Goal: Information Seeking & Learning: Understand process/instructions

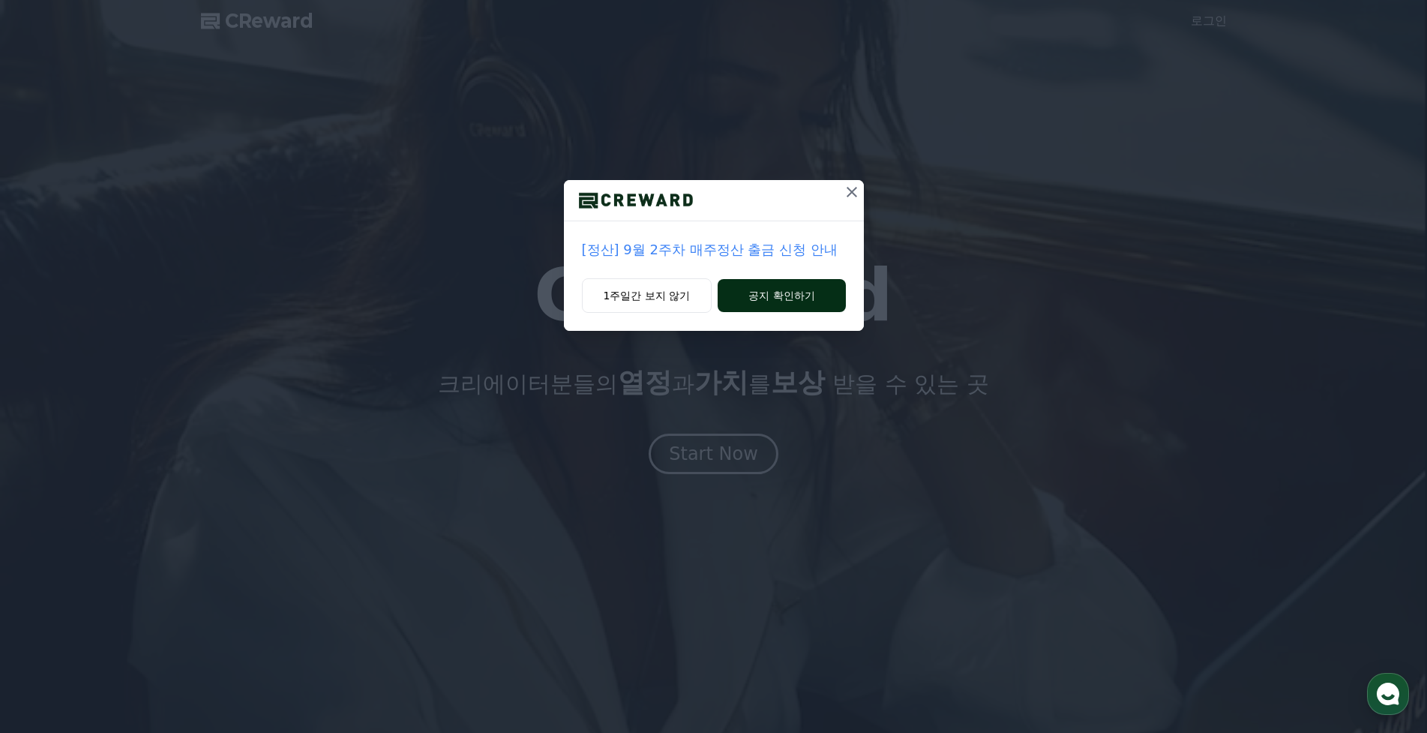
click at [766, 280] on button "공지 확인하기" at bounding box center [781, 295] width 127 height 33
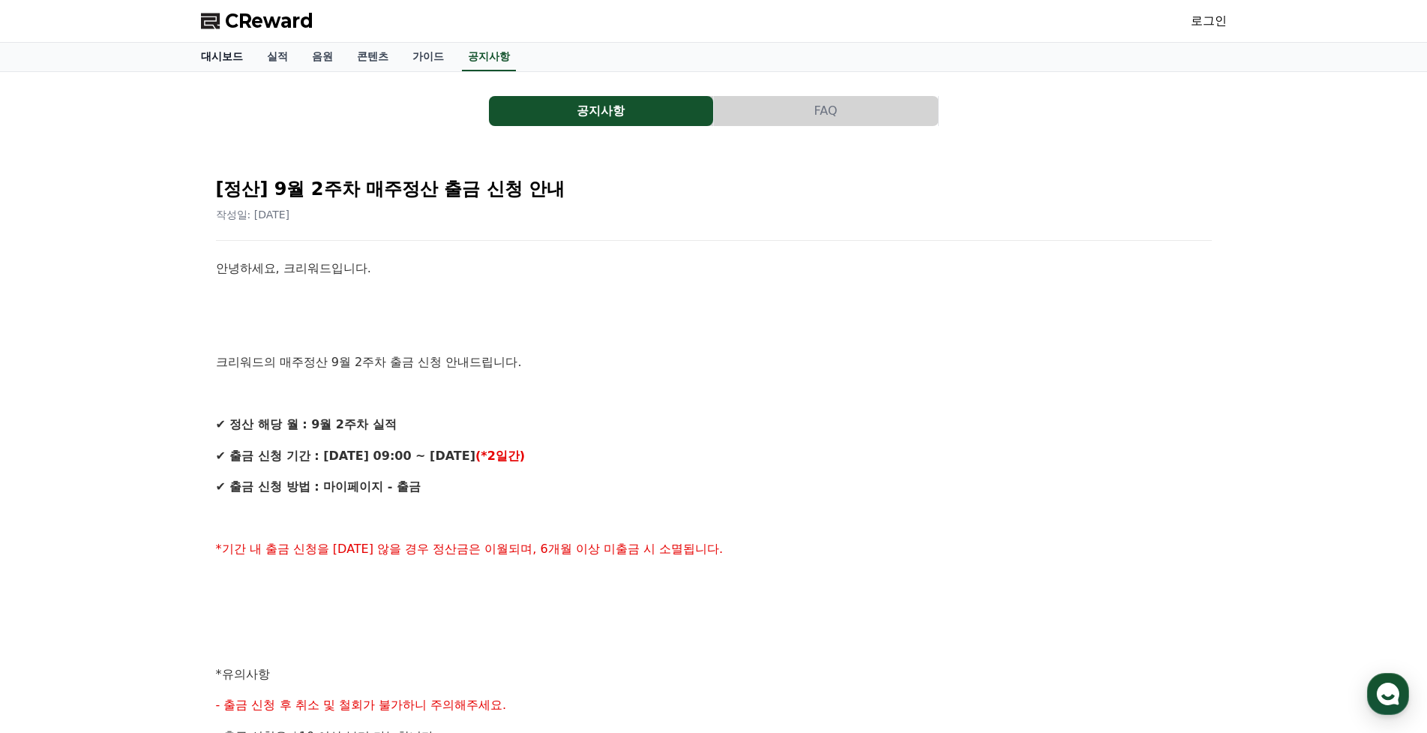
click at [207, 55] on link "대시보드" at bounding box center [222, 57] width 66 height 28
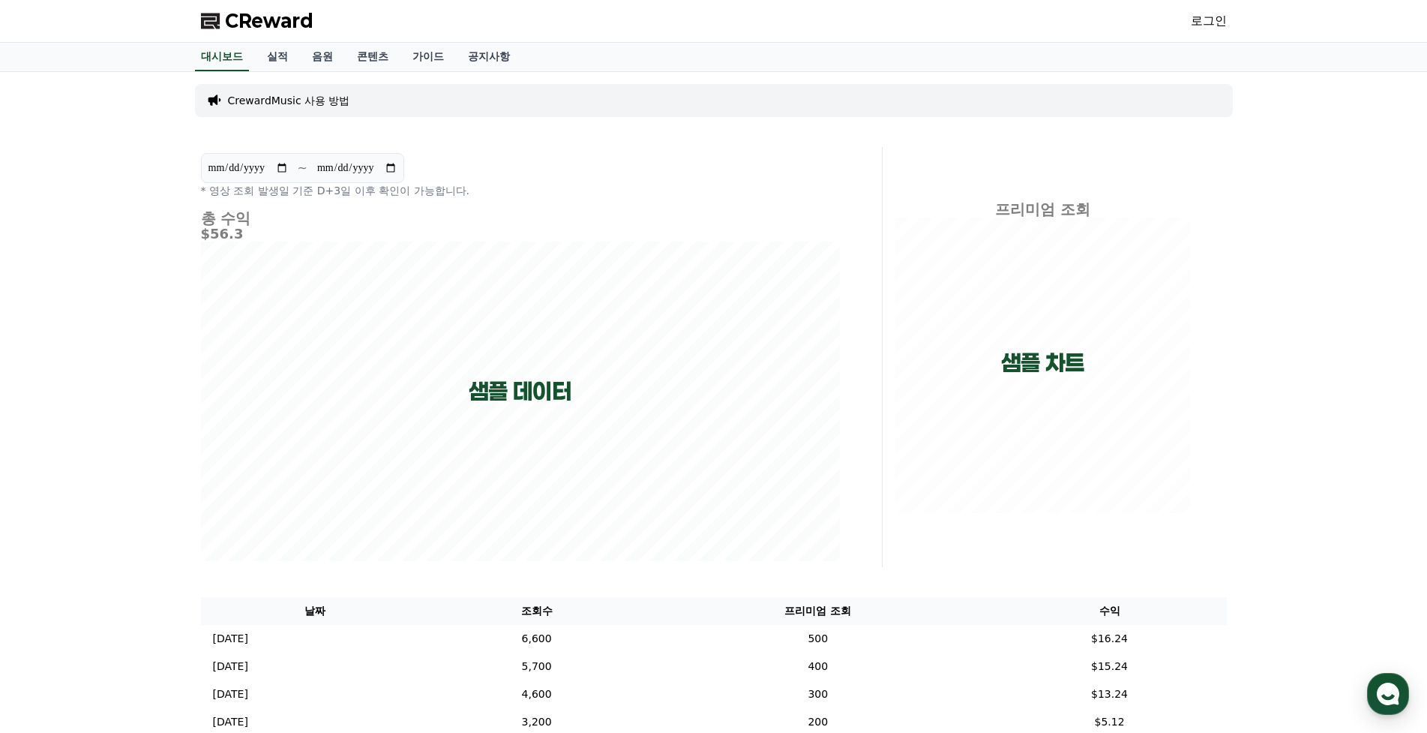
click at [1216, 25] on link "로그인" at bounding box center [1209, 21] width 36 height 18
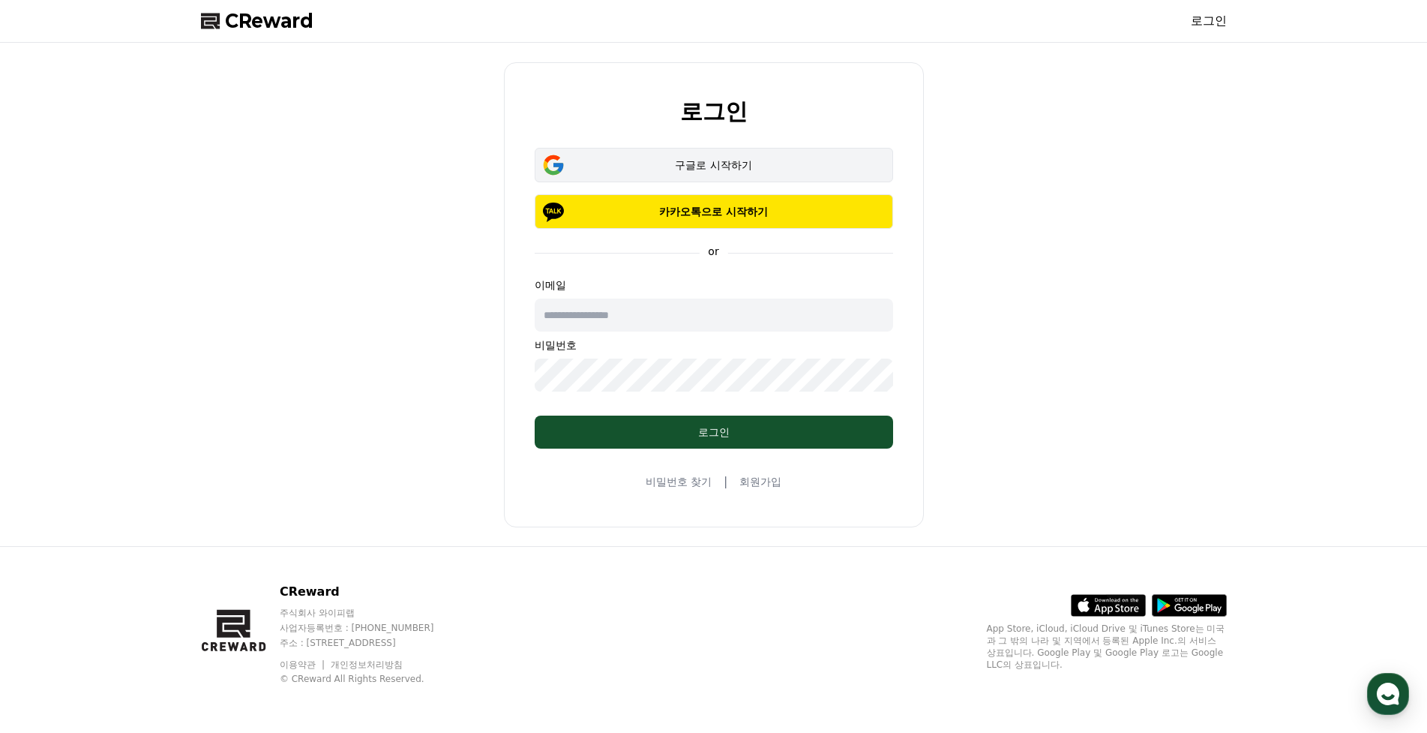
click at [686, 163] on div "구글로 시작하기" at bounding box center [713, 164] width 315 height 15
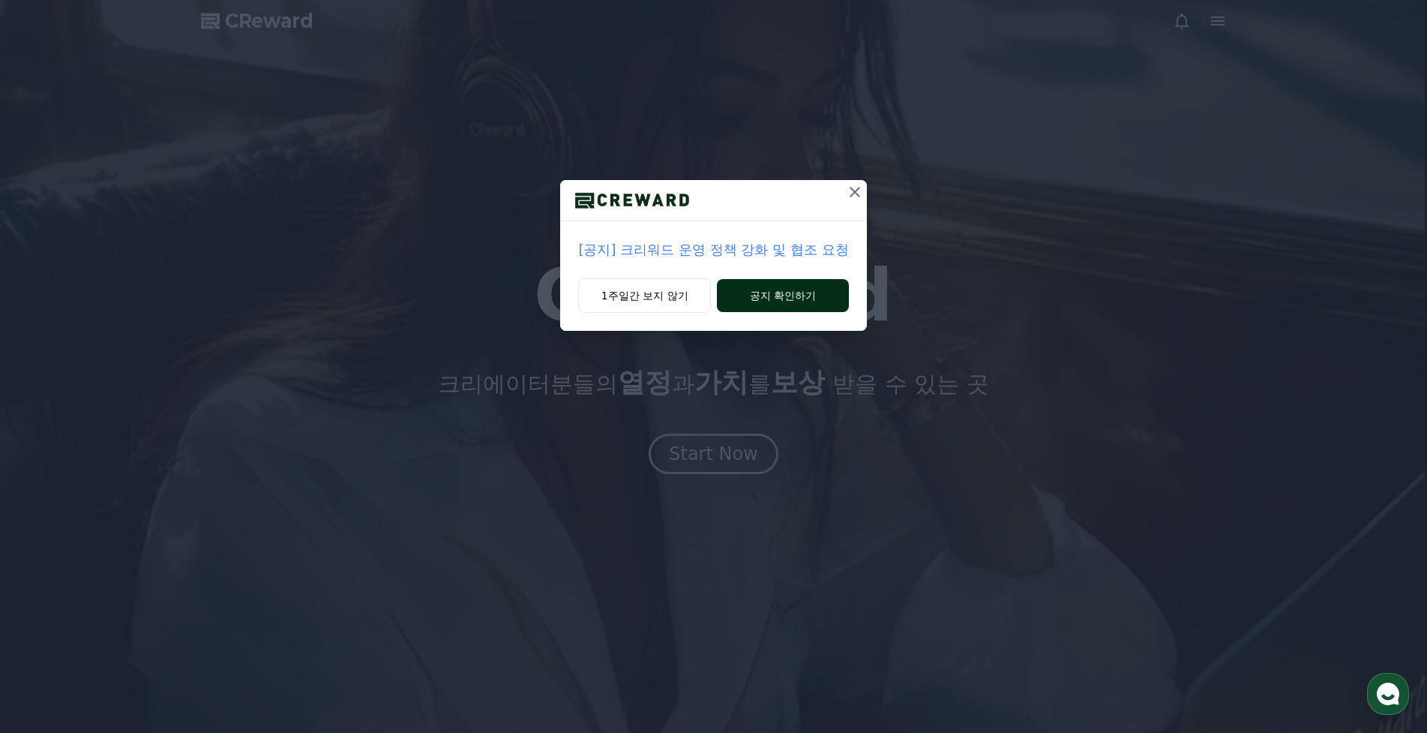
click at [793, 296] on button "공지 확인하기" at bounding box center [782, 295] width 131 height 33
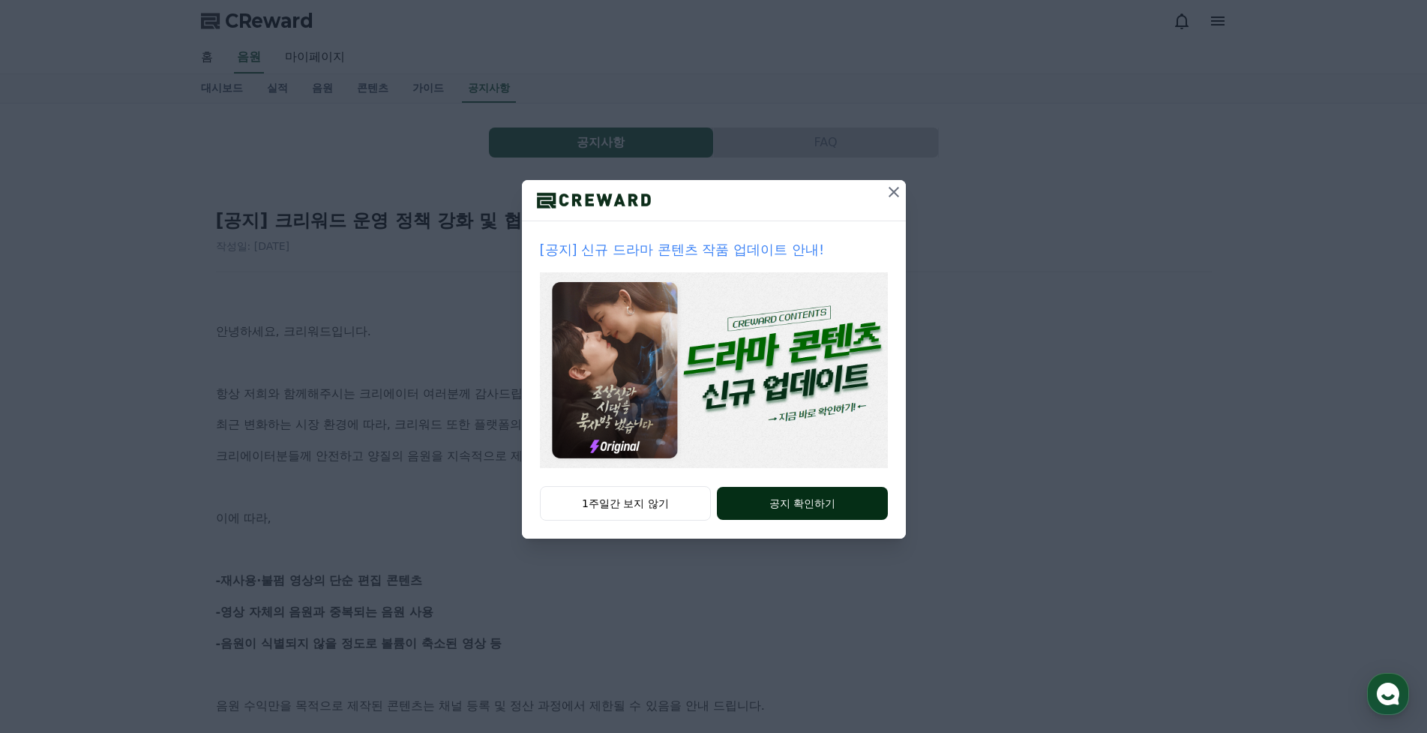
click at [800, 487] on button "공지 확인하기" at bounding box center [802, 503] width 170 height 33
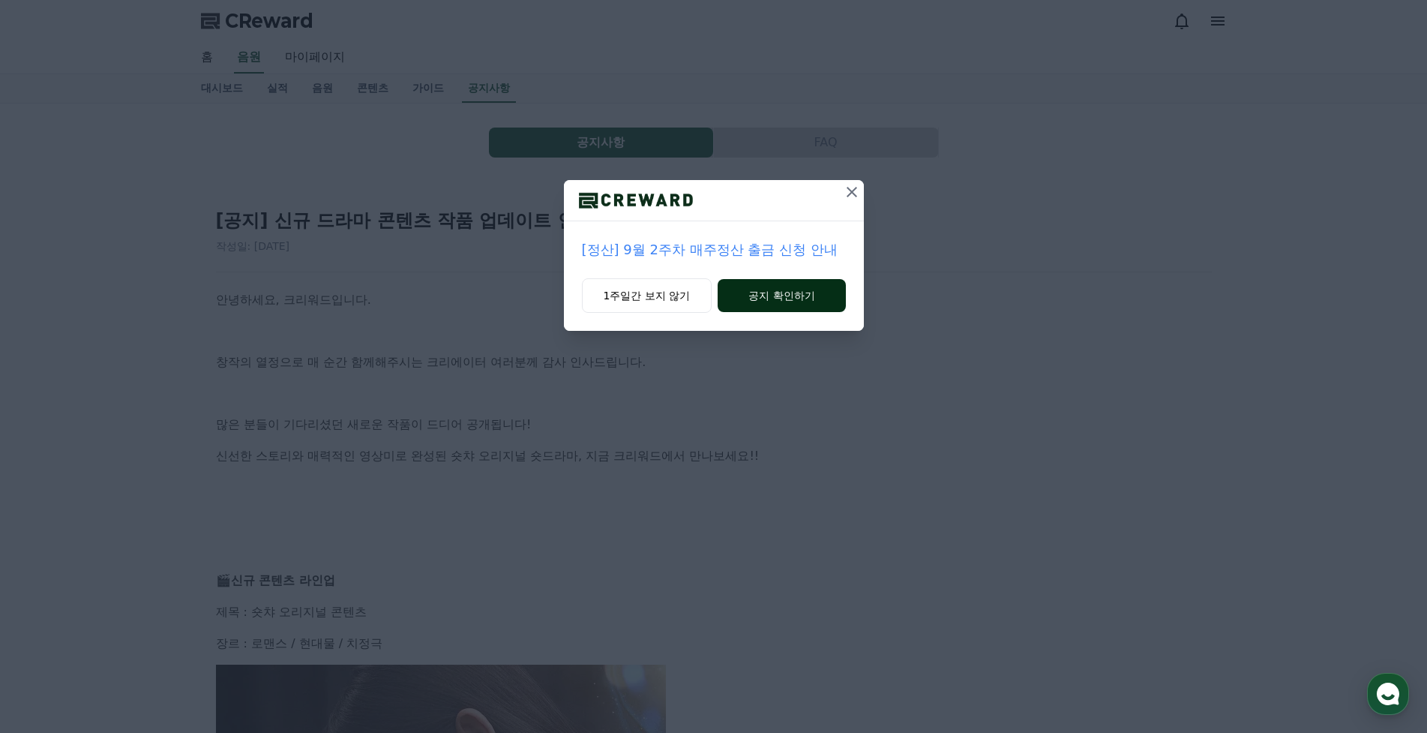
click at [799, 298] on button "공지 확인하기" at bounding box center [781, 295] width 127 height 33
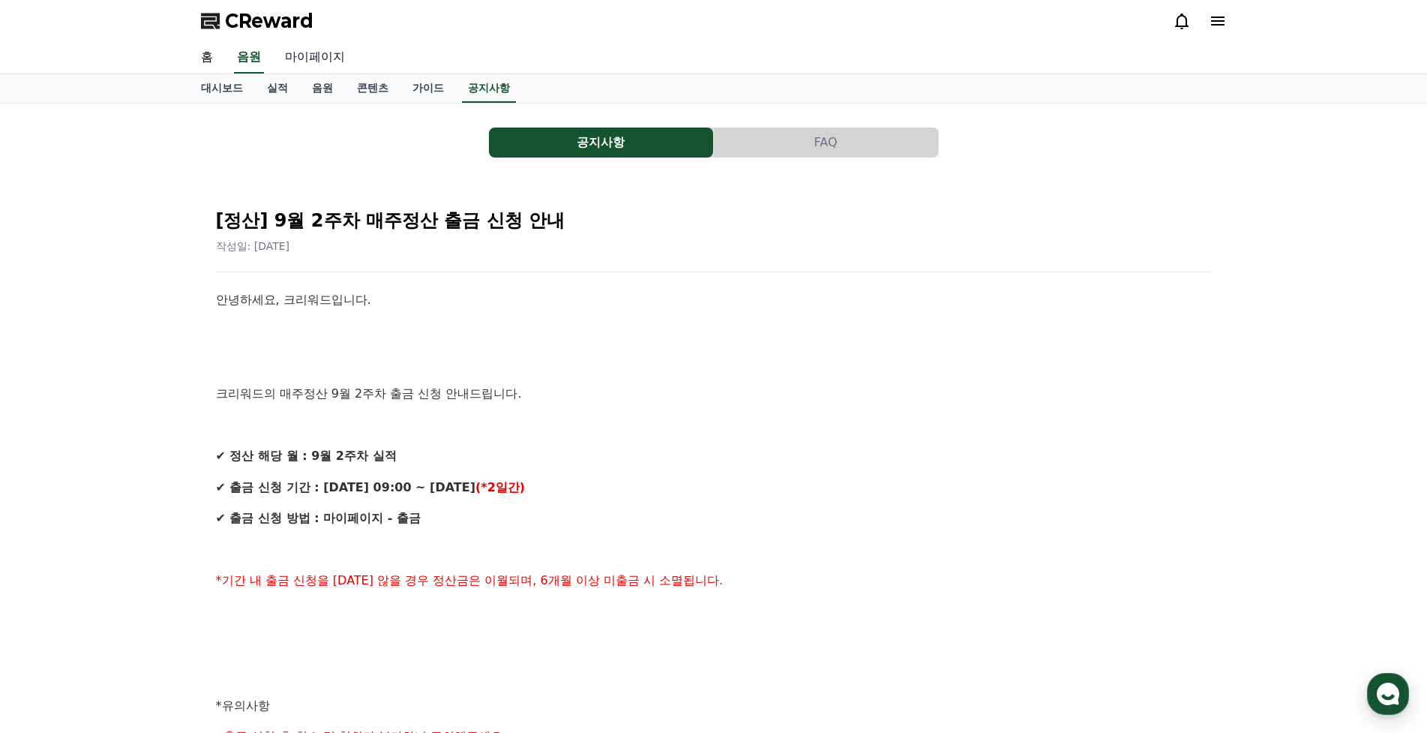
click at [318, 62] on link "마이페이지" at bounding box center [315, 57] width 84 height 31
select select "**********"
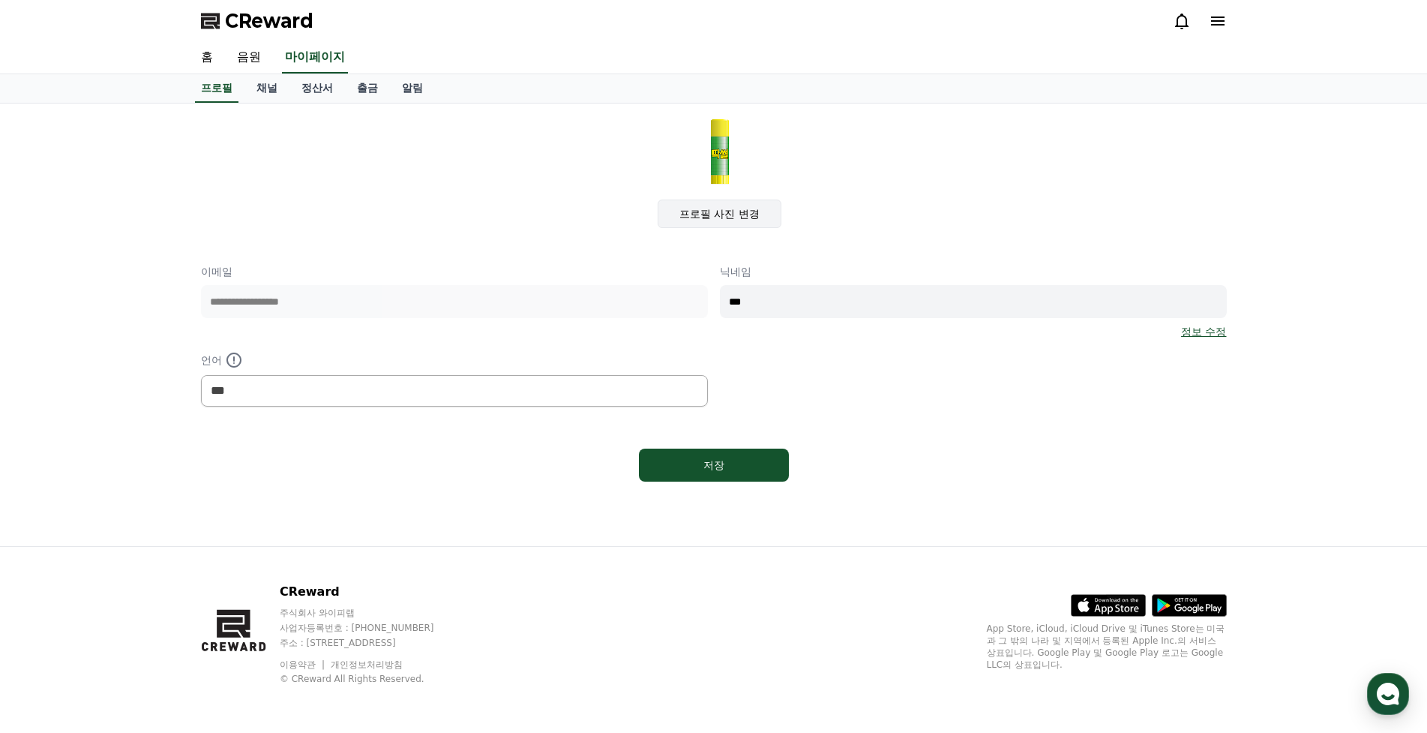
click at [706, 220] on label "프로필 사진 변경" at bounding box center [720, 213] width 124 height 28
click at [0, 0] on input "프로필 사진 변경" at bounding box center [0, 0] width 0 height 0
click at [746, 205] on label "프로필 사진 변경" at bounding box center [720, 213] width 124 height 28
click at [0, 0] on input "프로필 사진 변경" at bounding box center [0, 0] width 0 height 0
click at [709, 212] on label "프로필 사진 변경" at bounding box center [720, 213] width 124 height 28
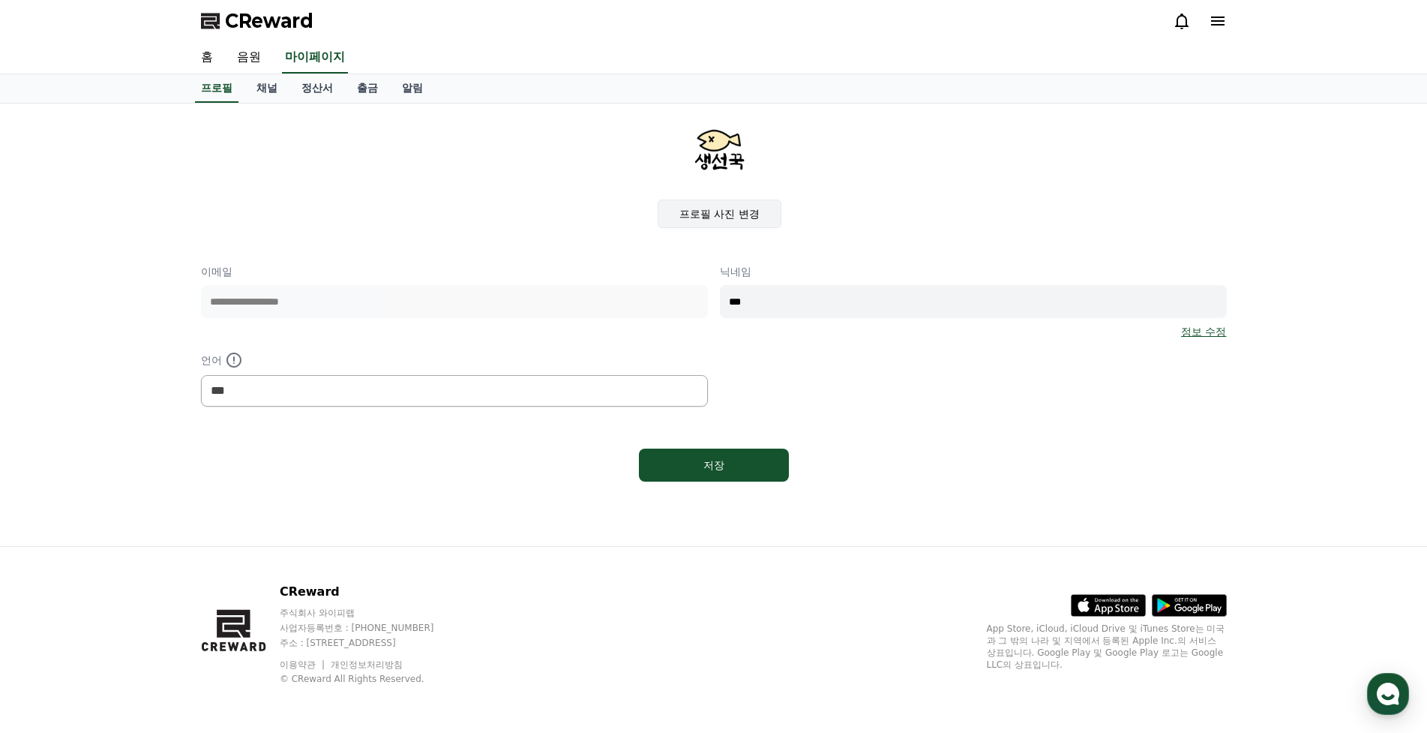
click at [0, 0] on input "프로필 사진 변경" at bounding box center [0, 0] width 0 height 0
click at [738, 457] on div "저장" at bounding box center [714, 464] width 90 height 15
select select "**********"
click at [265, 85] on link "채널" at bounding box center [266, 88] width 45 height 28
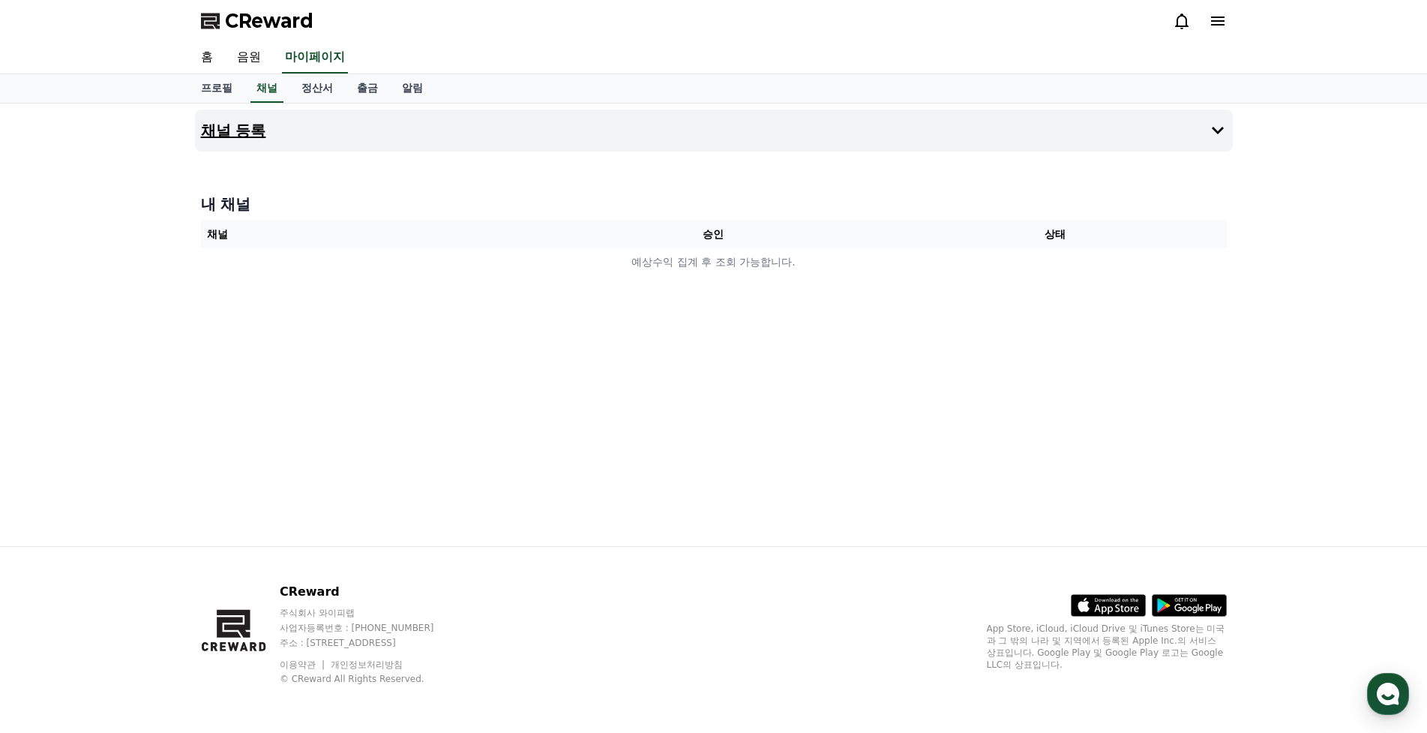
click at [1209, 126] on icon at bounding box center [1218, 130] width 18 height 18
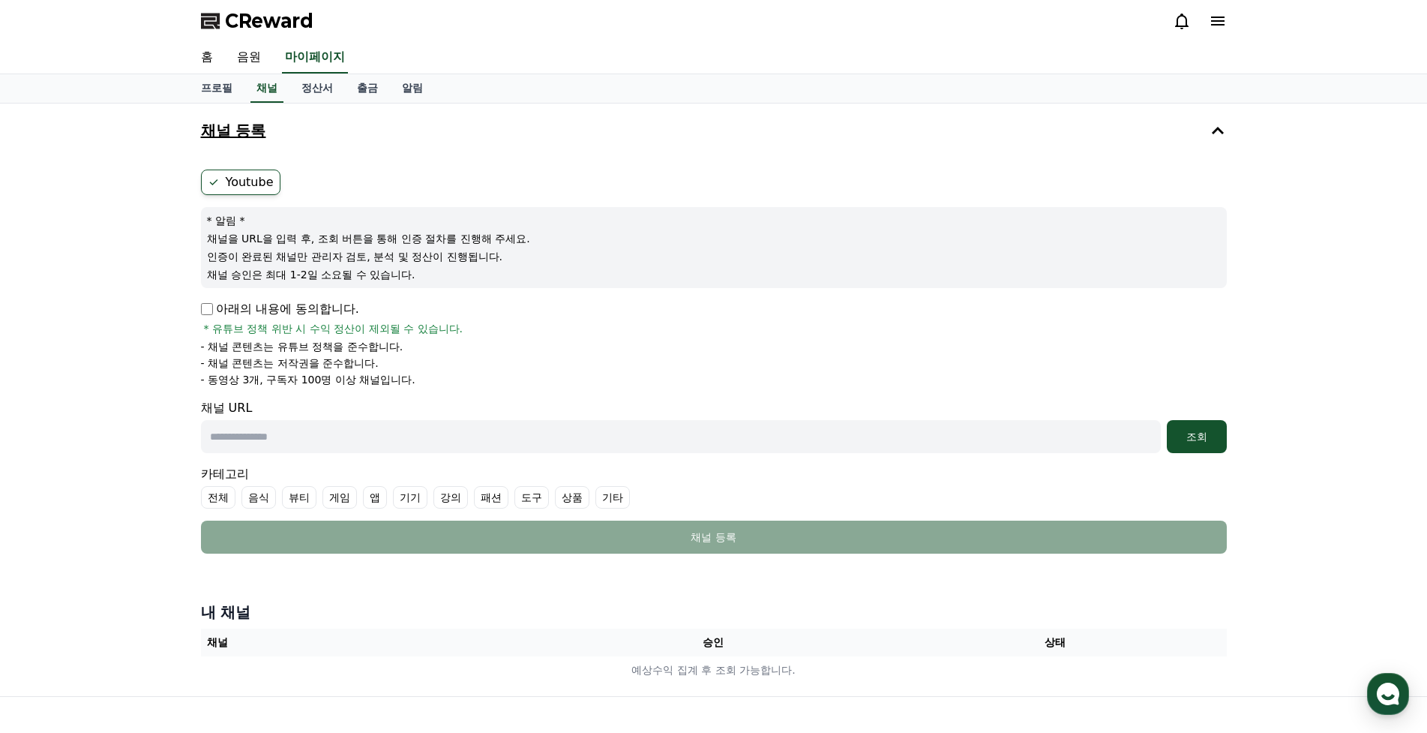
click at [356, 433] on input "text" at bounding box center [681, 436] width 960 height 33
paste input "**********"
type input "**********"
click at [1199, 443] on div "조회" at bounding box center [1197, 436] width 48 height 15
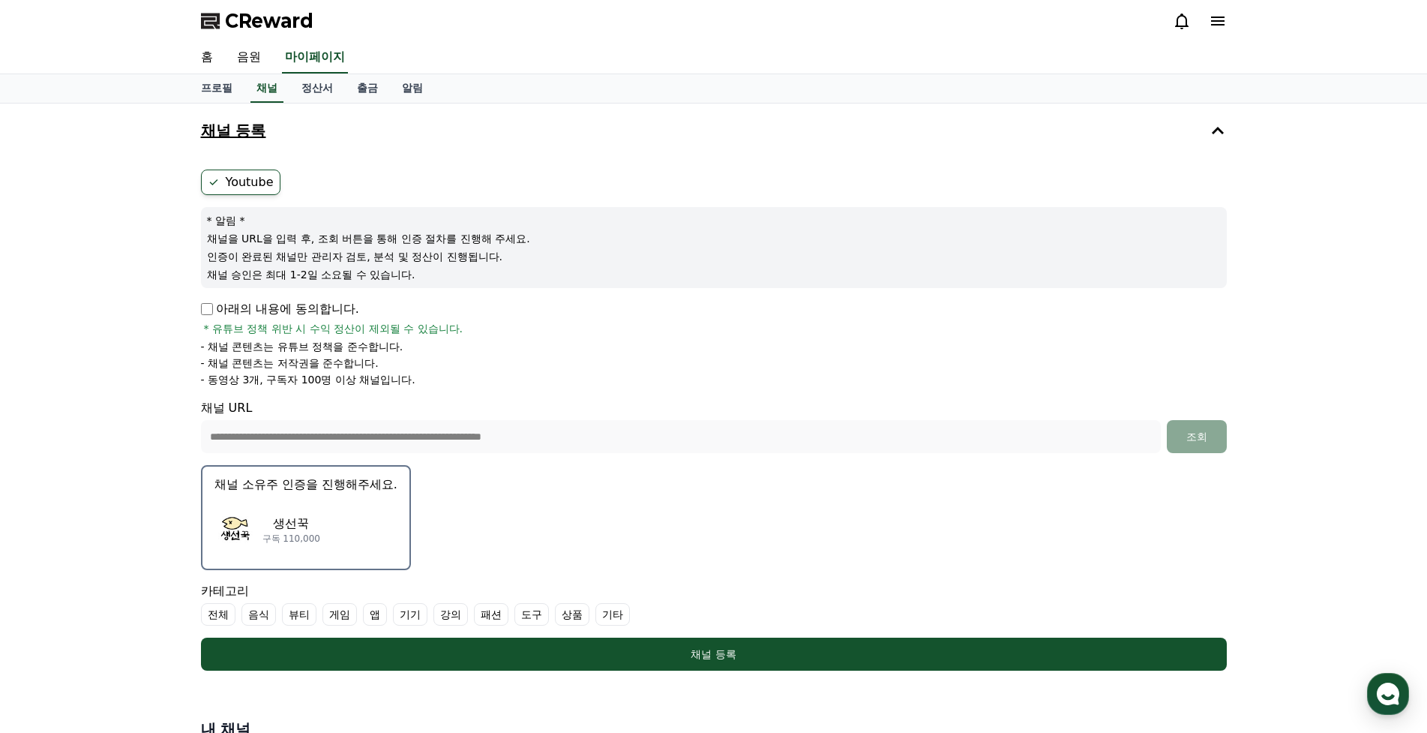
click at [310, 525] on p "생선꾹" at bounding box center [291, 523] width 58 height 18
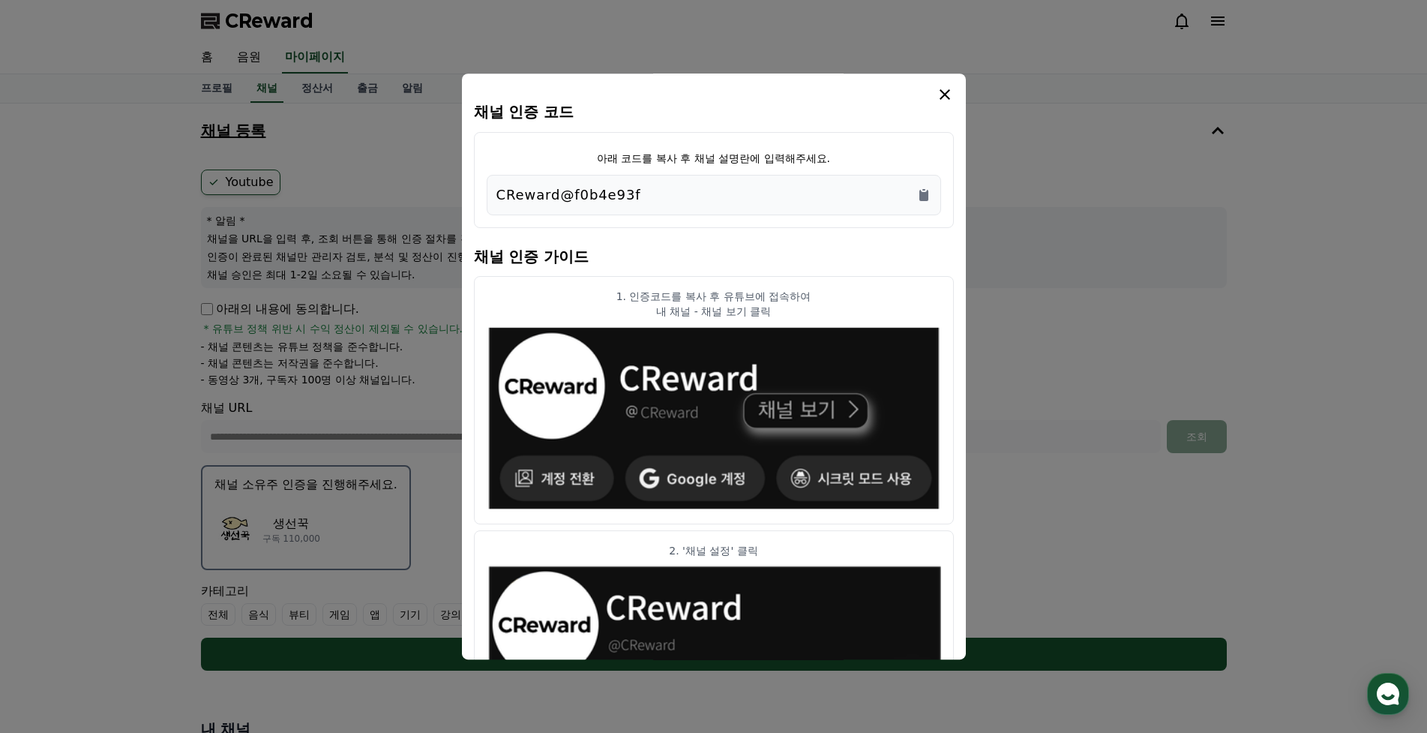
drag, startPoint x: 651, startPoint y: 192, endPoint x: 637, endPoint y: 192, distance: 13.5
click at [637, 192] on div "CReward@f0b4e93f" at bounding box center [713, 194] width 435 height 21
click at [922, 195] on icon "Copy to clipboard" at bounding box center [923, 195] width 9 height 11
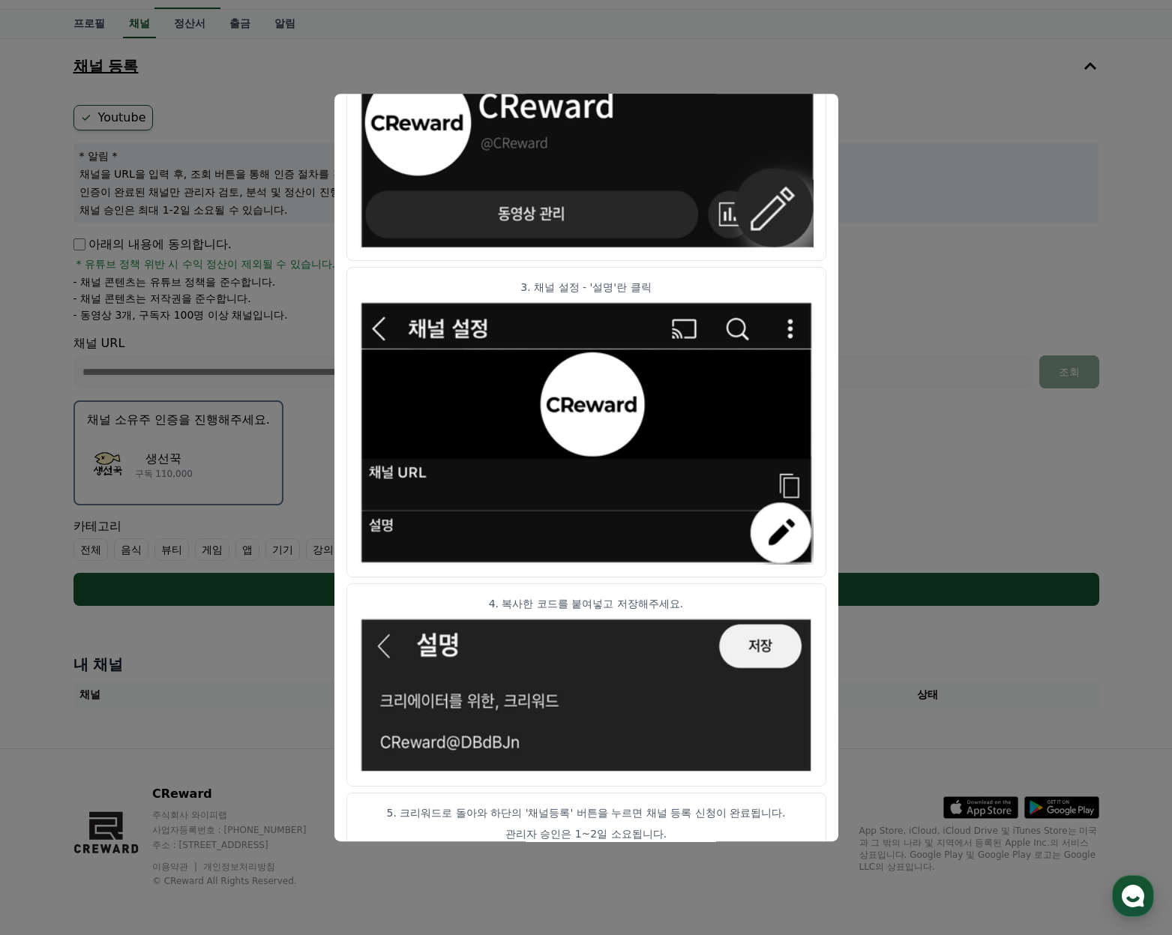
scroll to position [547, 0]
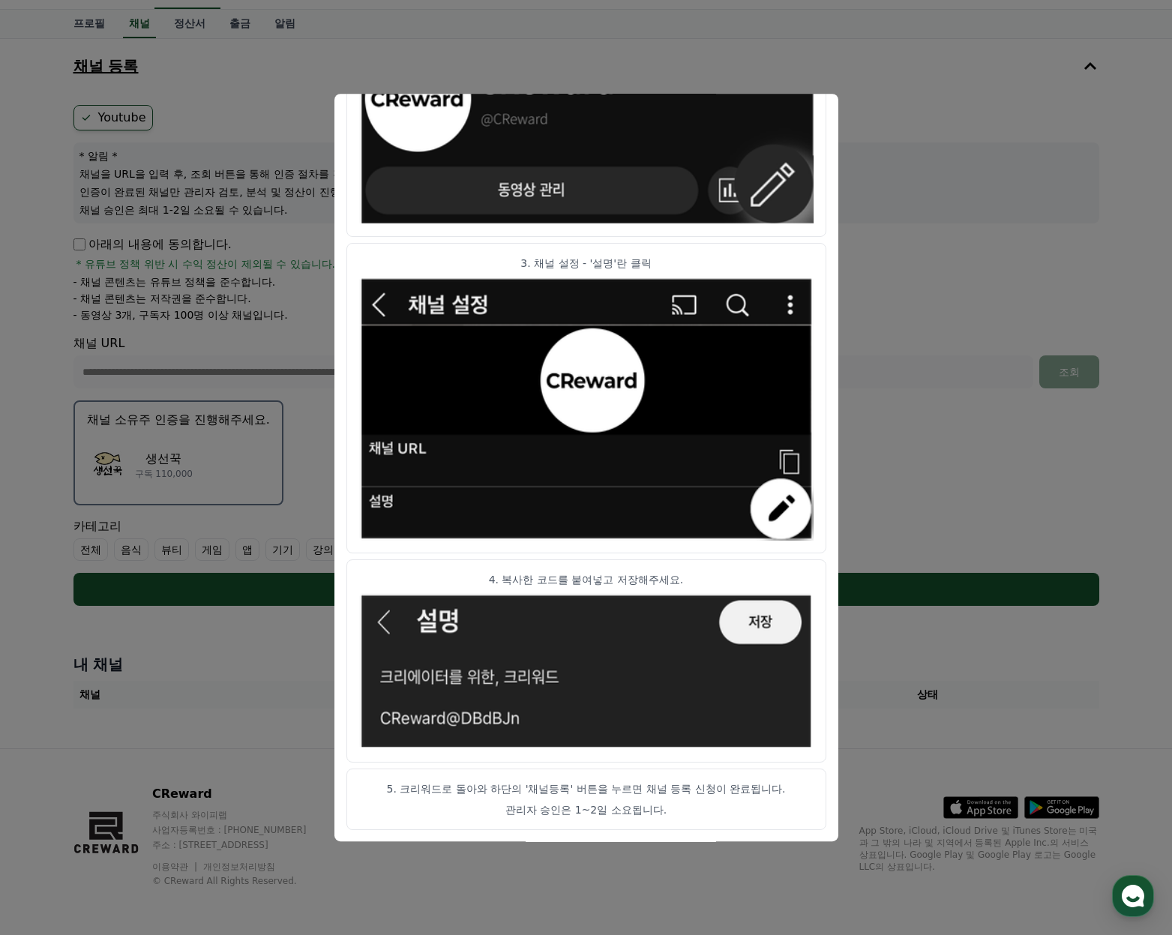
click at [645, 585] on p "4. 복사한 코드를 붙여넣고 저장해주세요." at bounding box center [586, 579] width 454 height 15
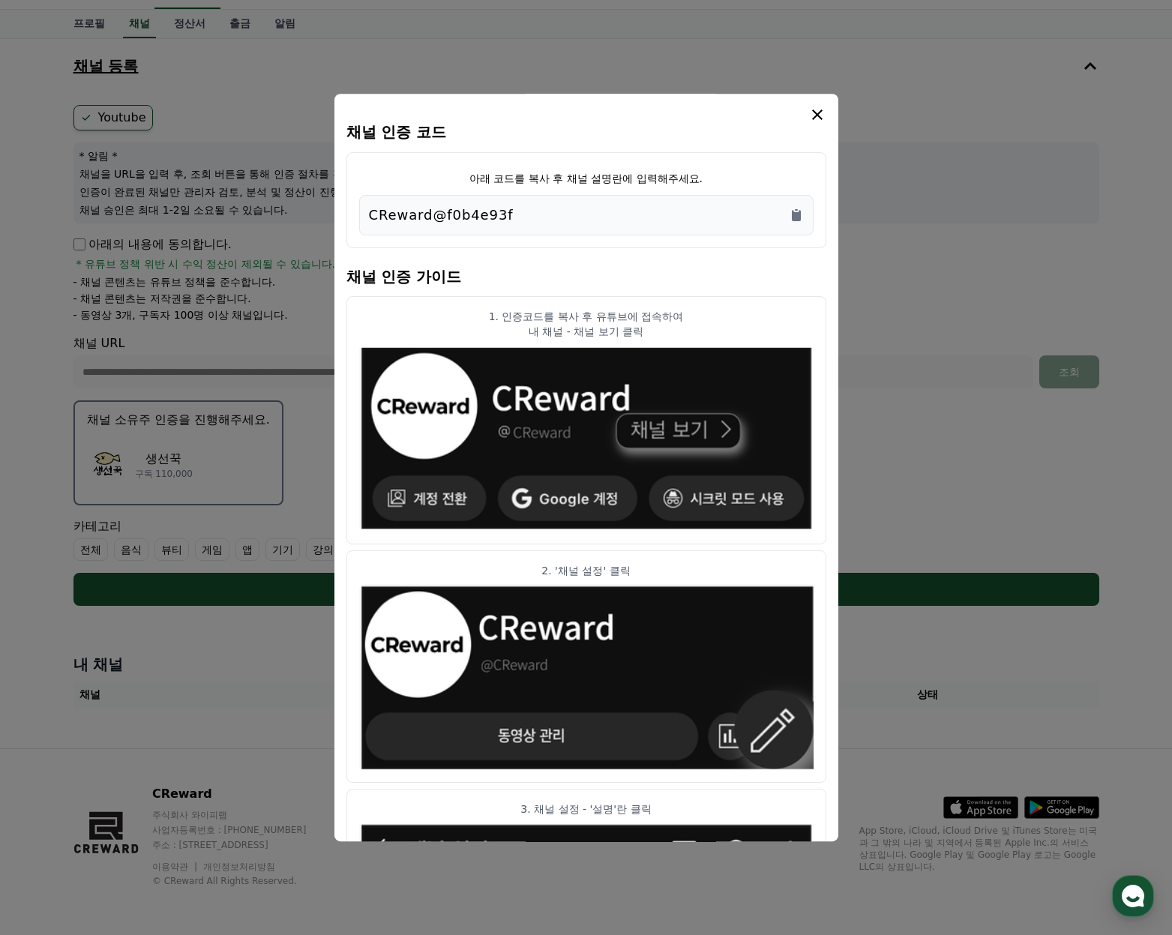
click at [822, 115] on icon "modal" at bounding box center [817, 115] width 18 height 18
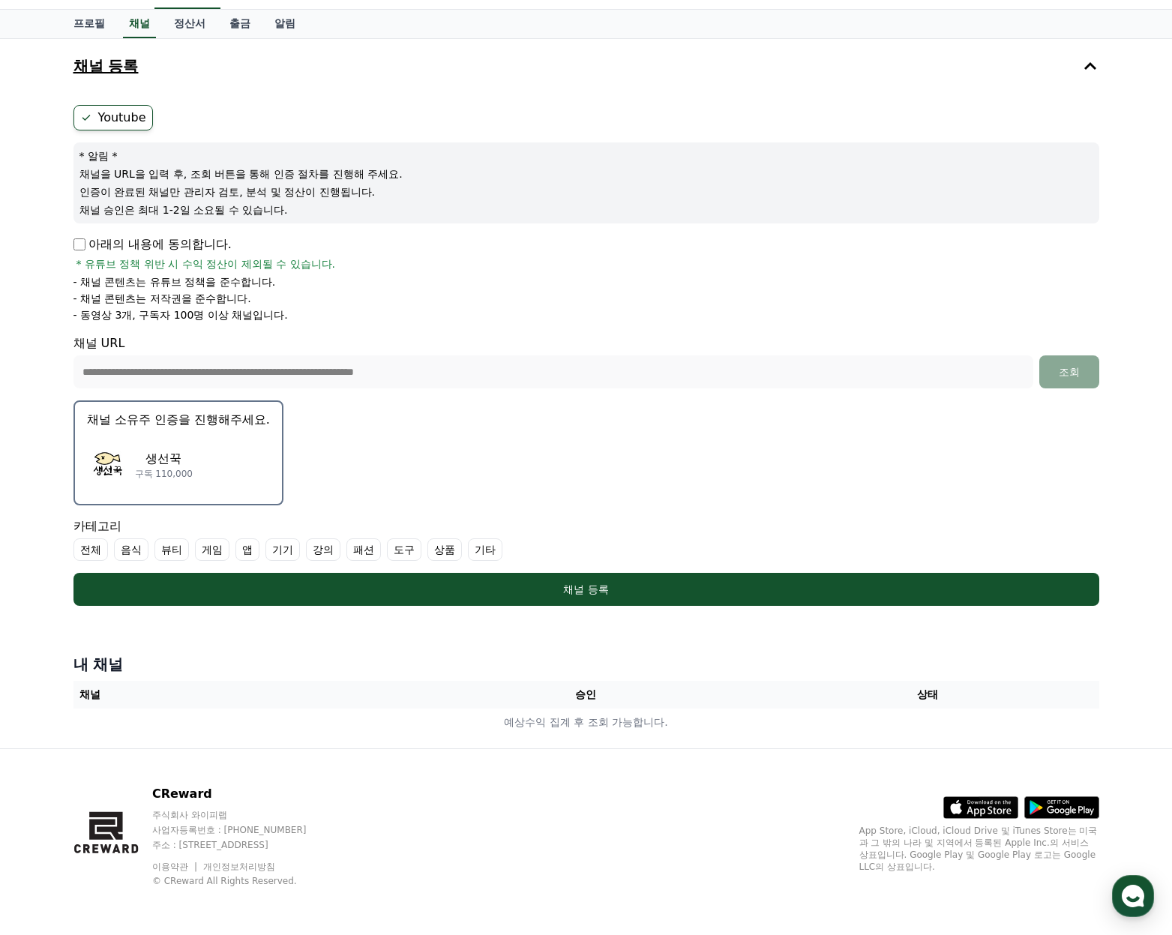
click at [87, 551] on label "전체" at bounding box center [90, 549] width 34 height 22
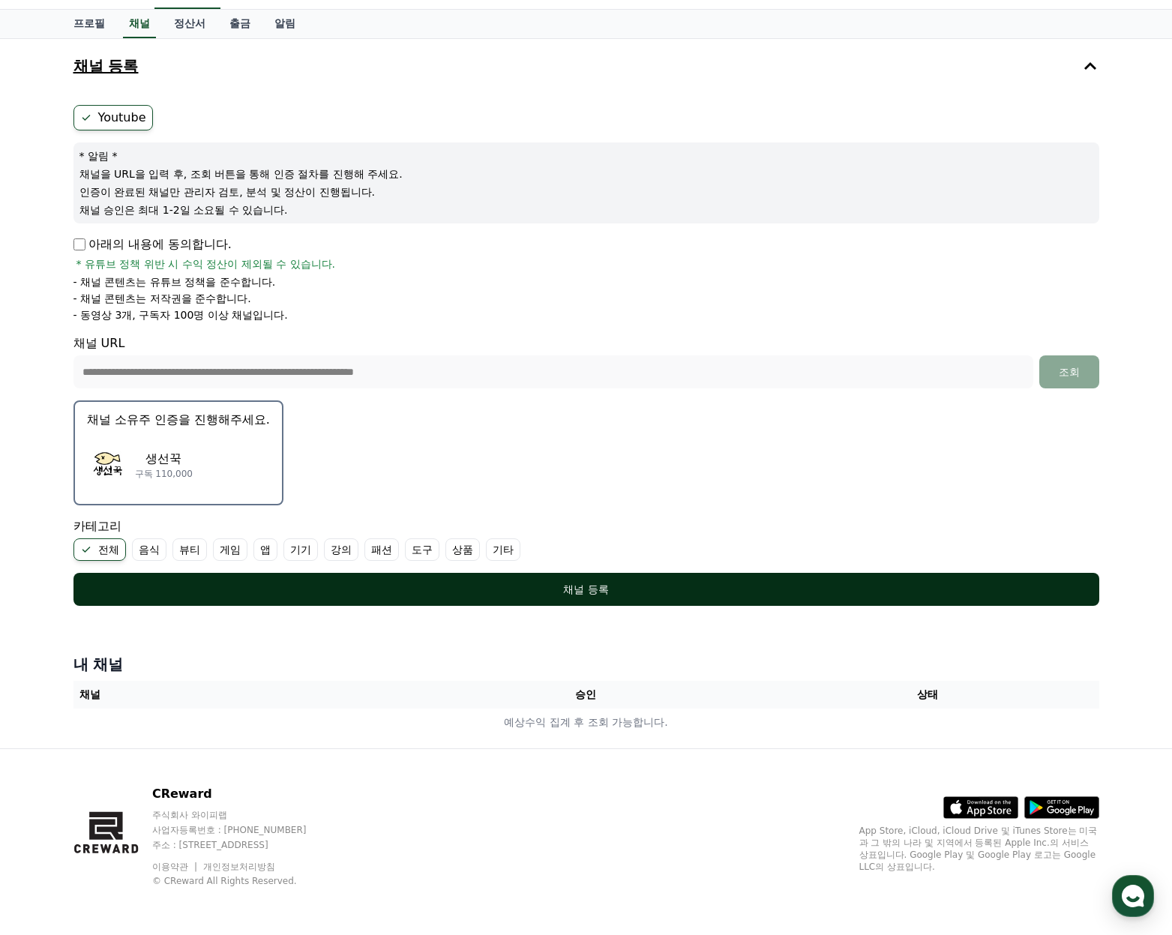
click at [676, 589] on div "채널 등록" at bounding box center [586, 589] width 966 height 15
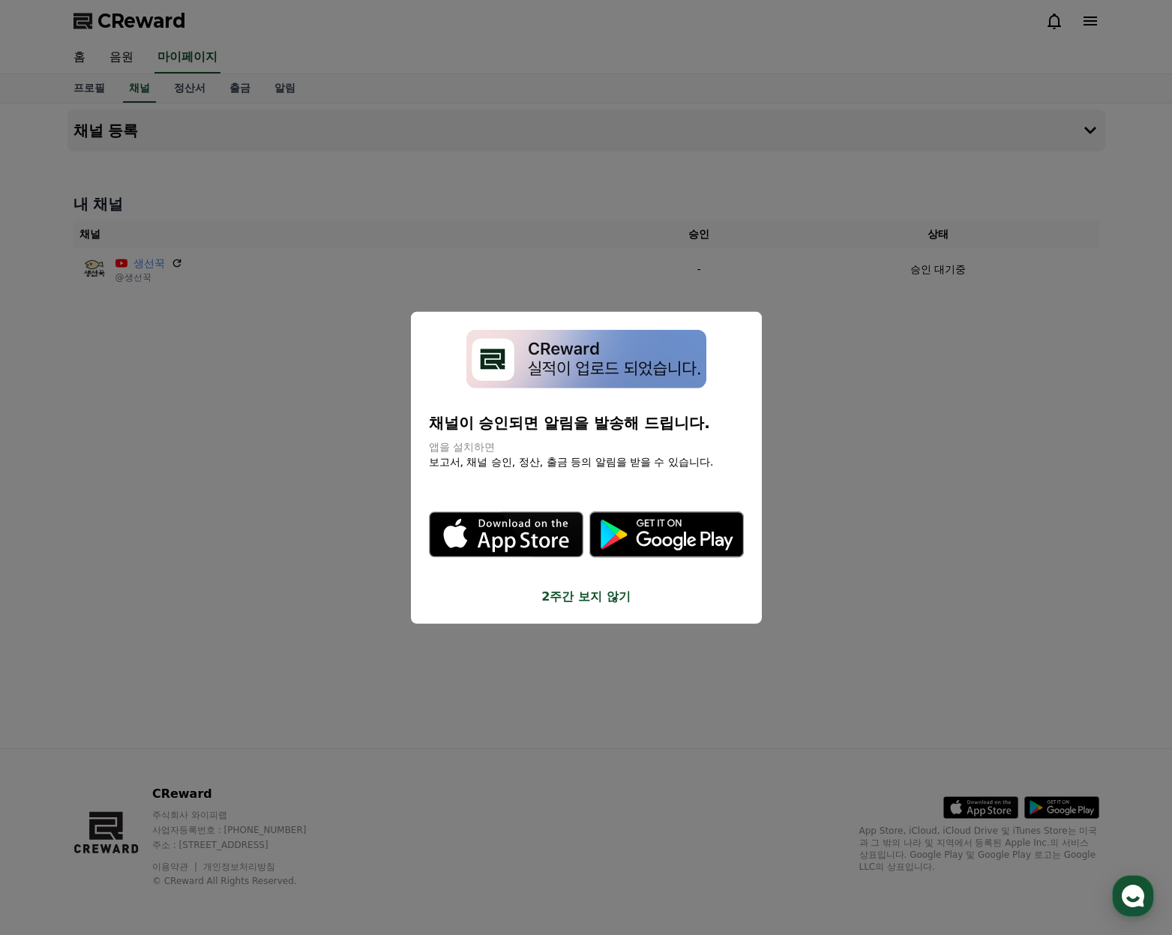
click at [985, 309] on button "close modal" at bounding box center [586, 467] width 1172 height 935
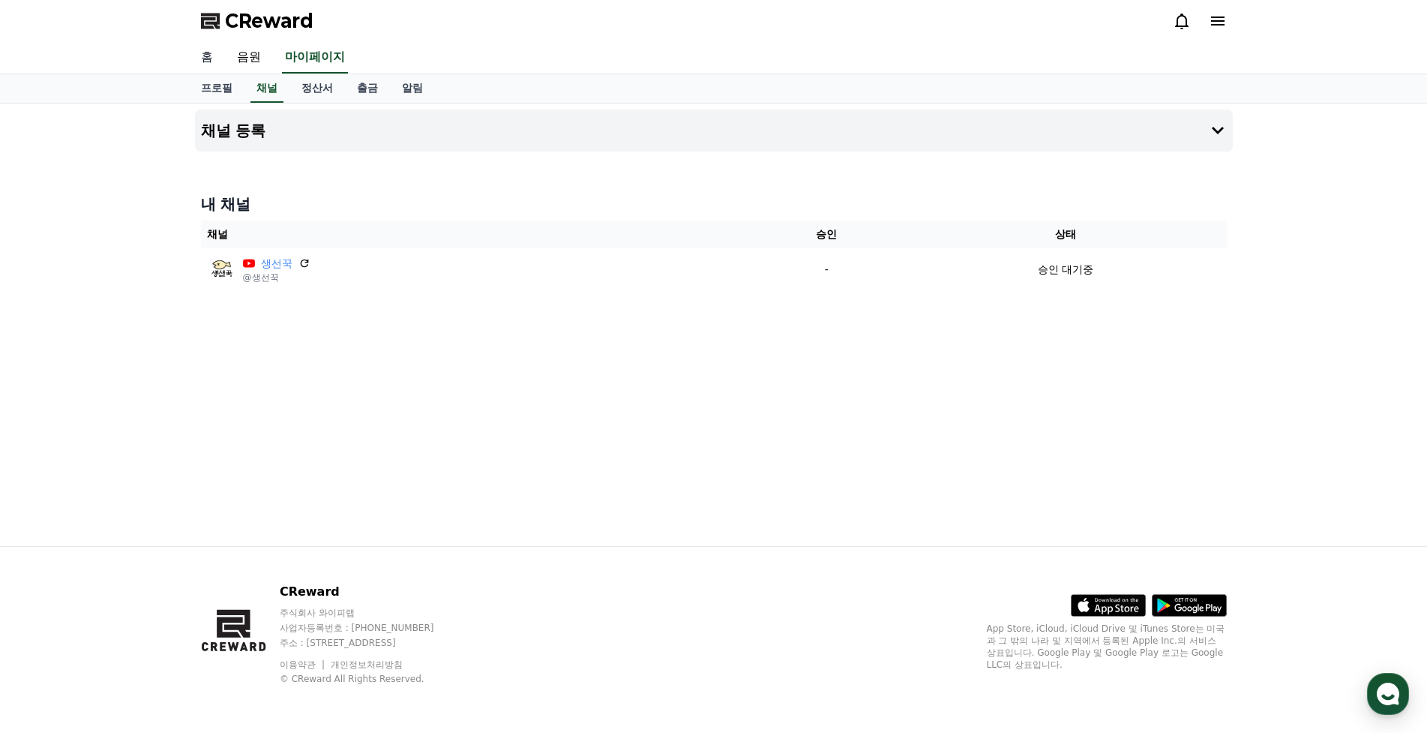
click at [202, 61] on link "홈" at bounding box center [207, 57] width 36 height 31
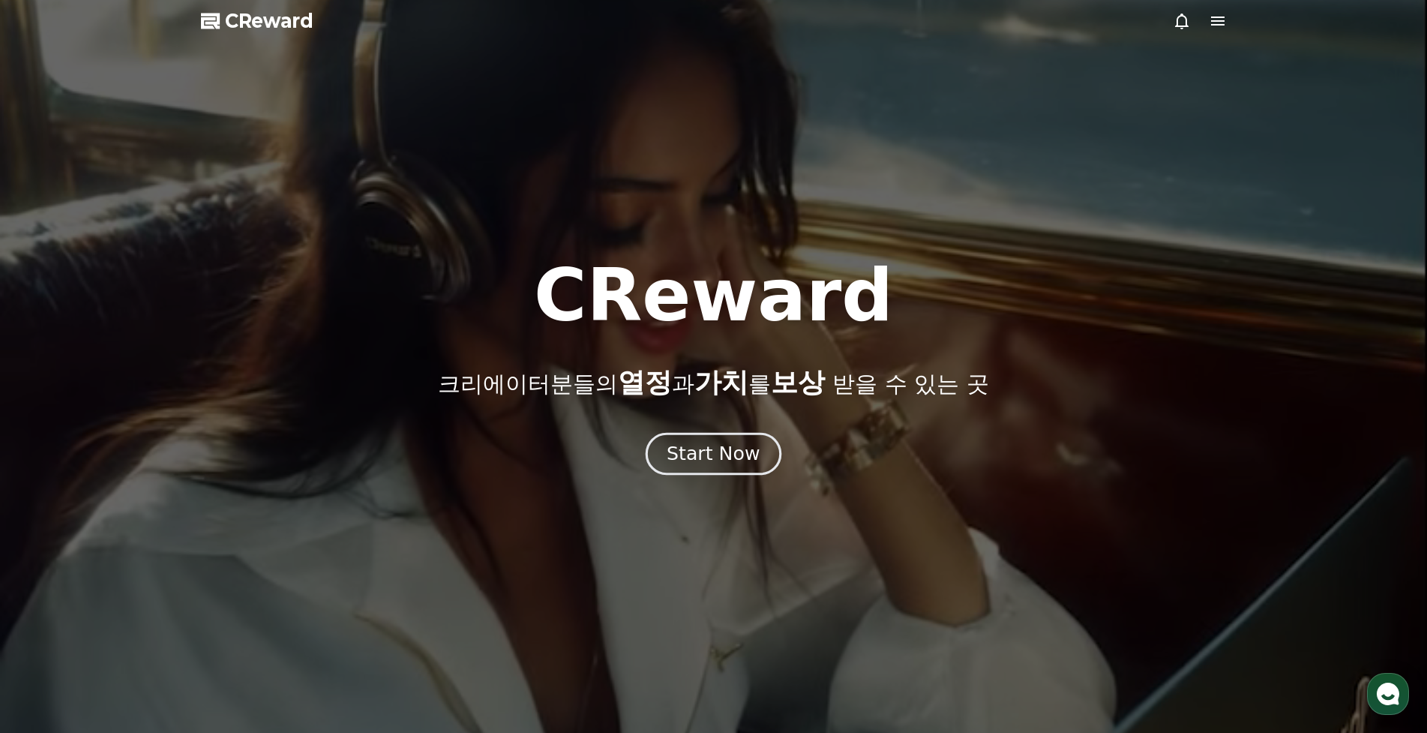
click at [712, 456] on div "Start Now" at bounding box center [713, 453] width 93 height 25
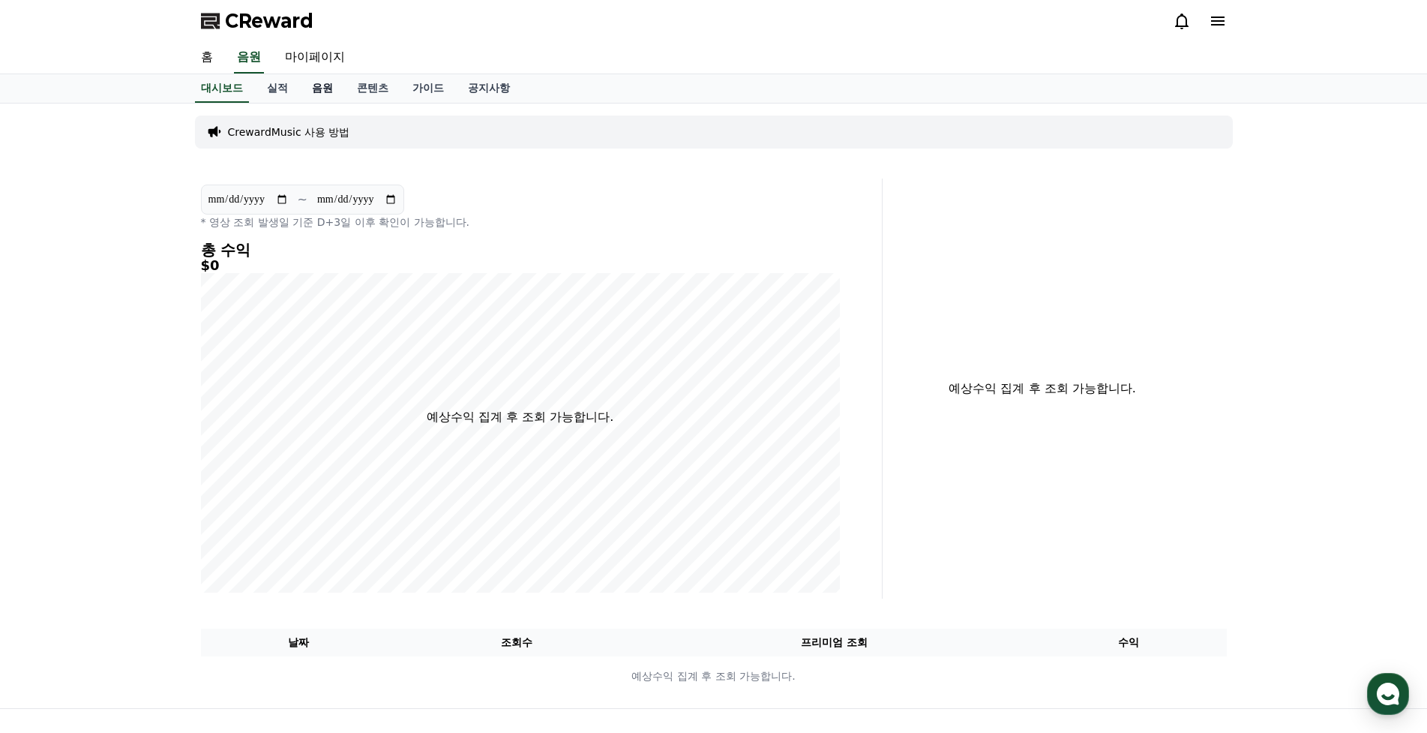
click at [319, 94] on link "음원" at bounding box center [322, 88] width 45 height 28
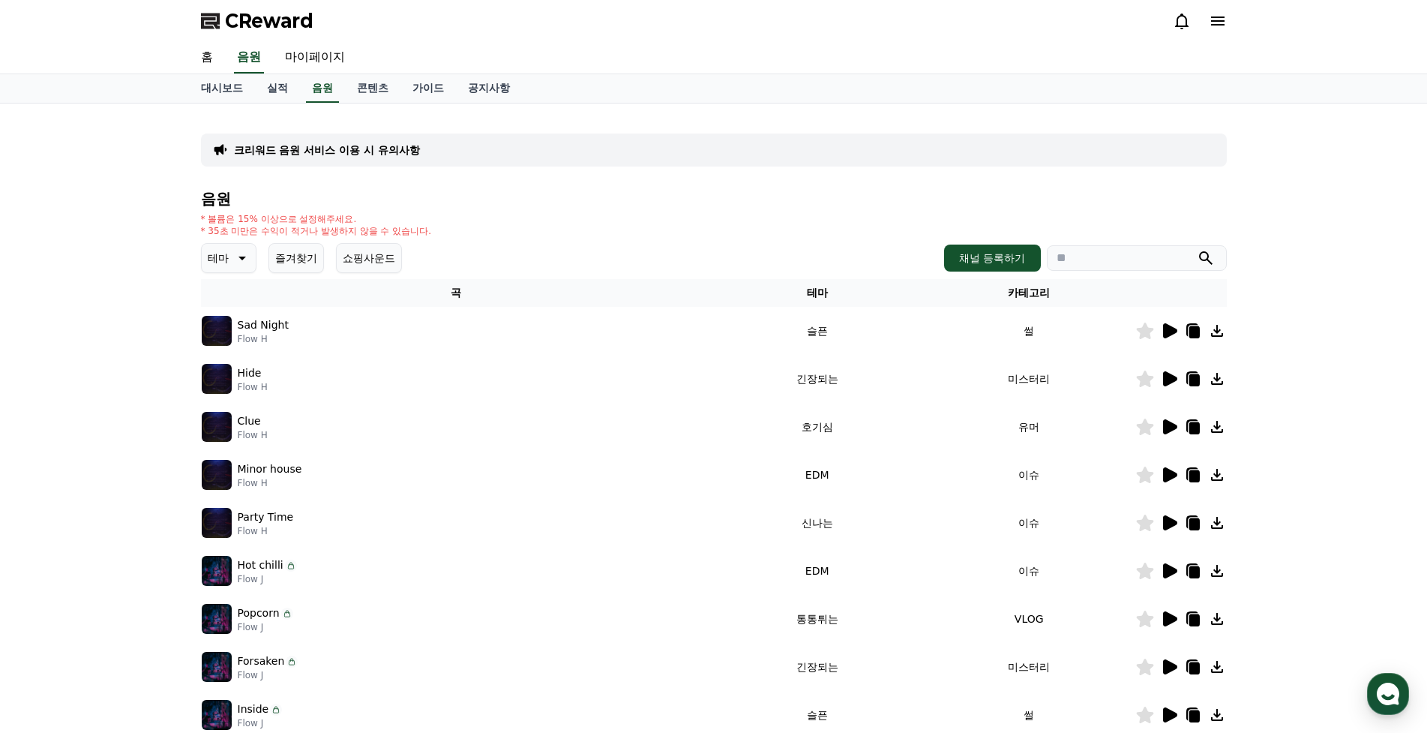
click at [1171, 331] on icon at bounding box center [1170, 330] width 14 height 15
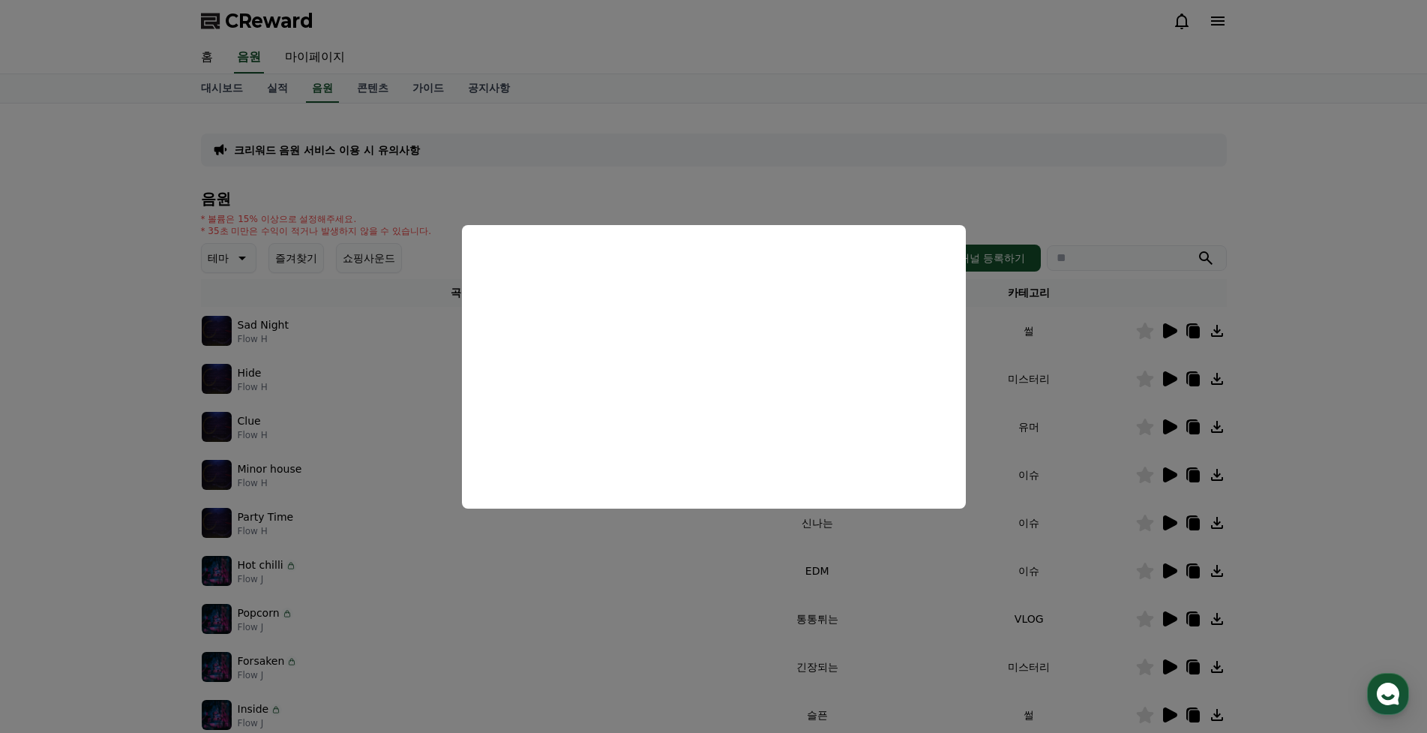
click at [1171, 296] on button "close modal" at bounding box center [713, 366] width 1427 height 733
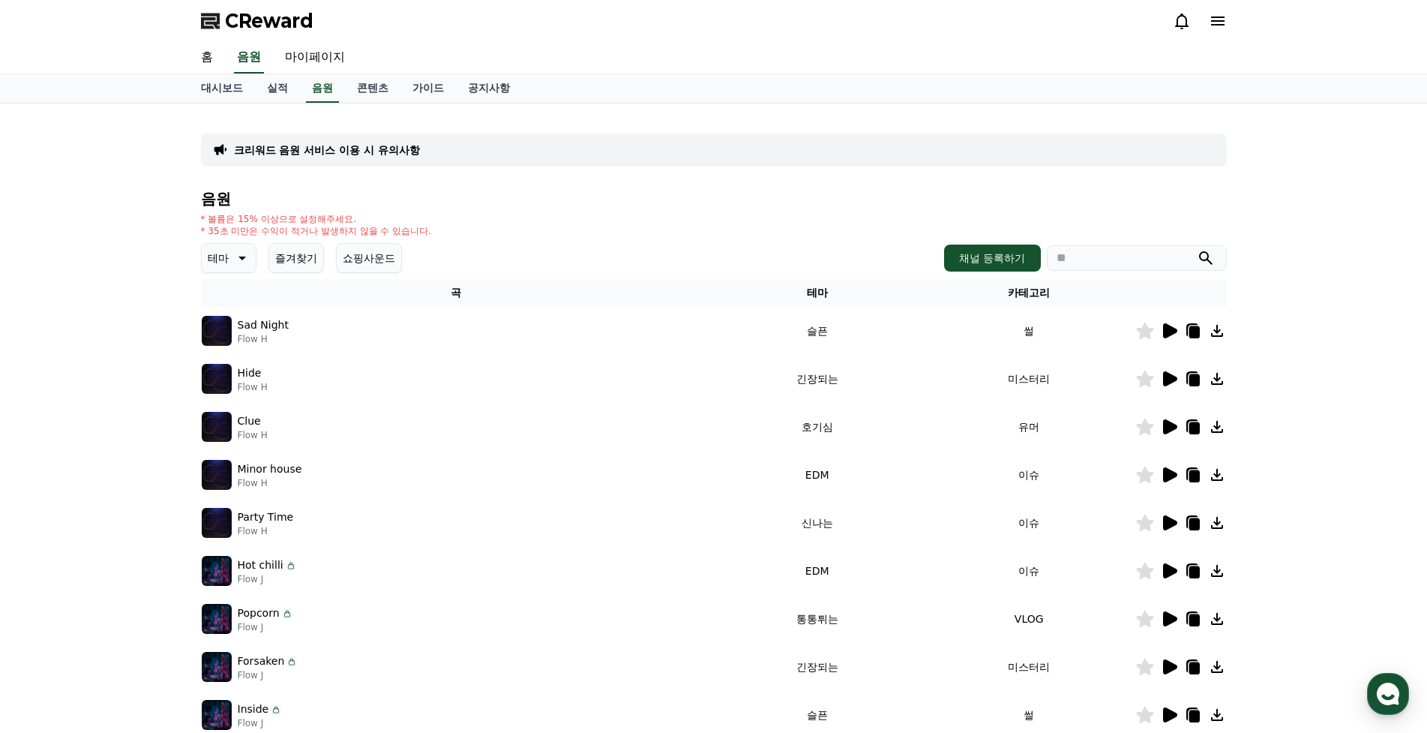
click at [241, 261] on icon at bounding box center [241, 258] width 18 height 18
click at [226, 320] on button "밝은" at bounding box center [219, 303] width 33 height 33
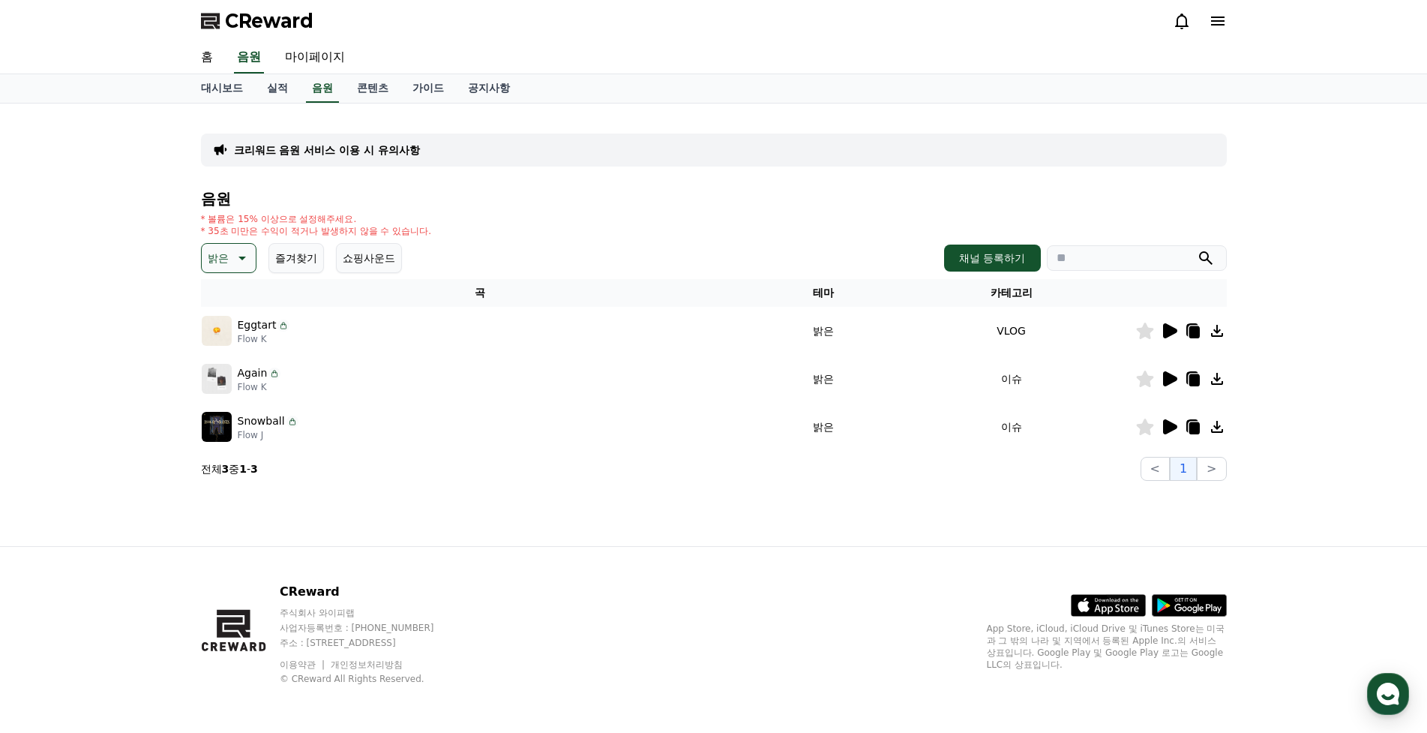
click at [1169, 330] on icon at bounding box center [1170, 330] width 14 height 15
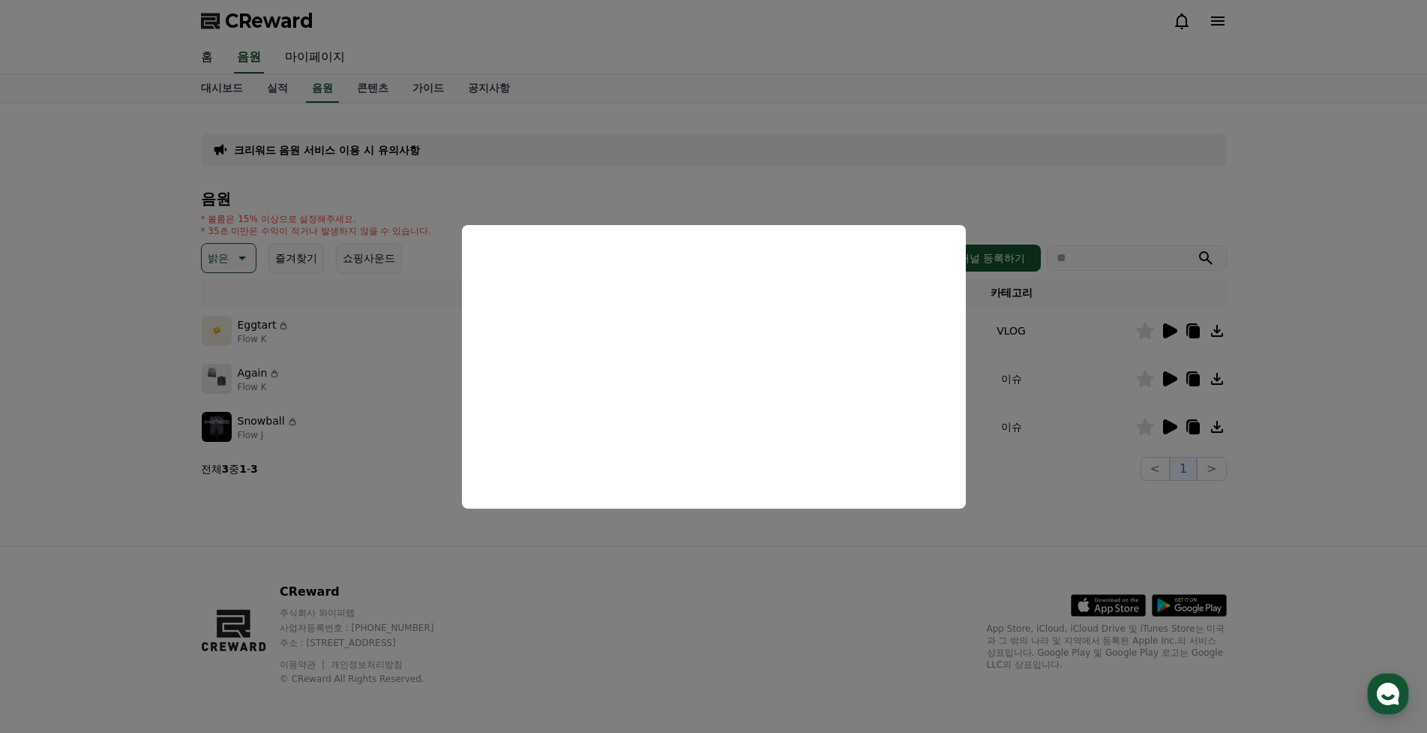
click at [1307, 339] on button "close modal" at bounding box center [713, 366] width 1427 height 733
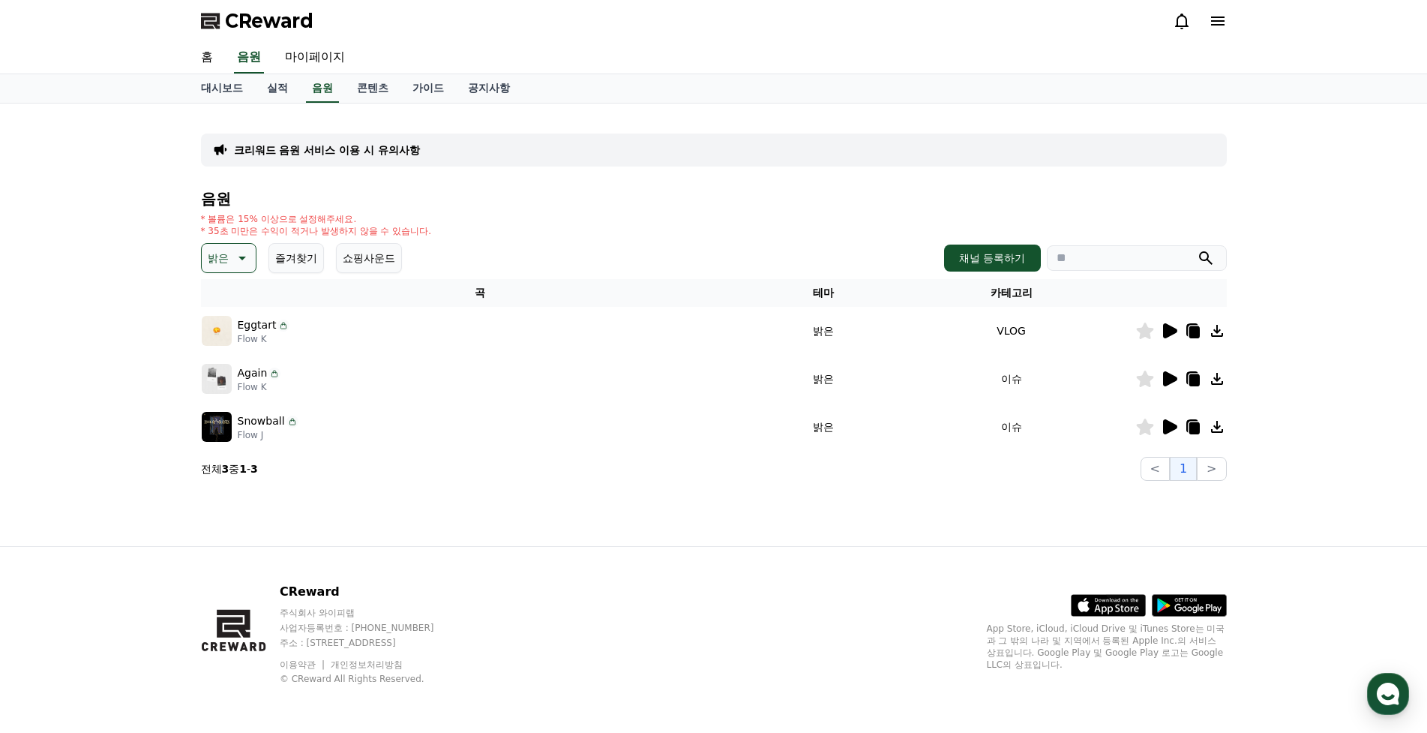
click at [1167, 374] on icon at bounding box center [1170, 378] width 14 height 15
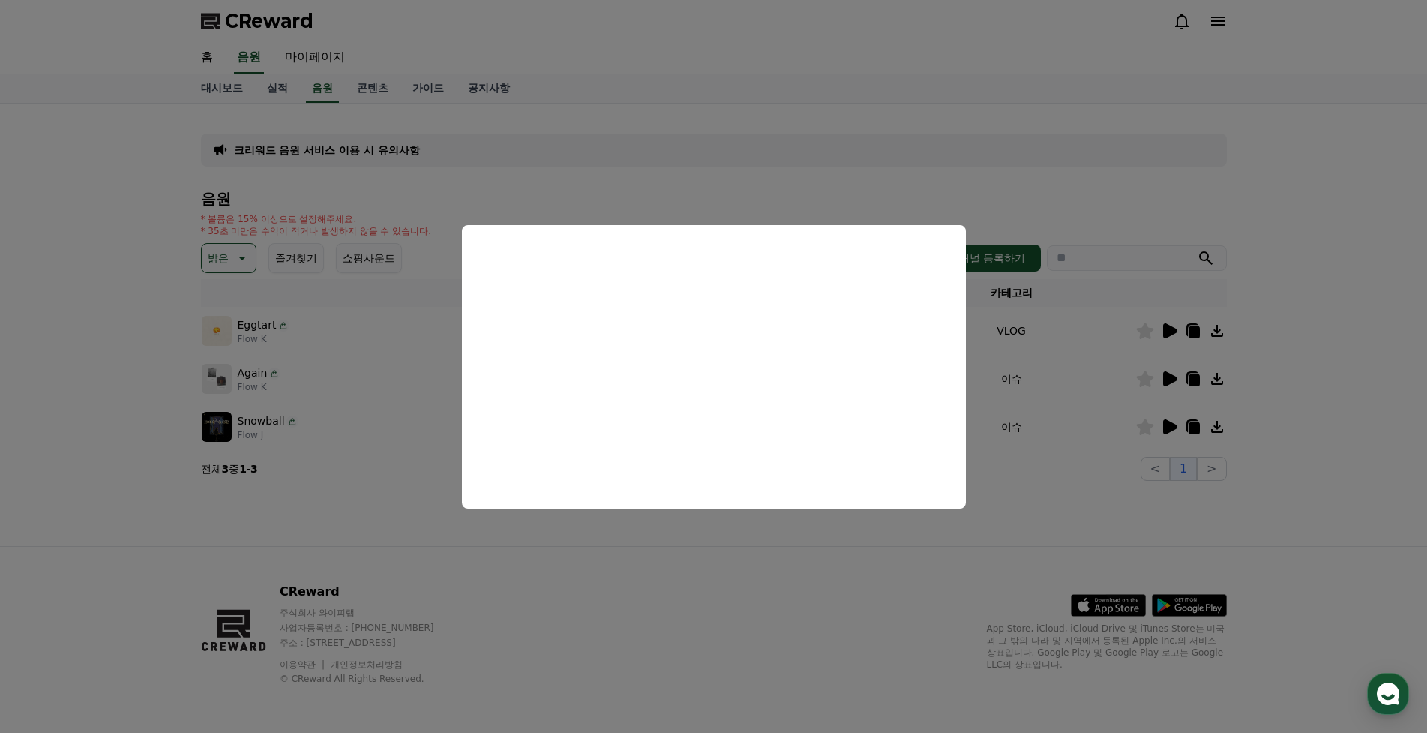
click at [1327, 364] on button "close modal" at bounding box center [713, 366] width 1427 height 733
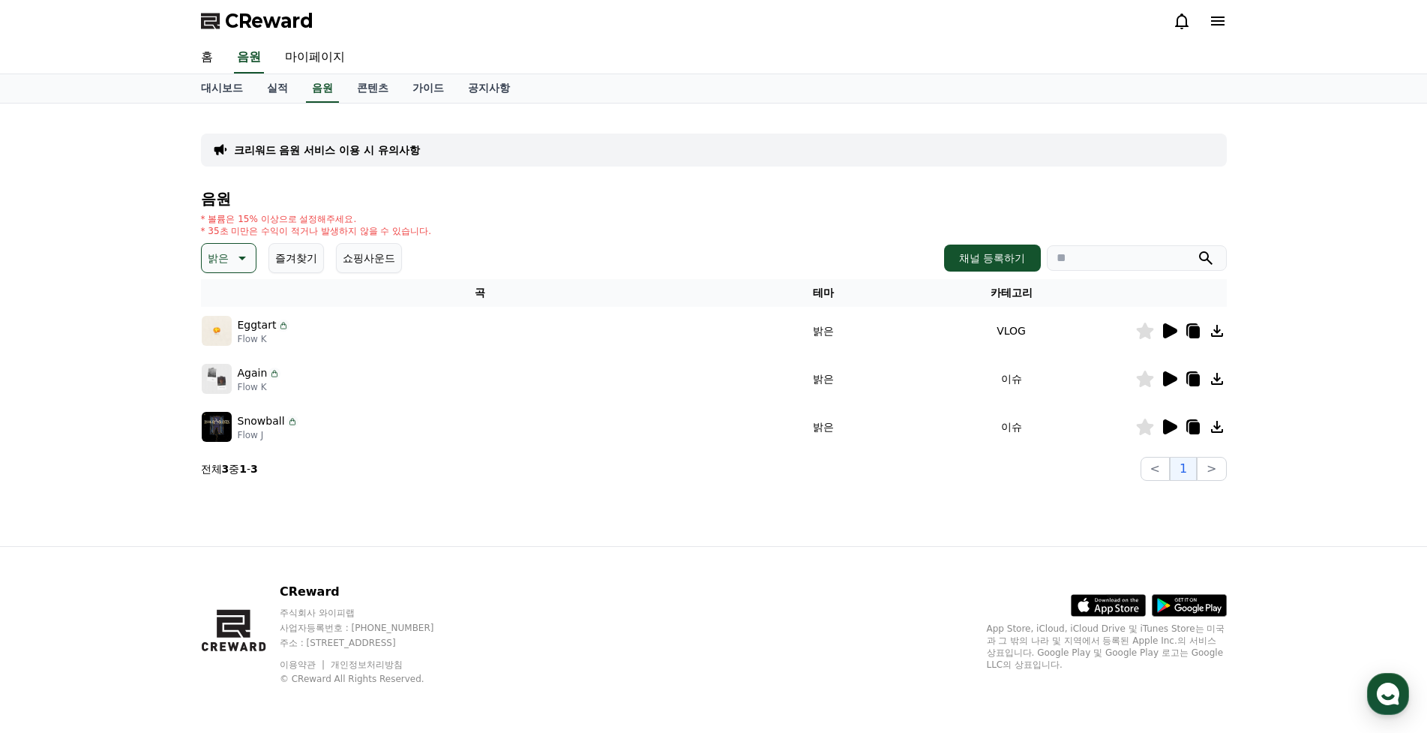
click at [1165, 421] on icon at bounding box center [1170, 426] width 14 height 15
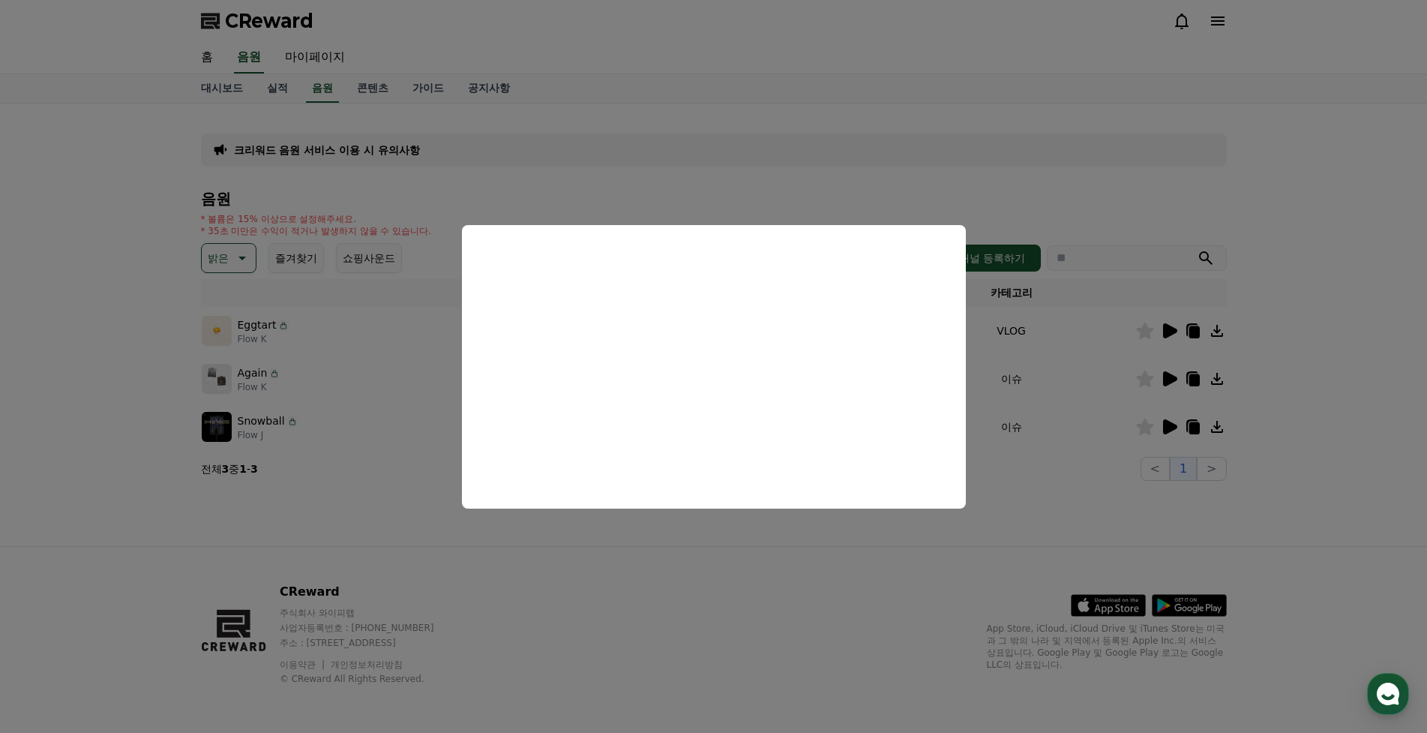
click at [1316, 363] on button "close modal" at bounding box center [713, 366] width 1427 height 733
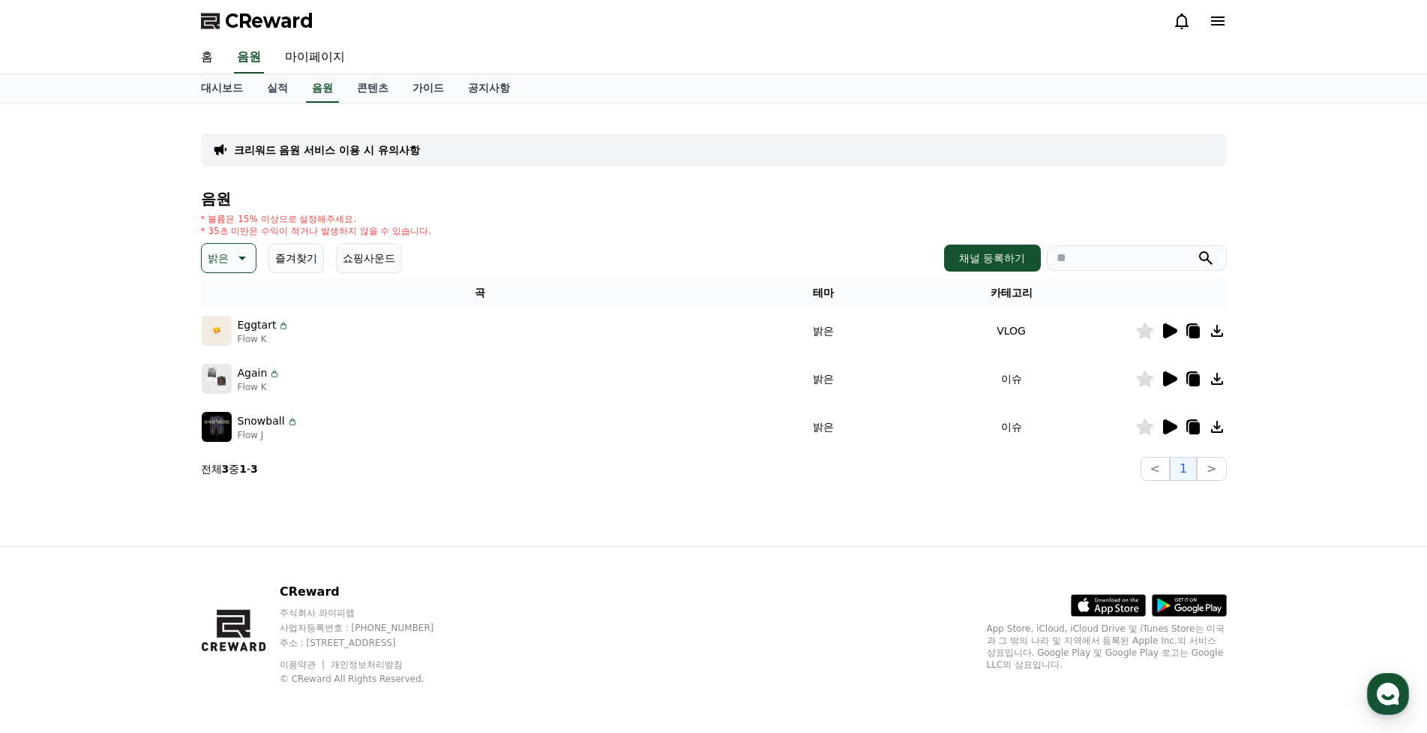
click at [230, 253] on button "밝은" at bounding box center [228, 258] width 55 height 30
click at [232, 323] on button "신나는" at bounding box center [224, 306] width 43 height 33
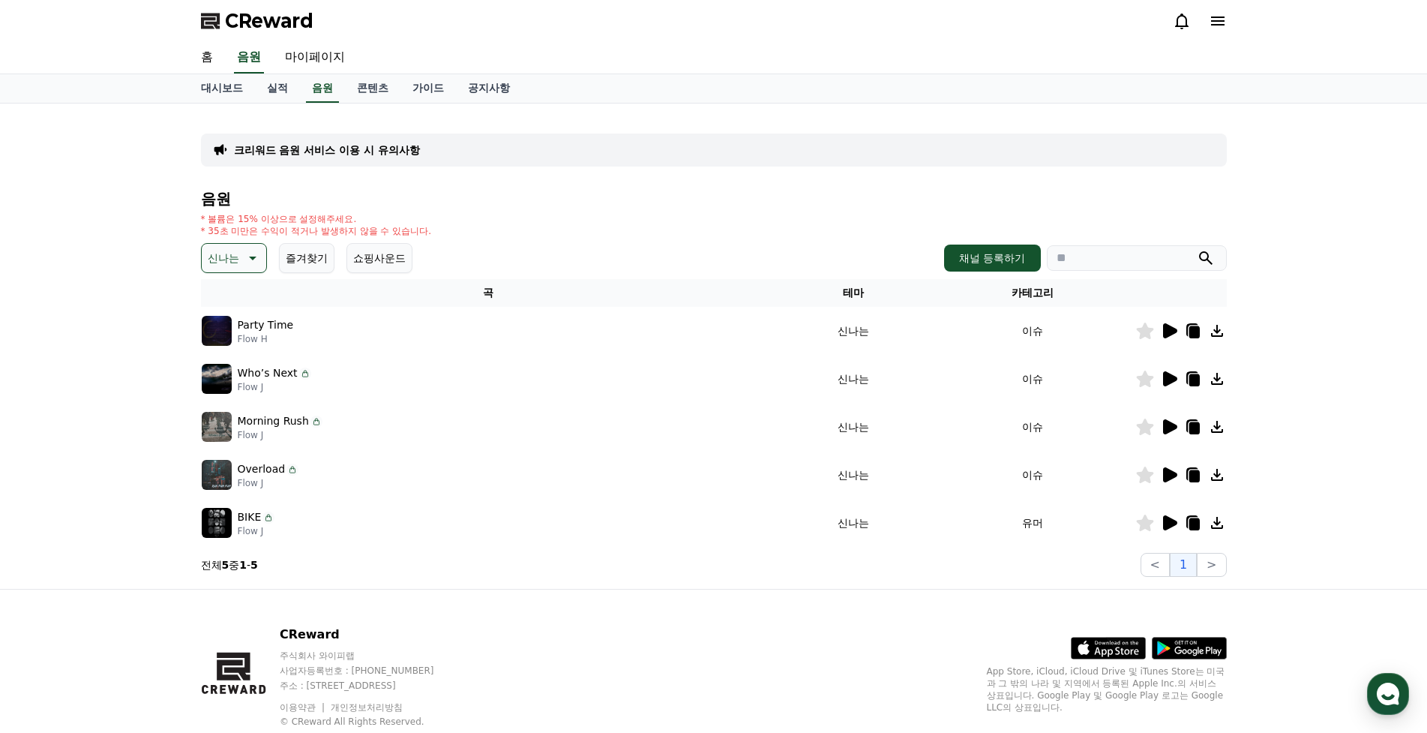
click at [1164, 332] on icon at bounding box center [1170, 330] width 14 height 15
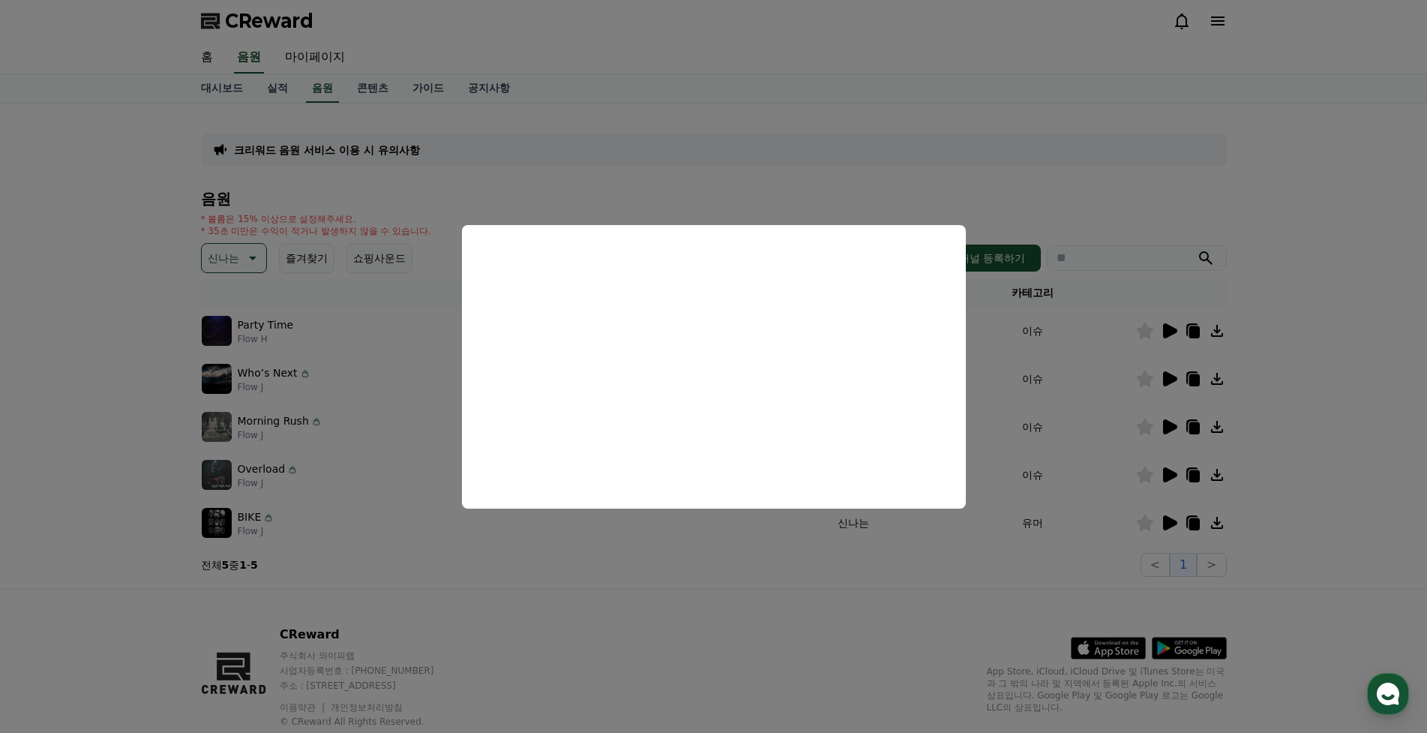
click at [1300, 385] on button "close modal" at bounding box center [713, 366] width 1427 height 733
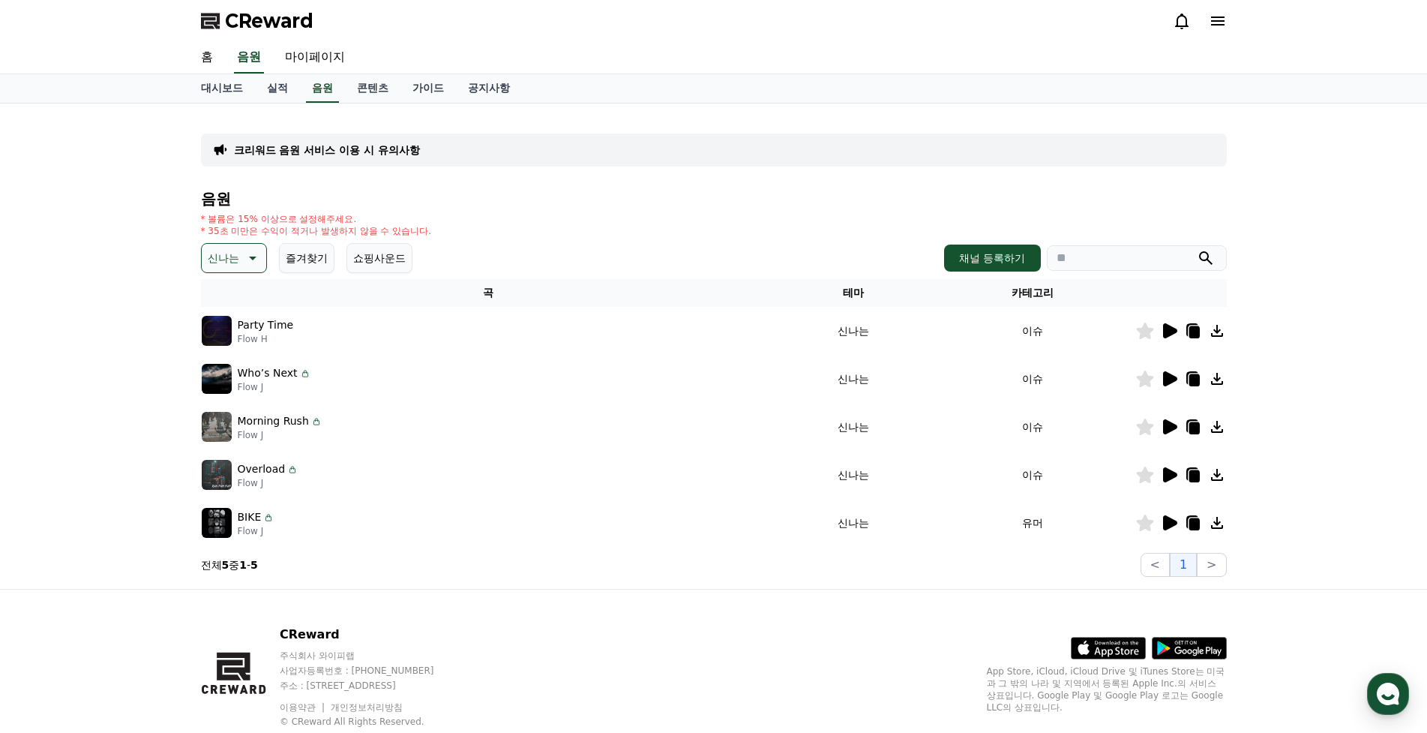
click at [1168, 378] on icon at bounding box center [1170, 378] width 14 height 15
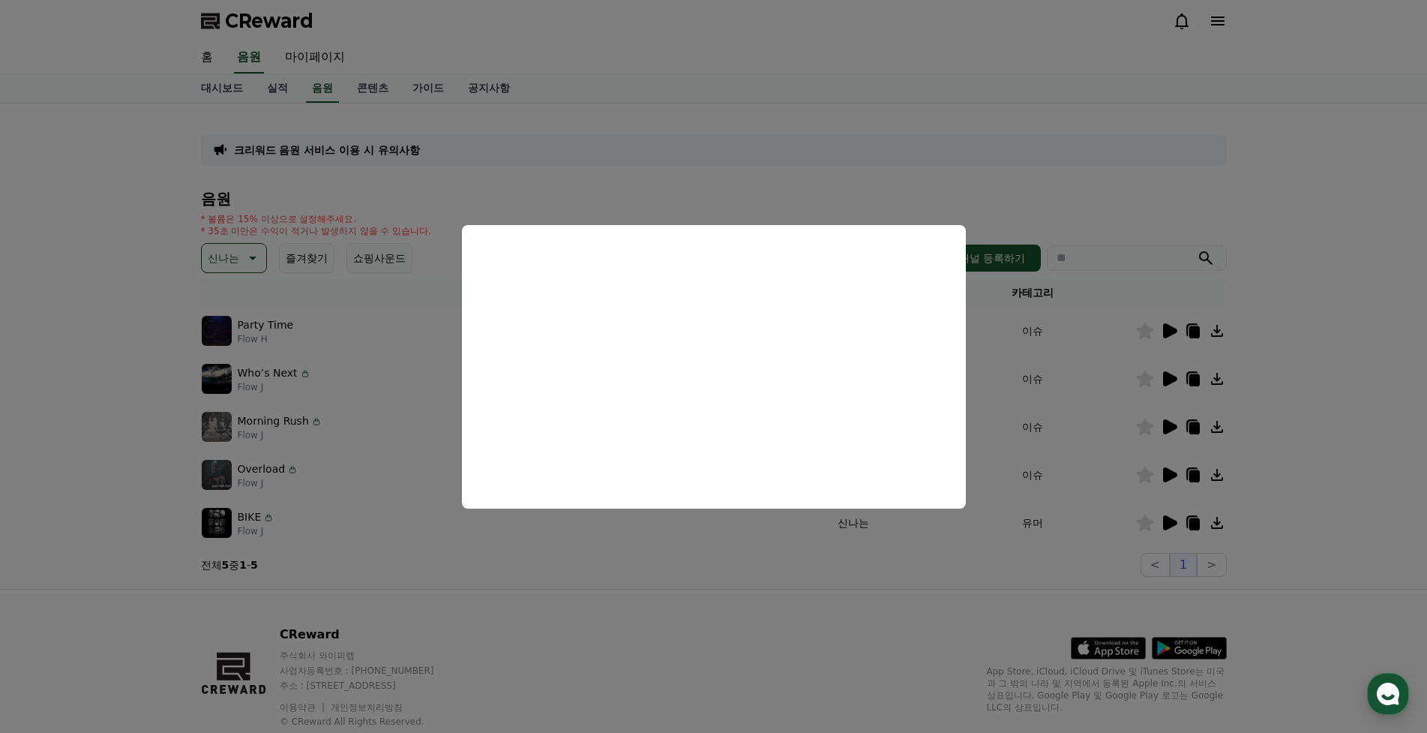
click at [1169, 424] on button "close modal" at bounding box center [713, 366] width 1427 height 733
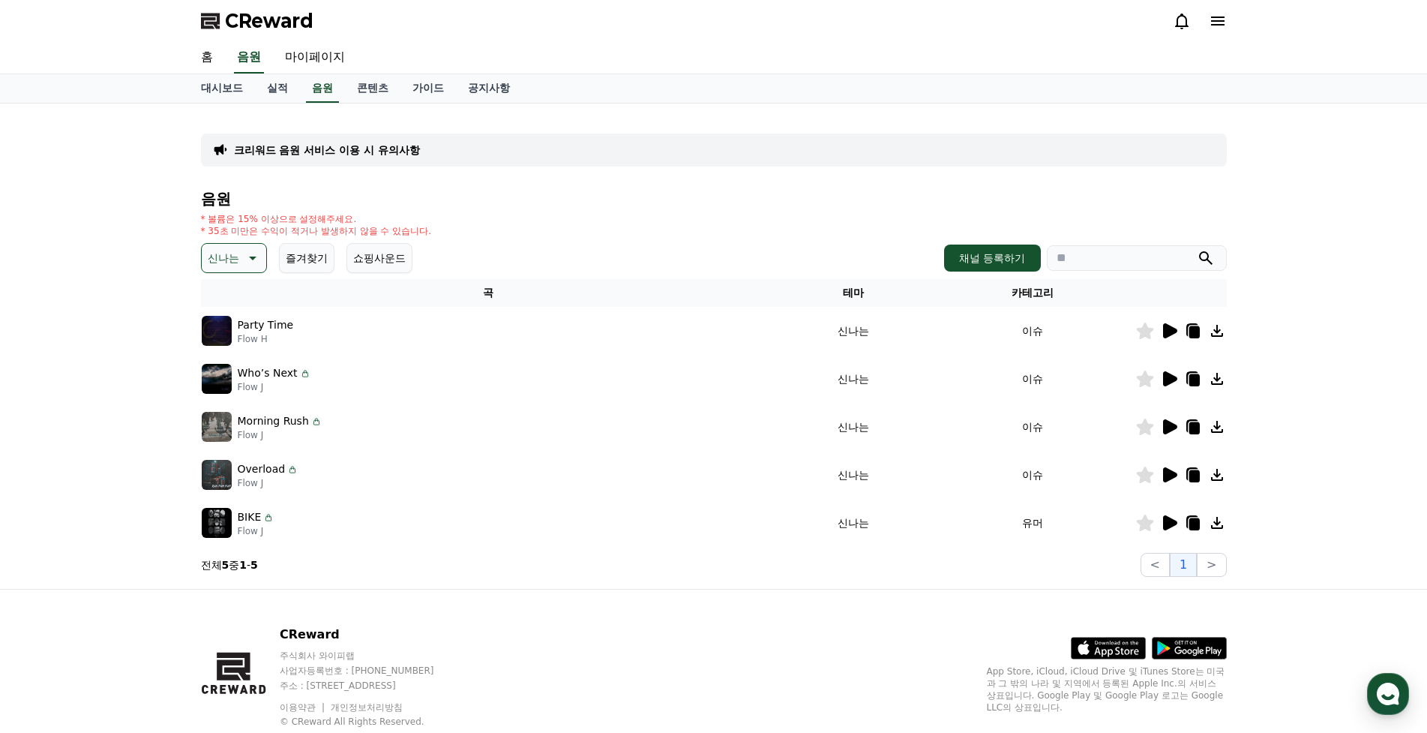
click at [1167, 427] on icon at bounding box center [1170, 426] width 14 height 15
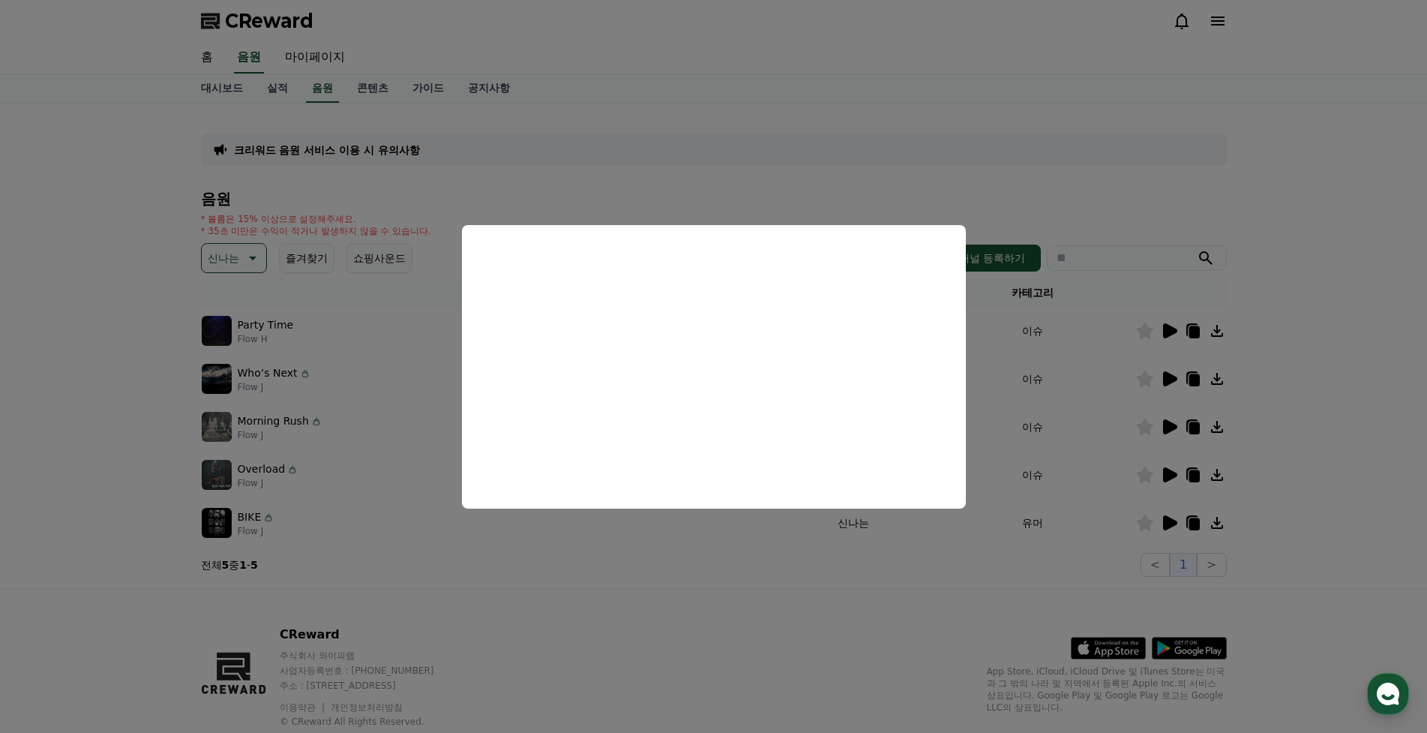
click at [1300, 430] on button "close modal" at bounding box center [713, 366] width 1427 height 733
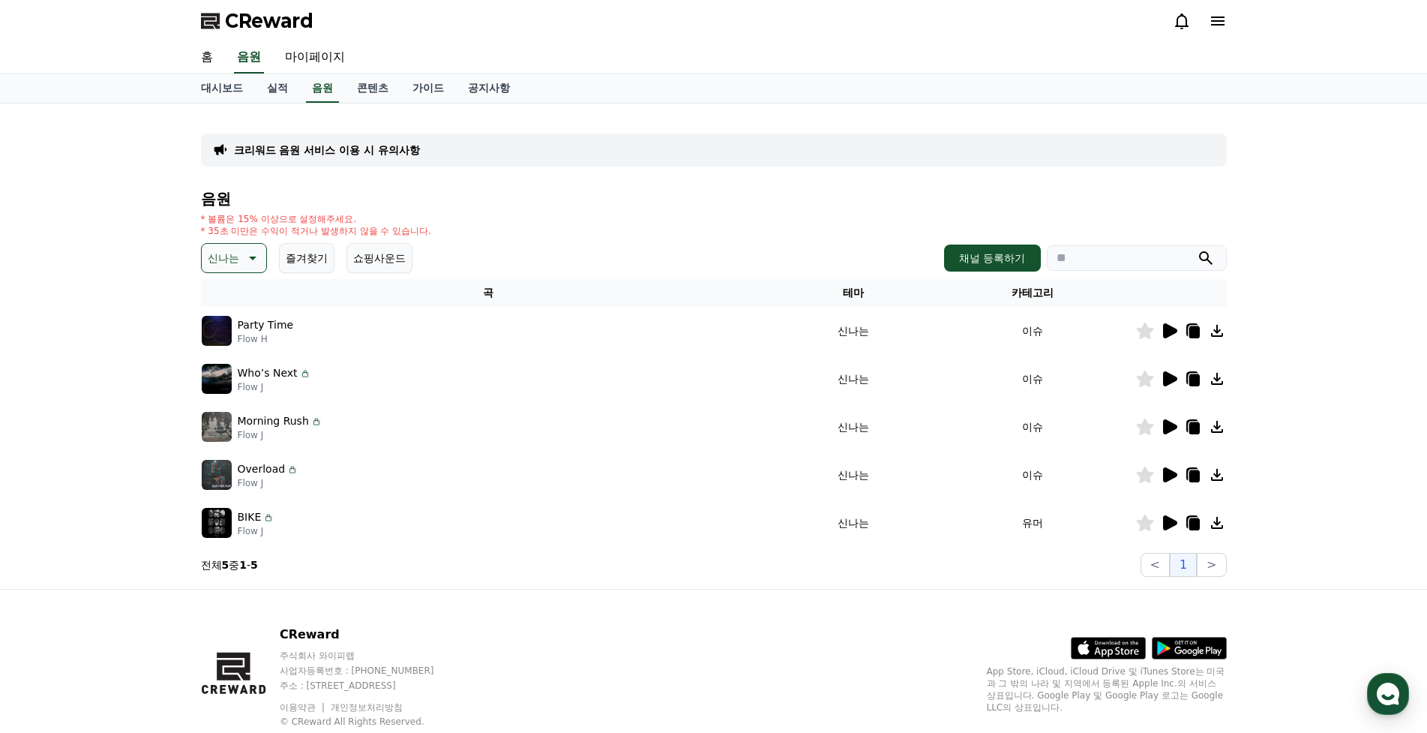
click at [1162, 469] on icon at bounding box center [1169, 475] width 18 height 18
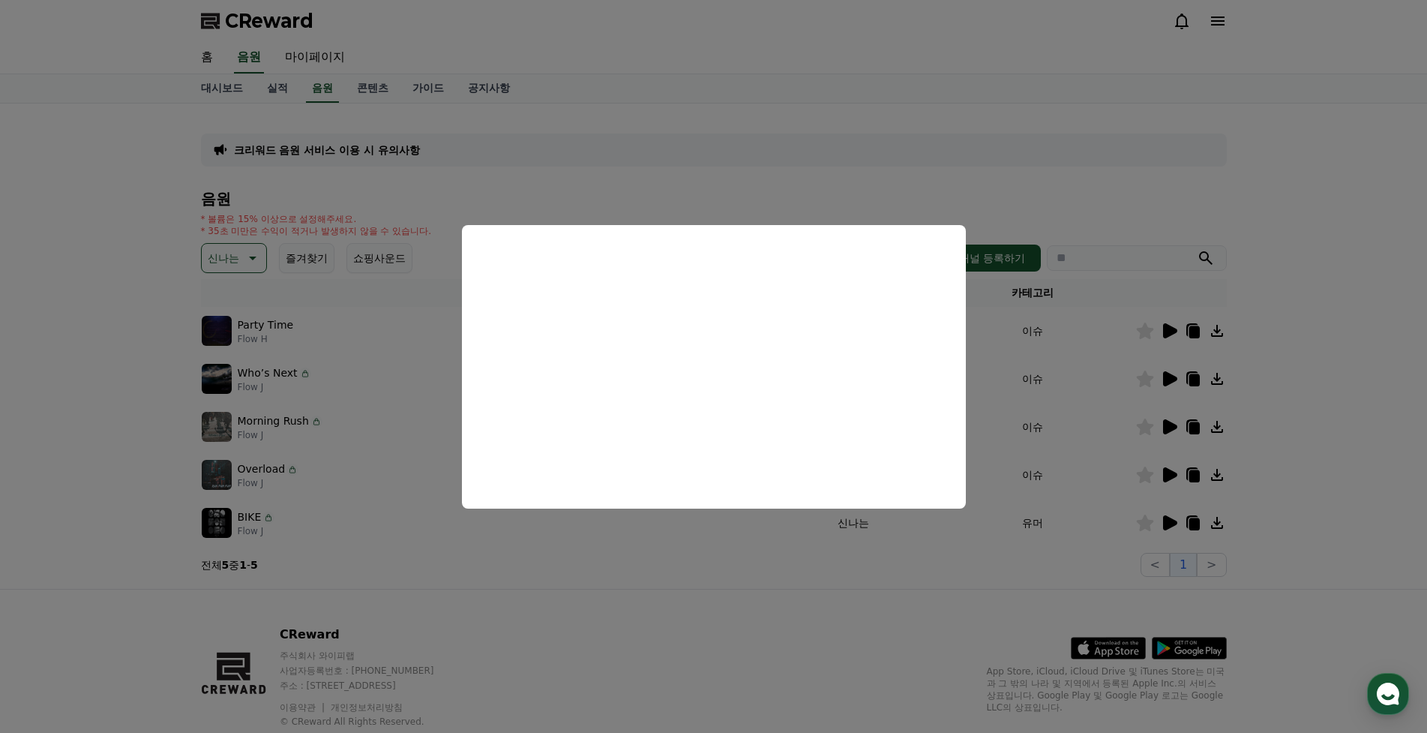
click at [1301, 454] on button "close modal" at bounding box center [713, 366] width 1427 height 733
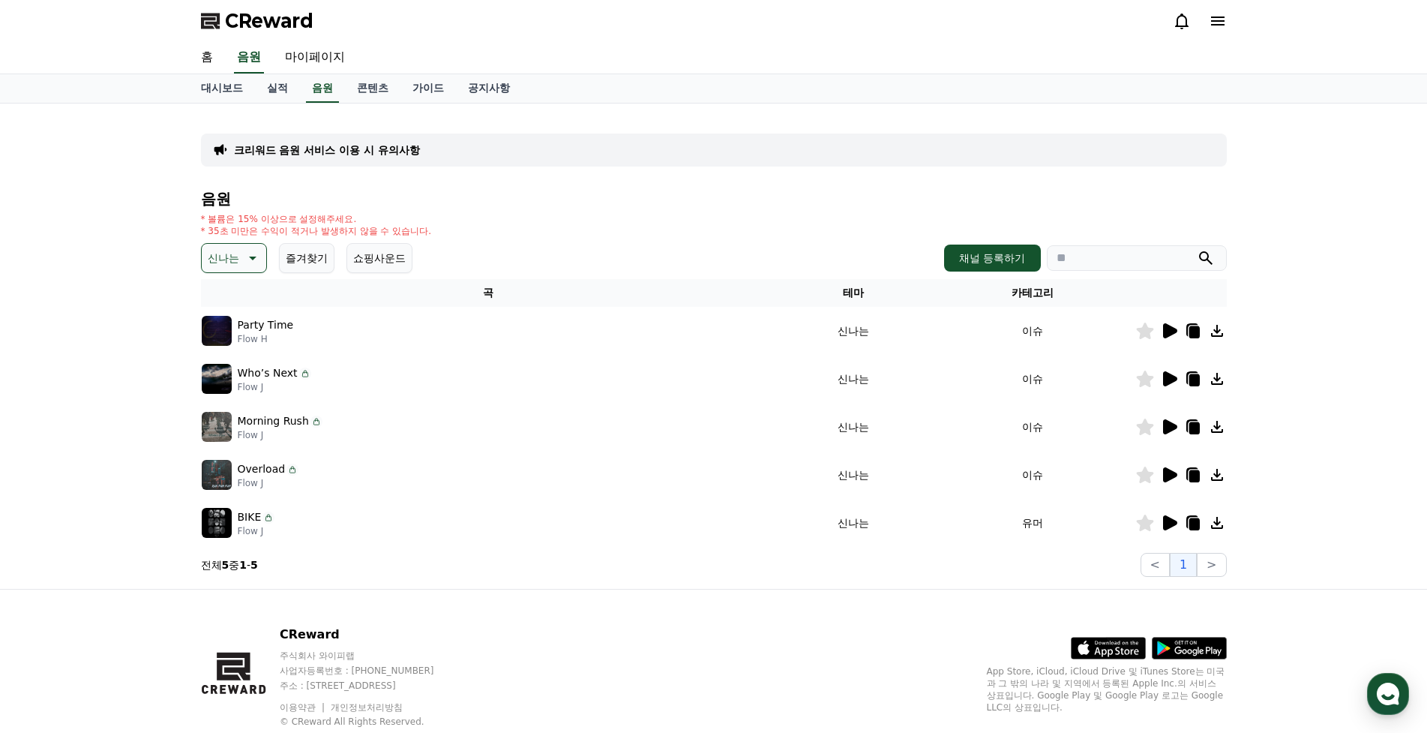
click at [1169, 523] on icon at bounding box center [1170, 522] width 14 height 15
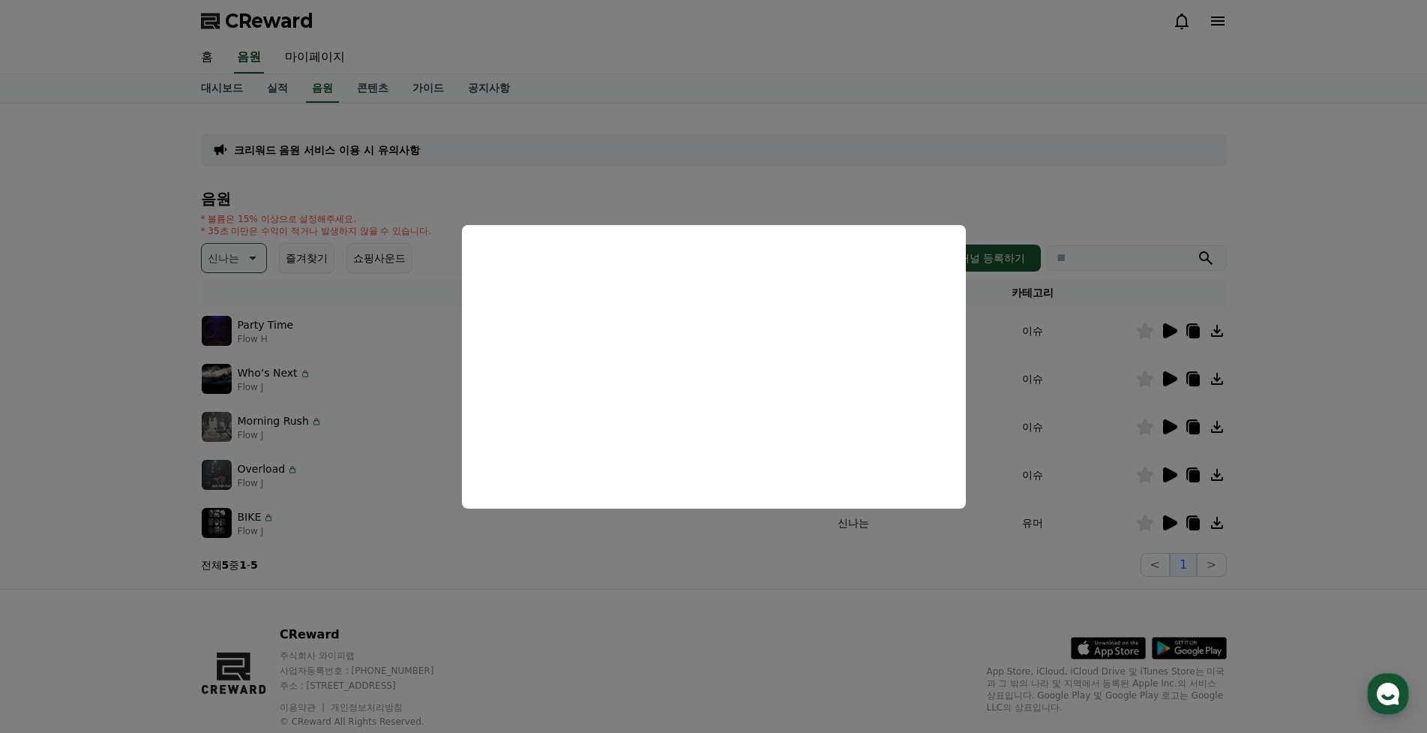
click at [119, 296] on button "close modal" at bounding box center [713, 366] width 1427 height 733
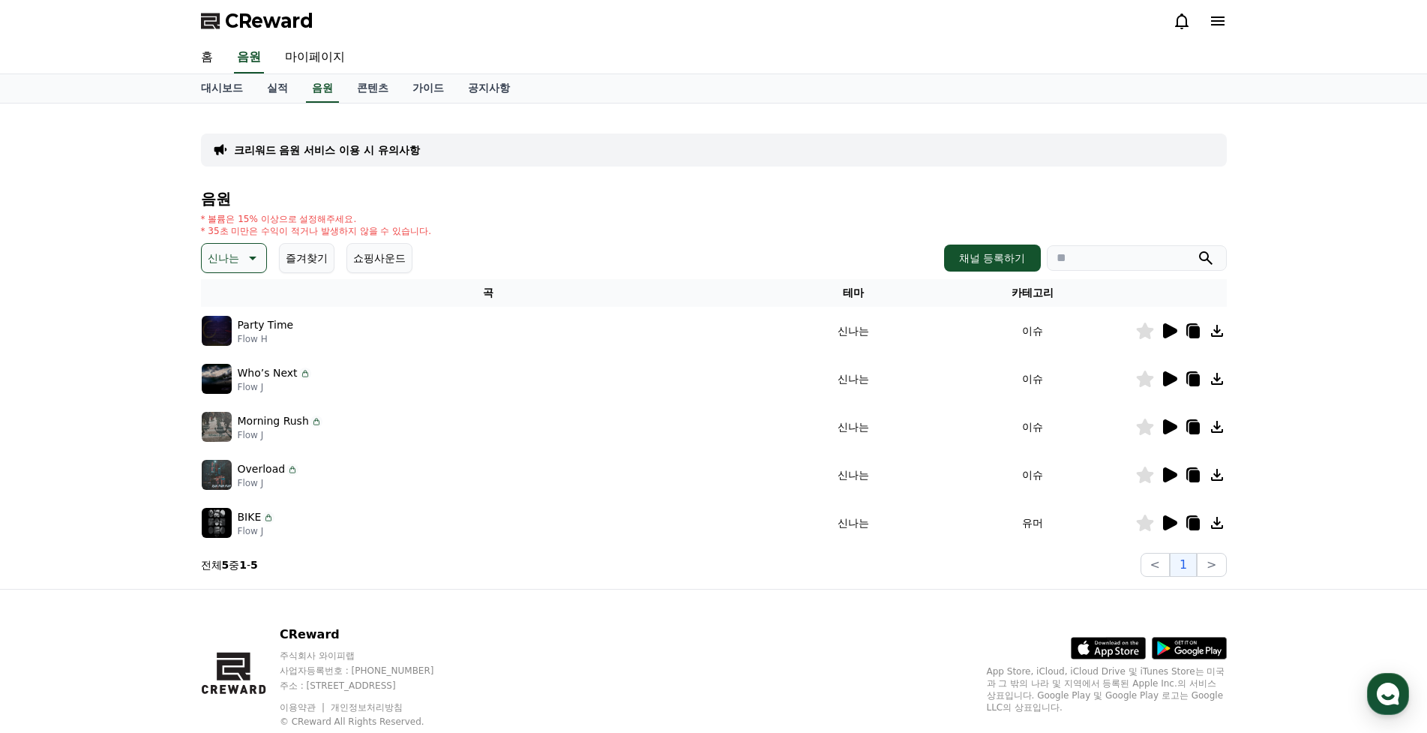
click at [235, 259] on p "신나는" at bounding box center [223, 257] width 31 height 21
click at [234, 305] on button "귀여운" at bounding box center [224, 303] width 43 height 33
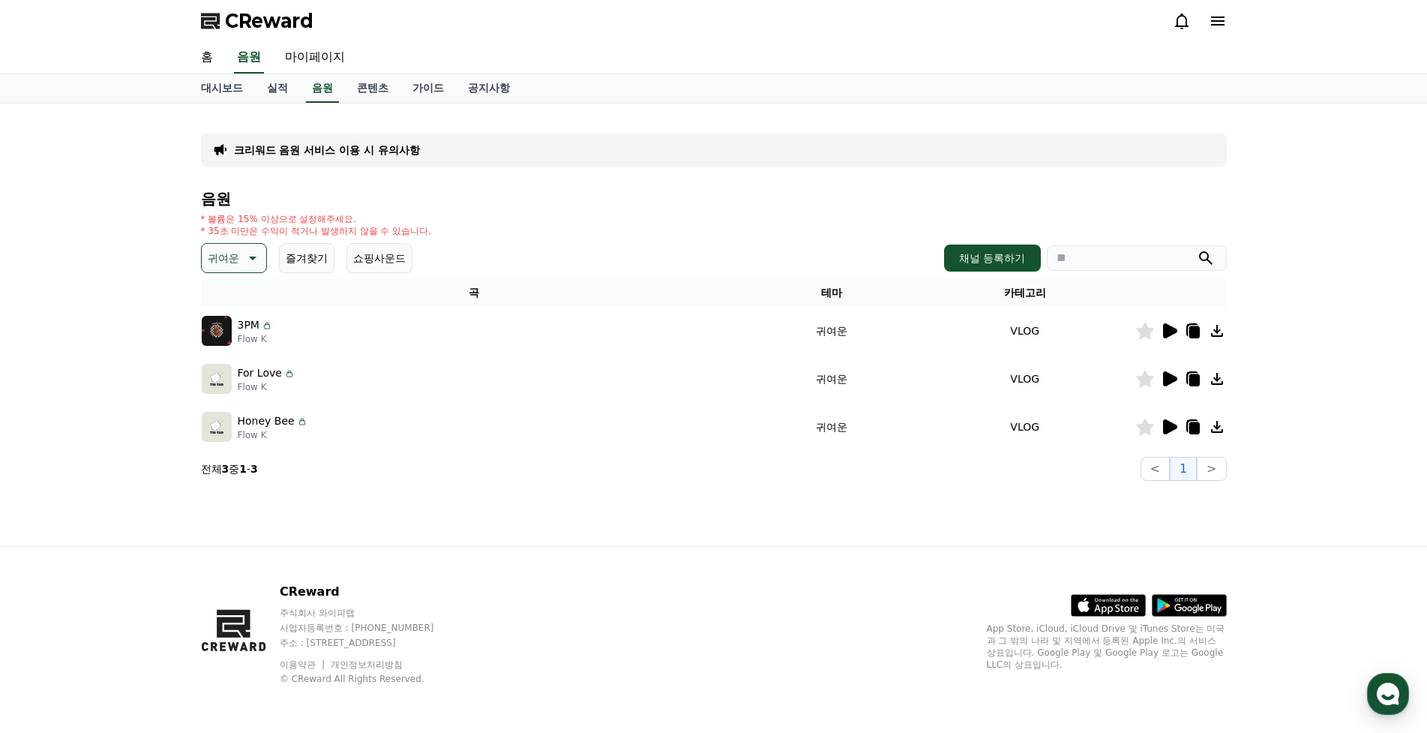
click at [1165, 335] on icon at bounding box center [1170, 330] width 14 height 15
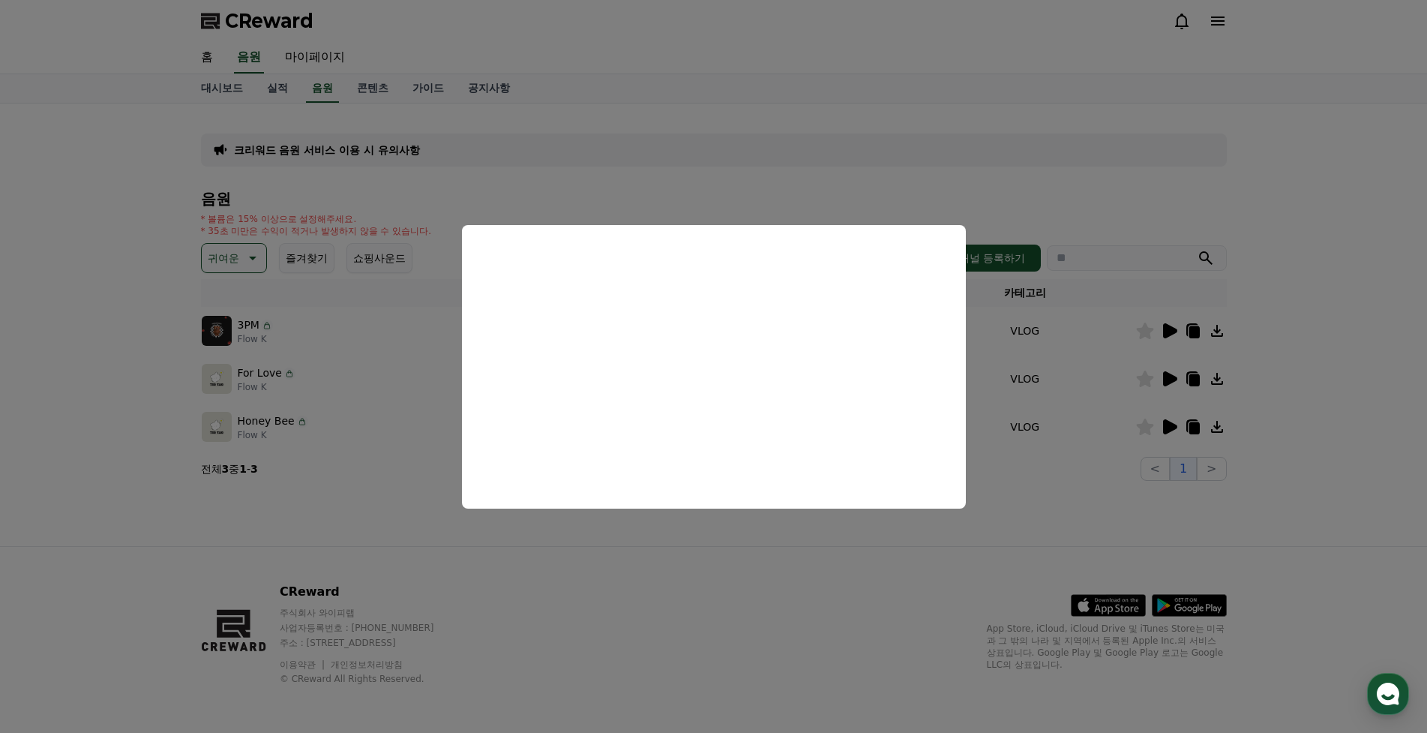
click at [1172, 380] on button "close modal" at bounding box center [713, 366] width 1427 height 733
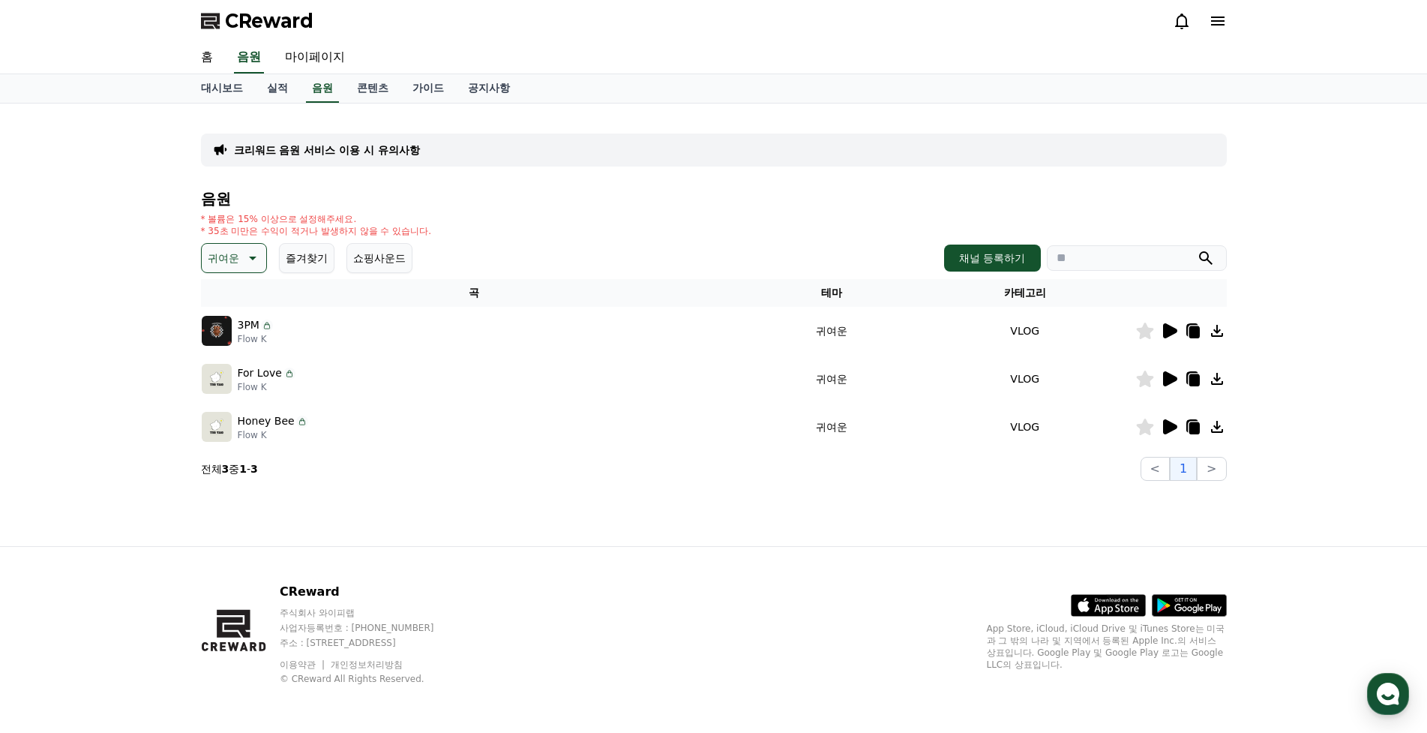
click at [1172, 380] on icon at bounding box center [1170, 378] width 14 height 15
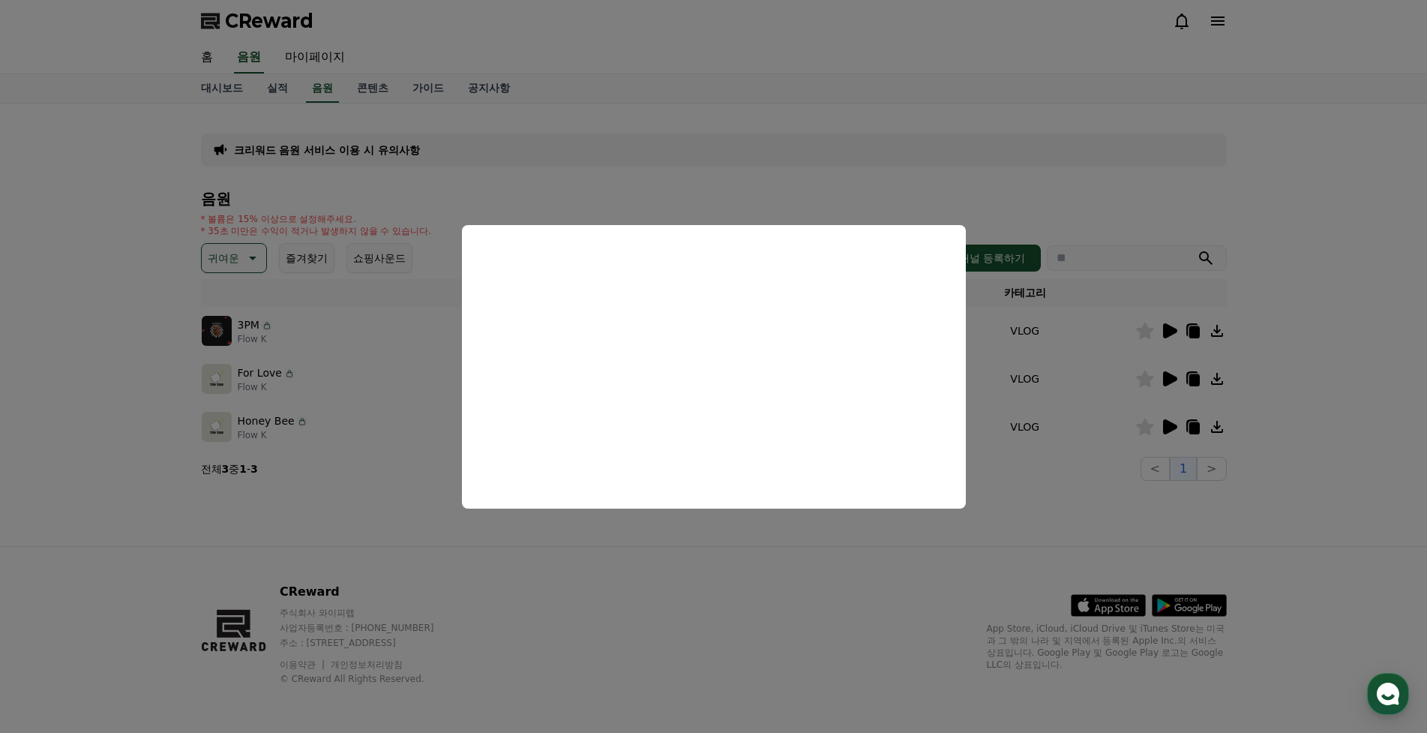
click at [1168, 372] on button "close modal" at bounding box center [713, 366] width 1427 height 733
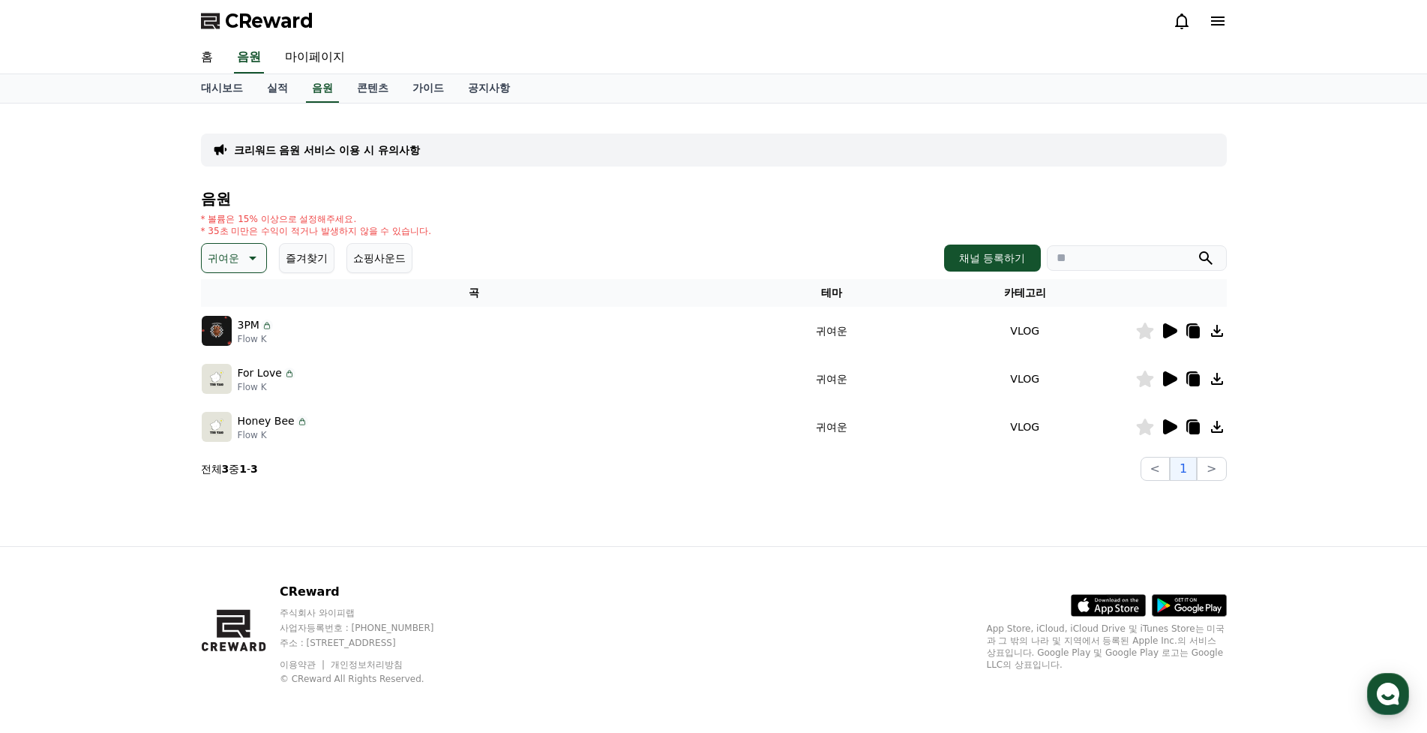
click at [1168, 374] on icon at bounding box center [1170, 378] width 14 height 15
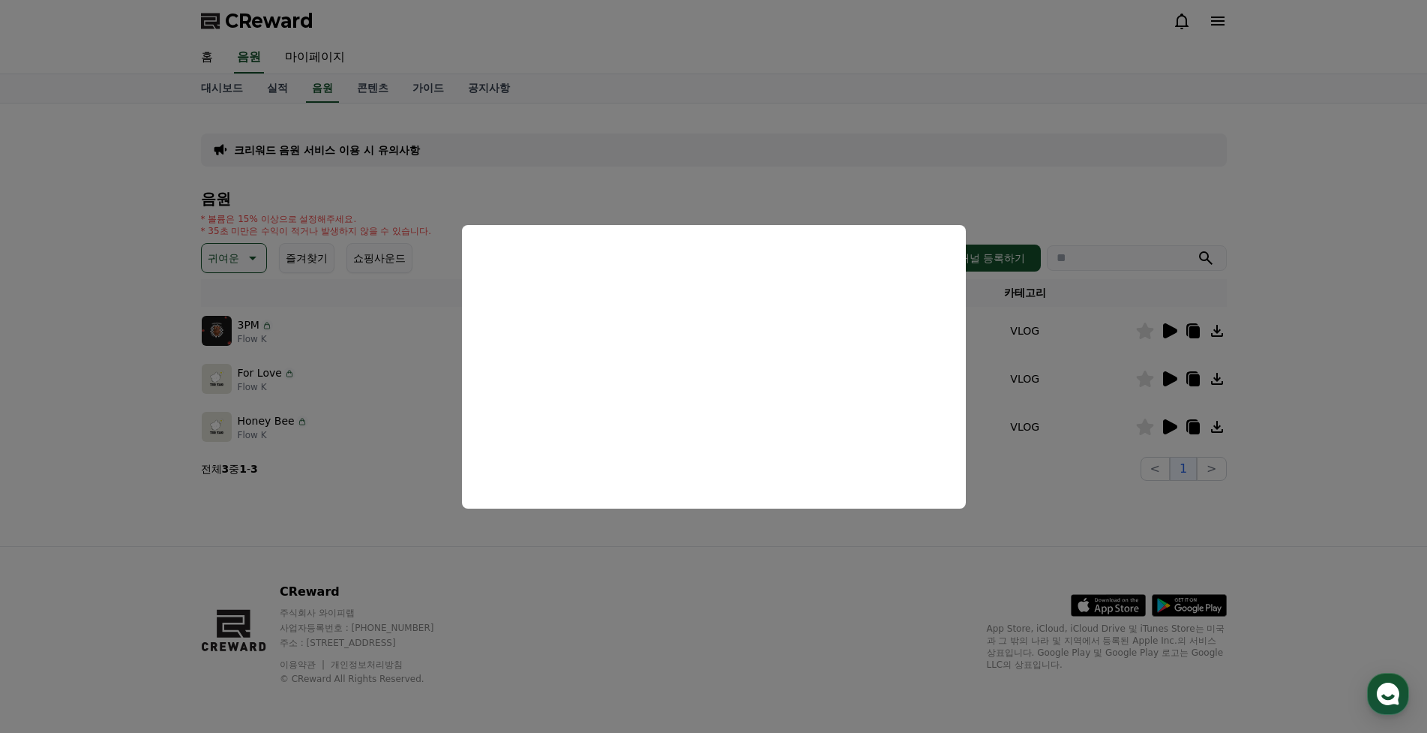
click at [1162, 428] on button "close modal" at bounding box center [713, 366] width 1427 height 733
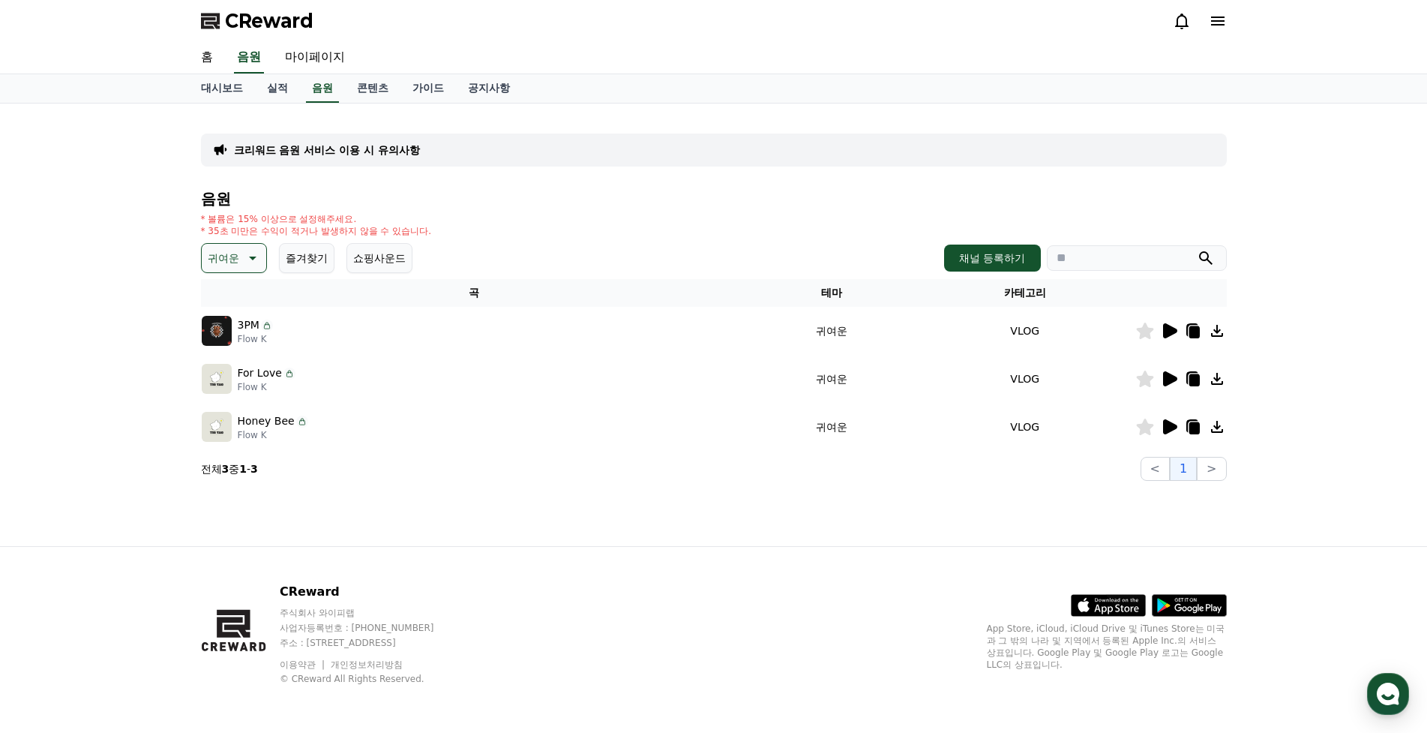
click at [1165, 427] on icon at bounding box center [1170, 426] width 14 height 15
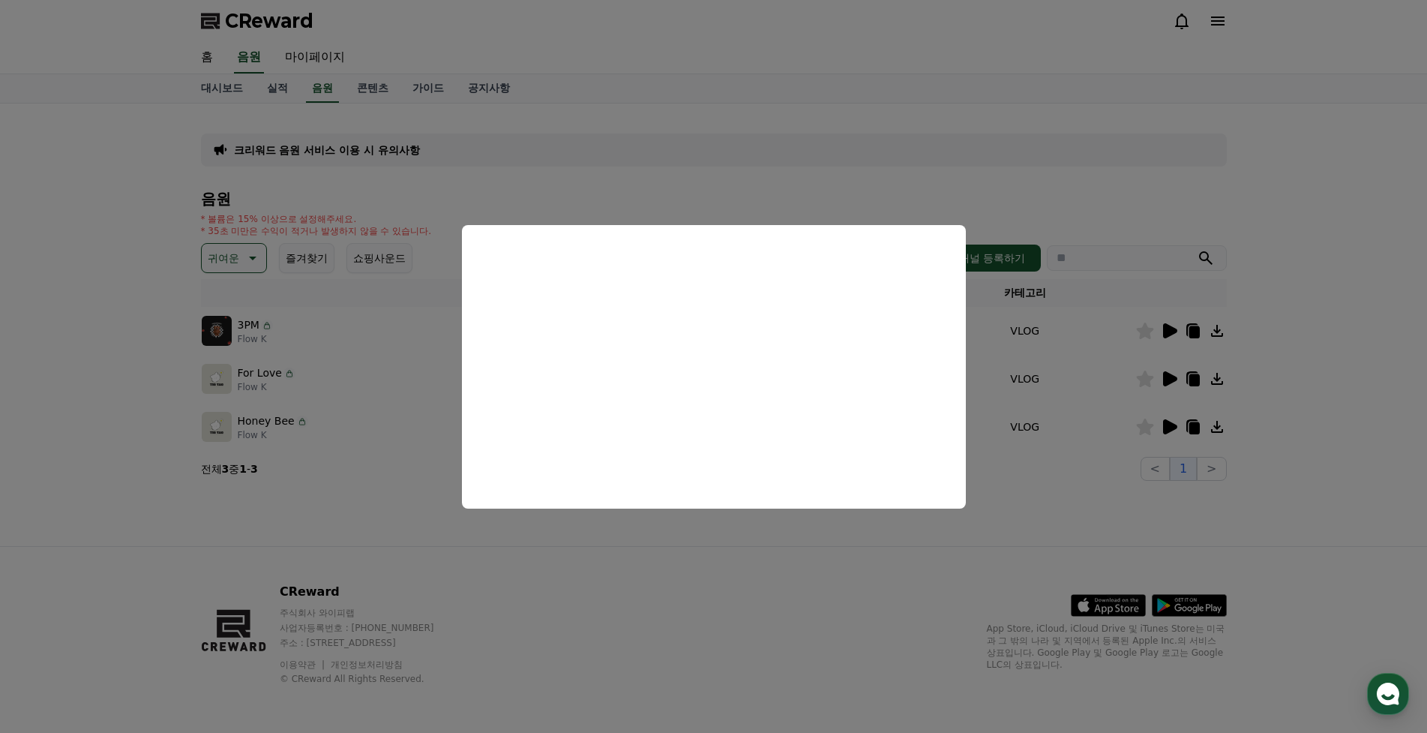
click at [1238, 520] on button "close modal" at bounding box center [713, 366] width 1427 height 733
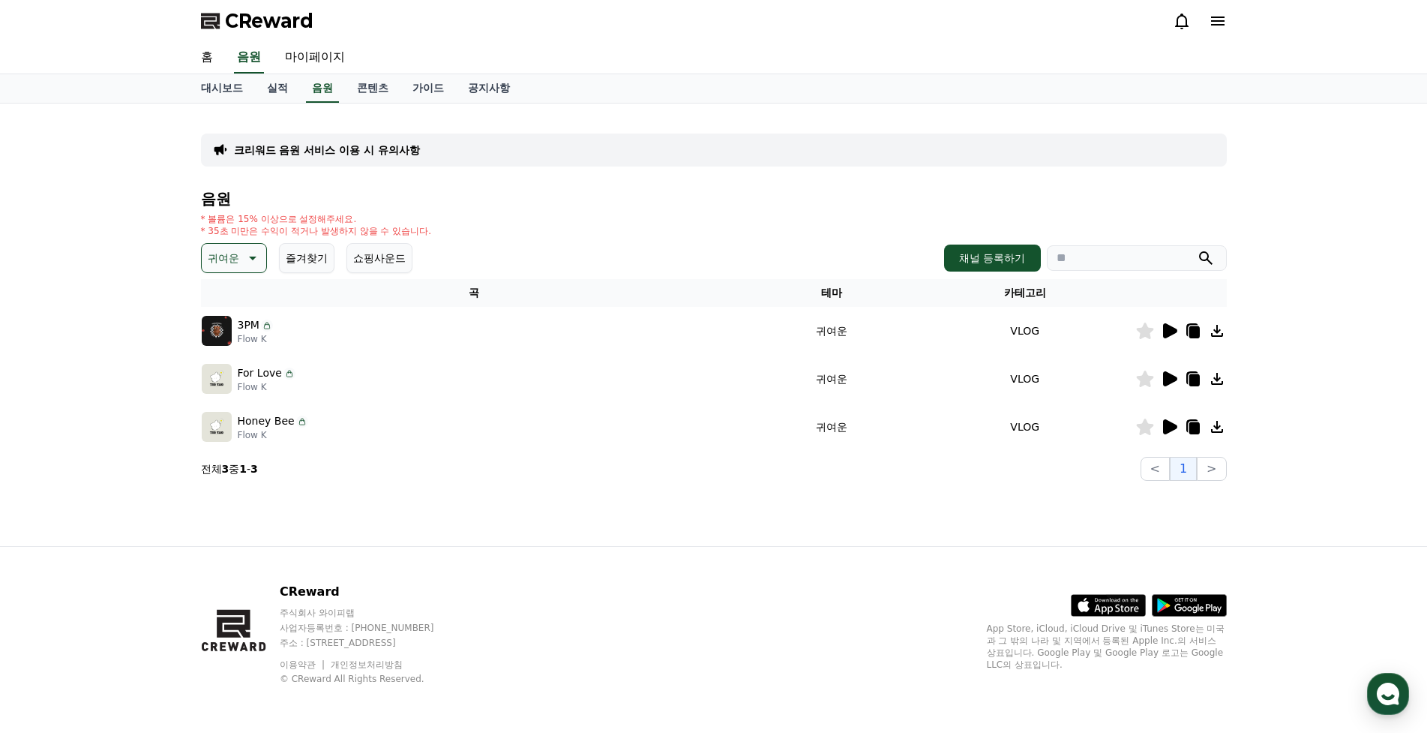
click at [1148, 421] on icon at bounding box center [1145, 426] width 18 height 16
click at [233, 262] on p "귀여운" at bounding box center [223, 257] width 31 height 21
click at [226, 418] on button "코믹한" at bounding box center [224, 420] width 43 height 33
click at [1166, 331] on icon at bounding box center [1170, 330] width 14 height 15
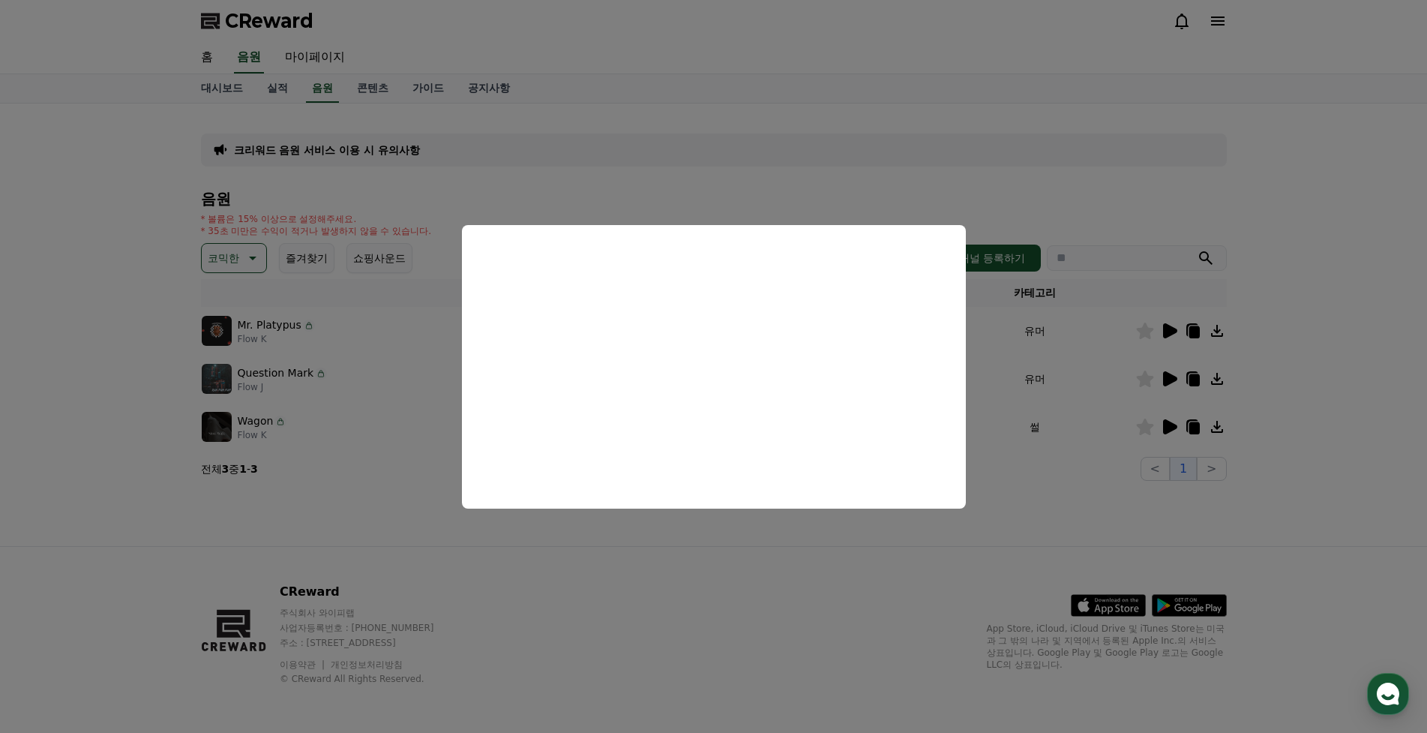
click at [1171, 377] on button "close modal" at bounding box center [713, 366] width 1427 height 733
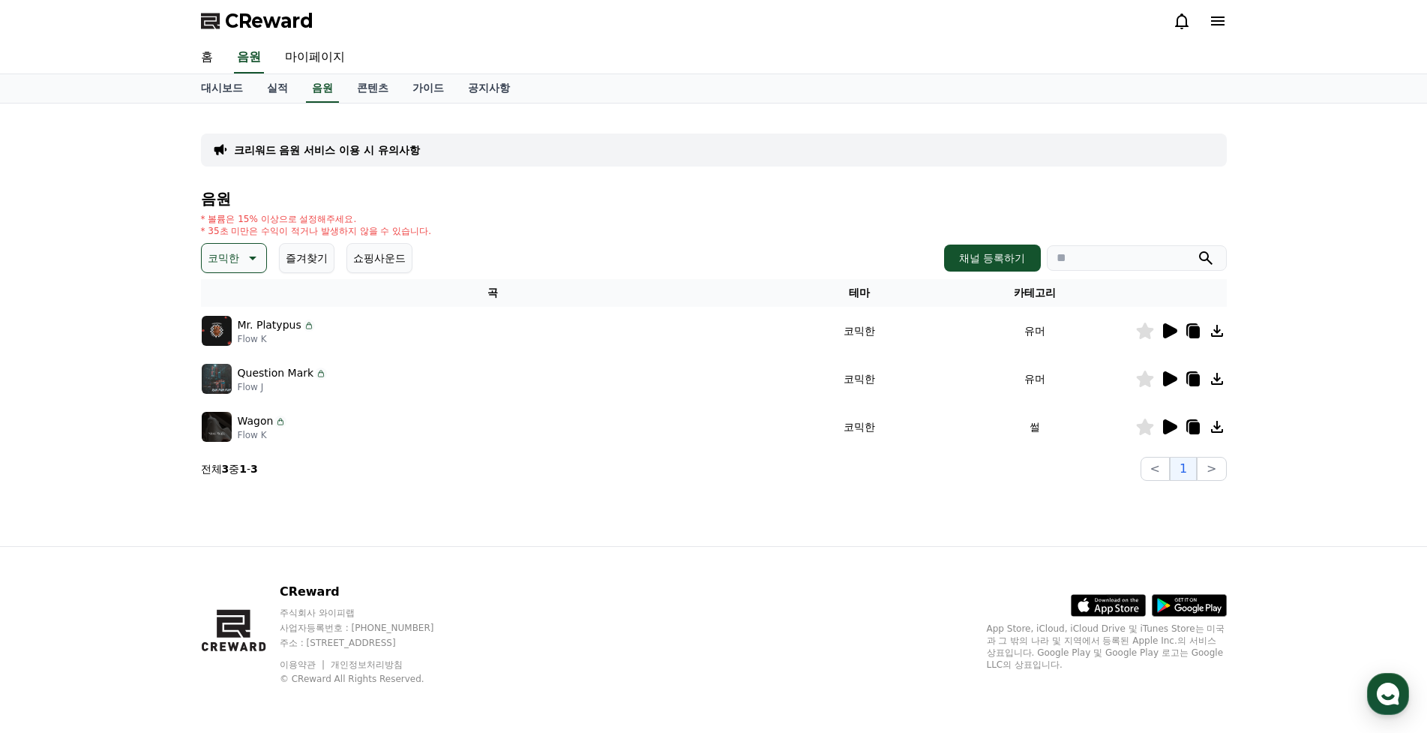
click at [1170, 382] on icon at bounding box center [1170, 378] width 14 height 15
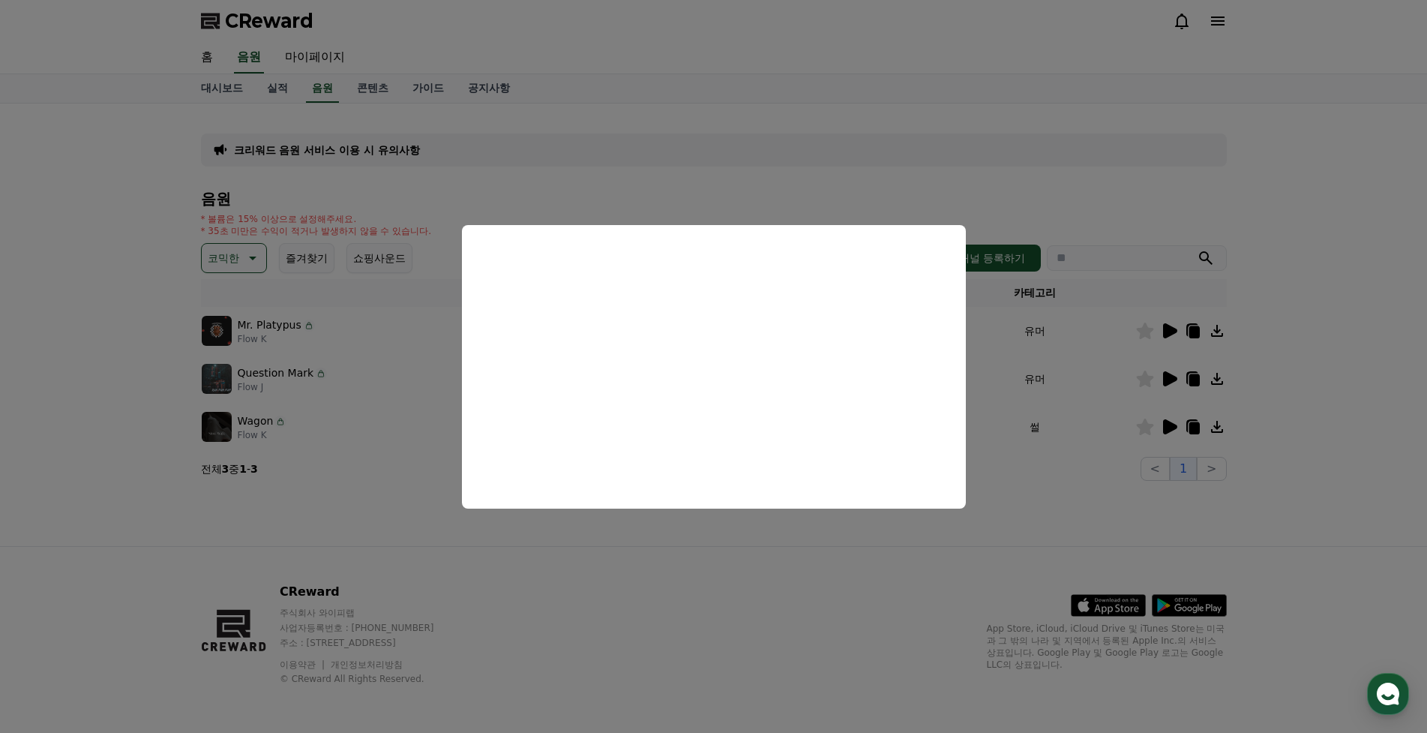
click at [1168, 428] on button "close modal" at bounding box center [713, 366] width 1427 height 733
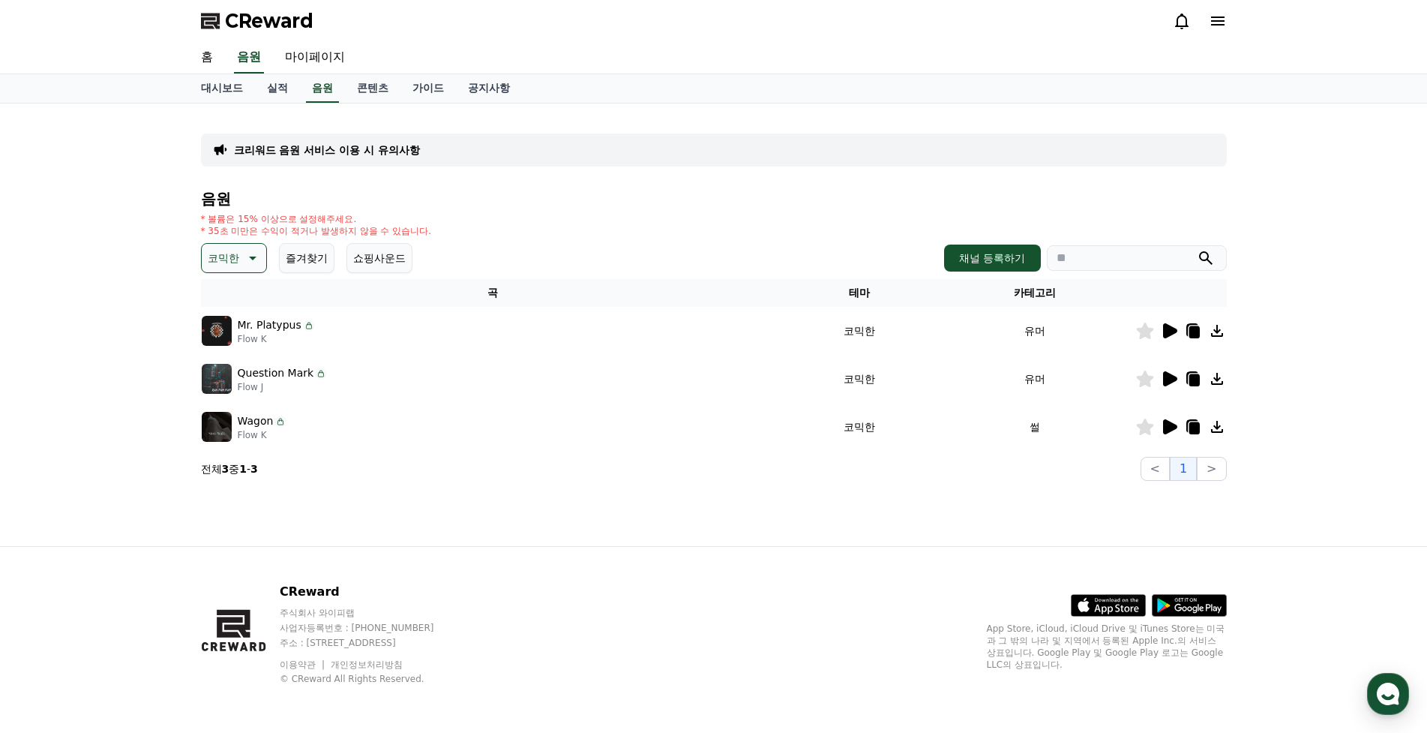
click at [1168, 428] on icon at bounding box center [1170, 426] width 14 height 15
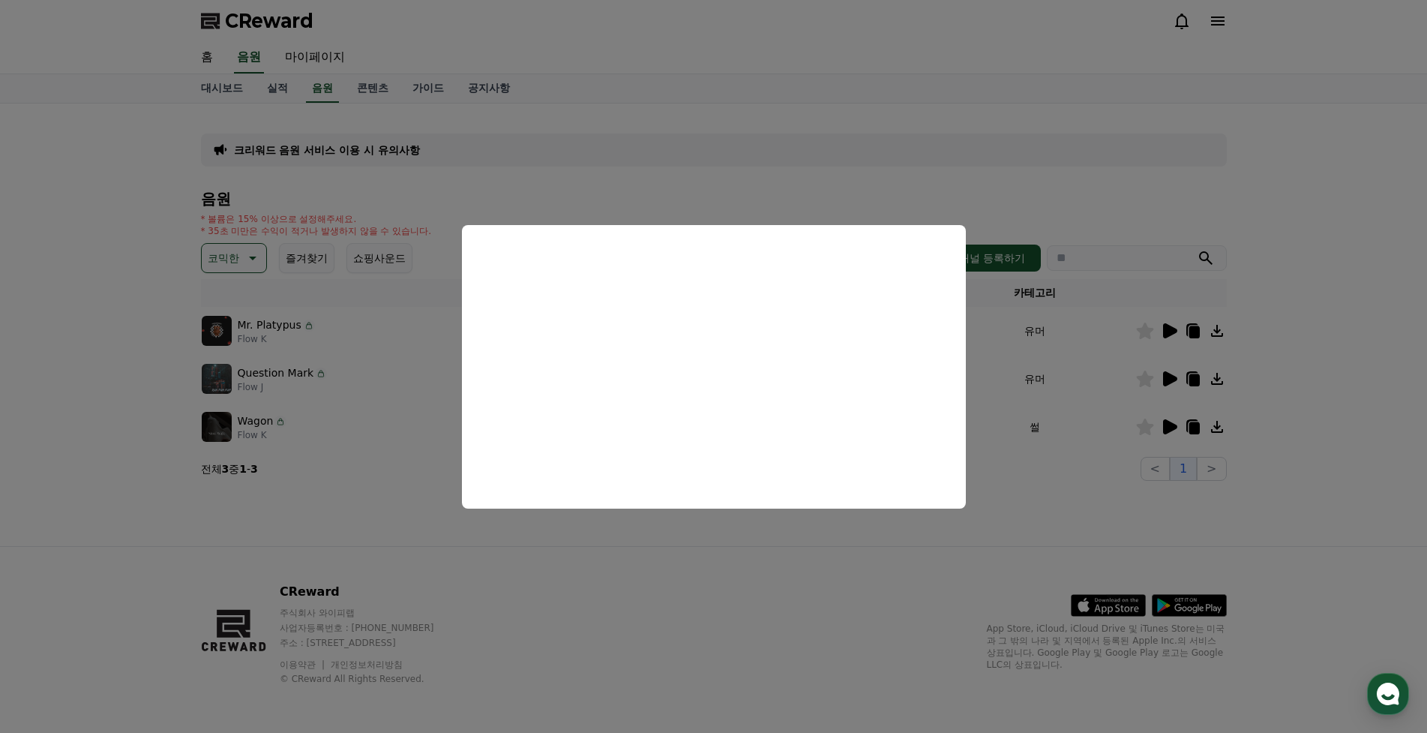
click at [1320, 379] on button "close modal" at bounding box center [713, 366] width 1427 height 733
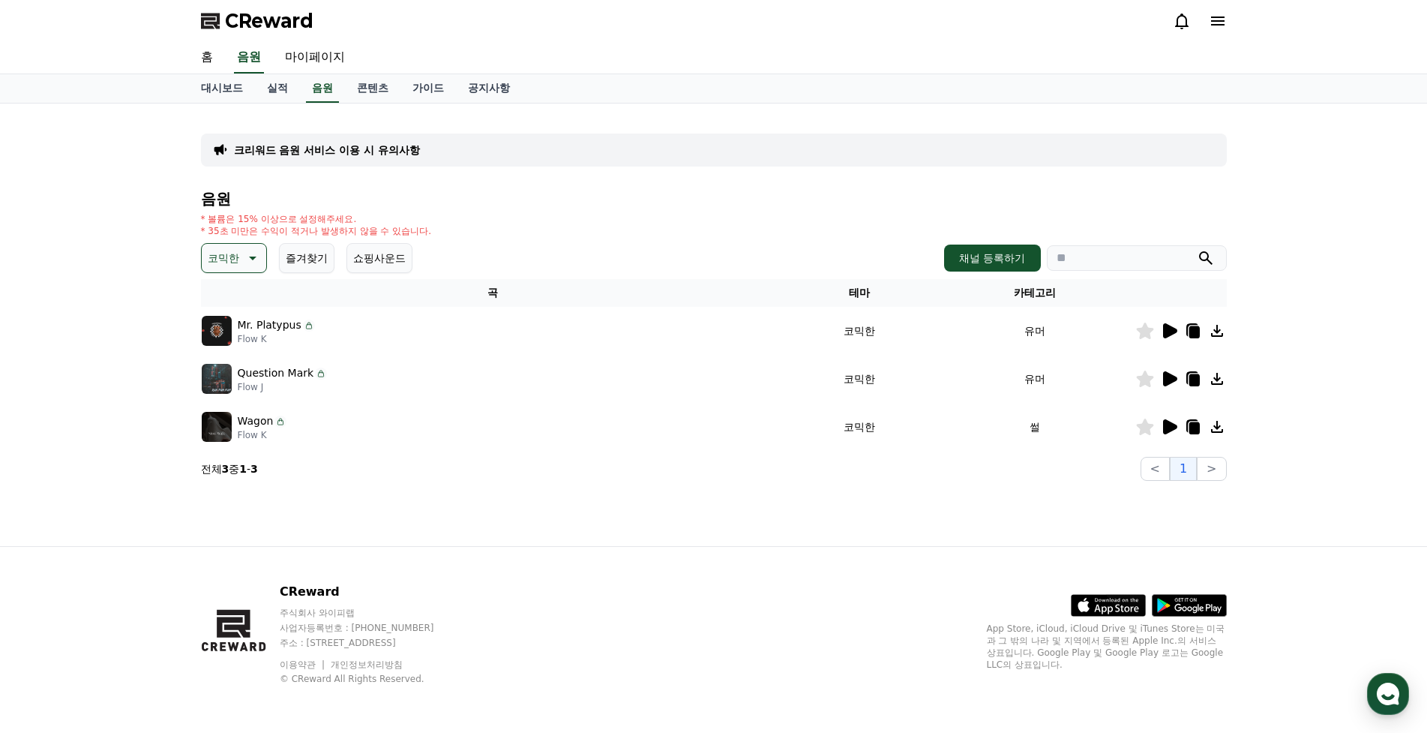
click at [237, 256] on p "코믹한" at bounding box center [223, 257] width 31 height 21
click at [241, 415] on button "감동적인" at bounding box center [230, 402] width 54 height 33
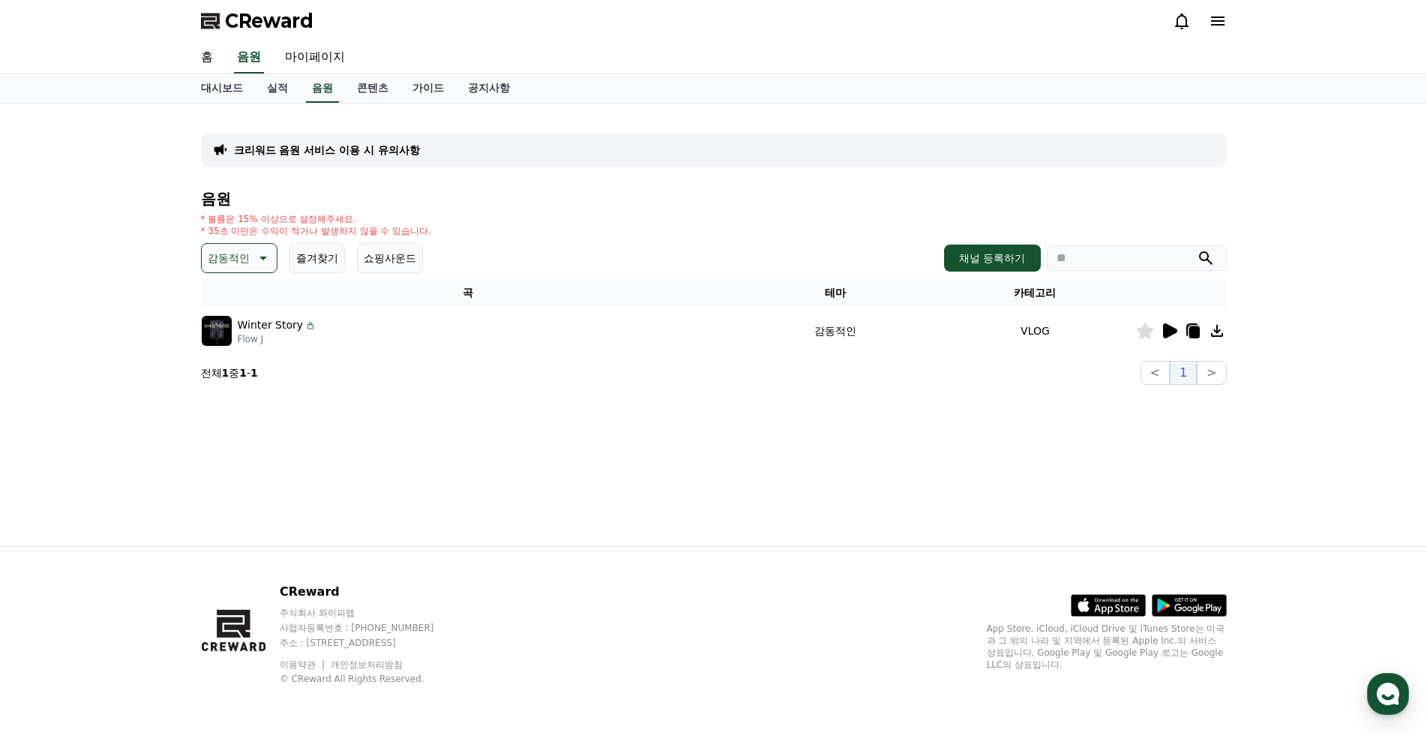
click at [1173, 326] on icon at bounding box center [1169, 331] width 18 height 18
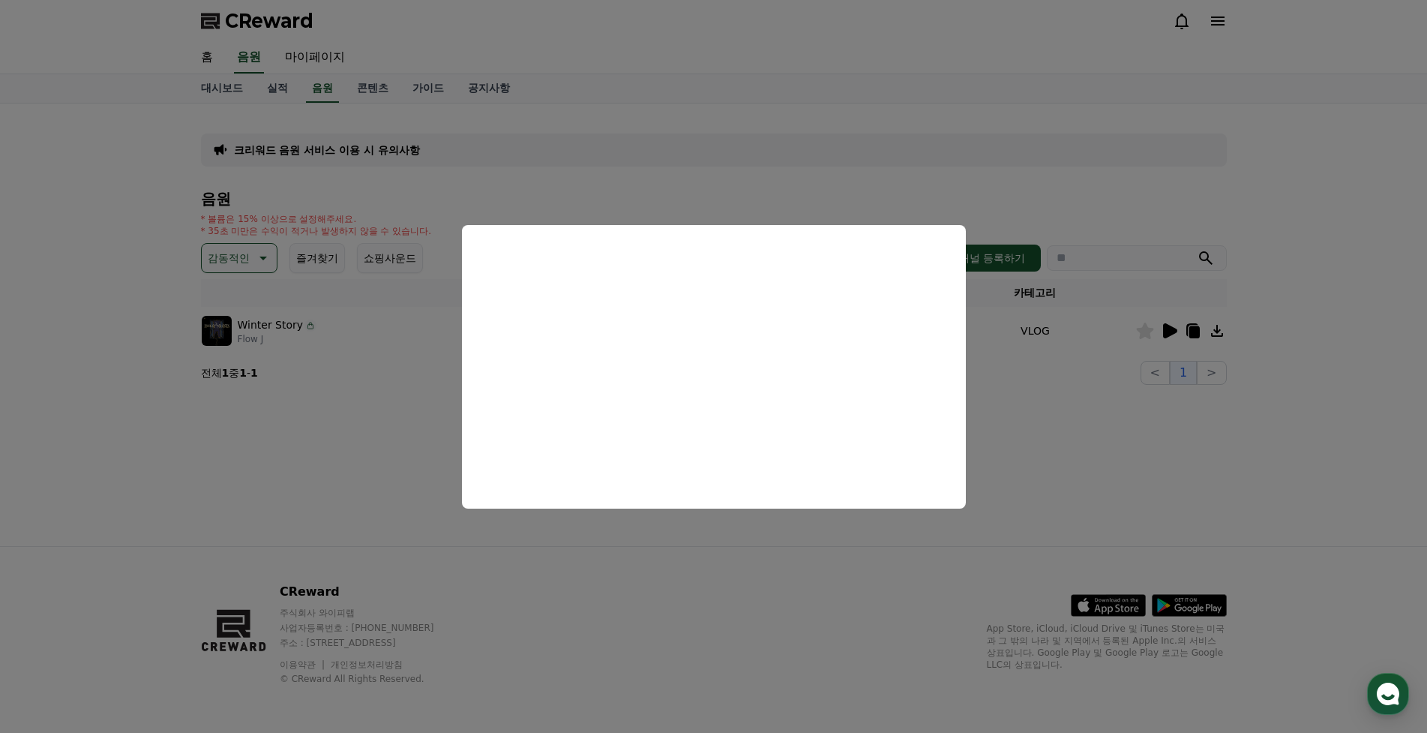
click at [1145, 331] on button "close modal" at bounding box center [713, 366] width 1427 height 733
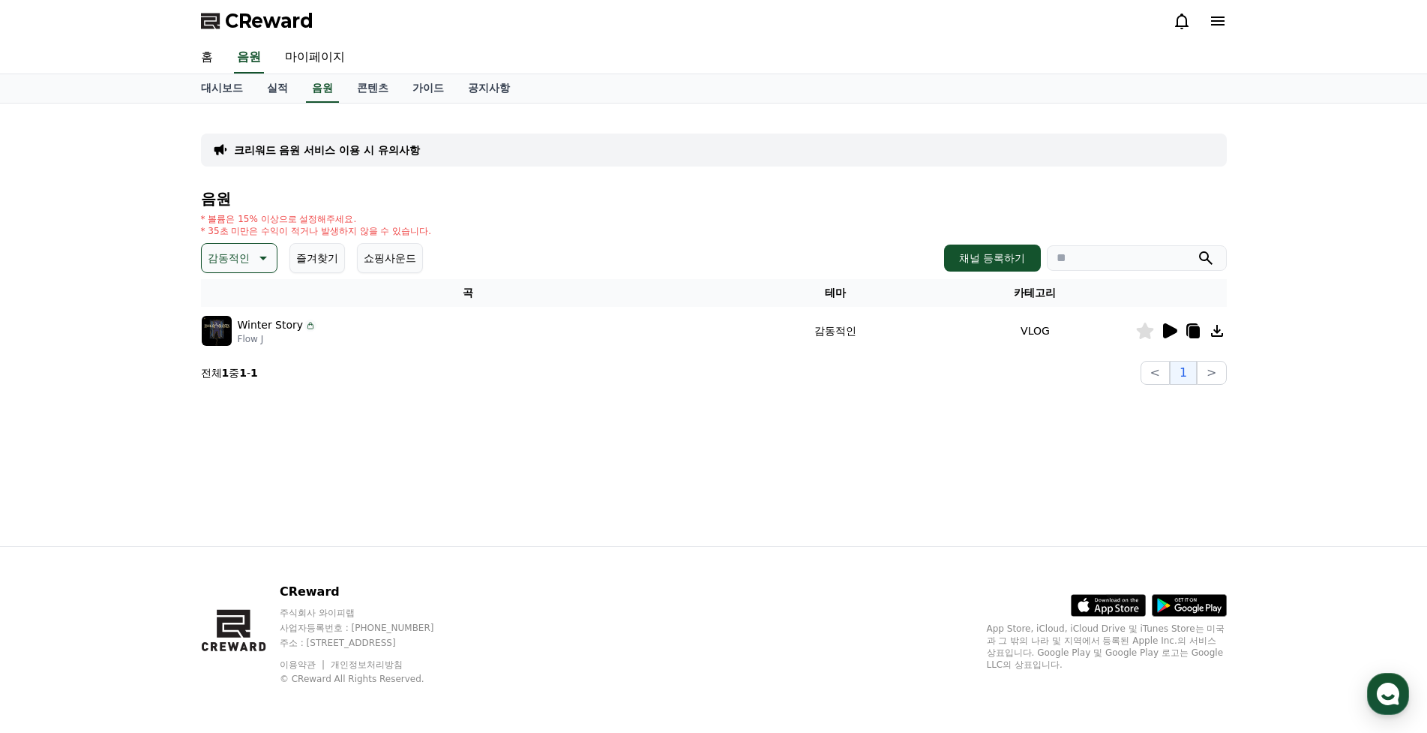
click at [1138, 331] on icon at bounding box center [1145, 330] width 18 height 16
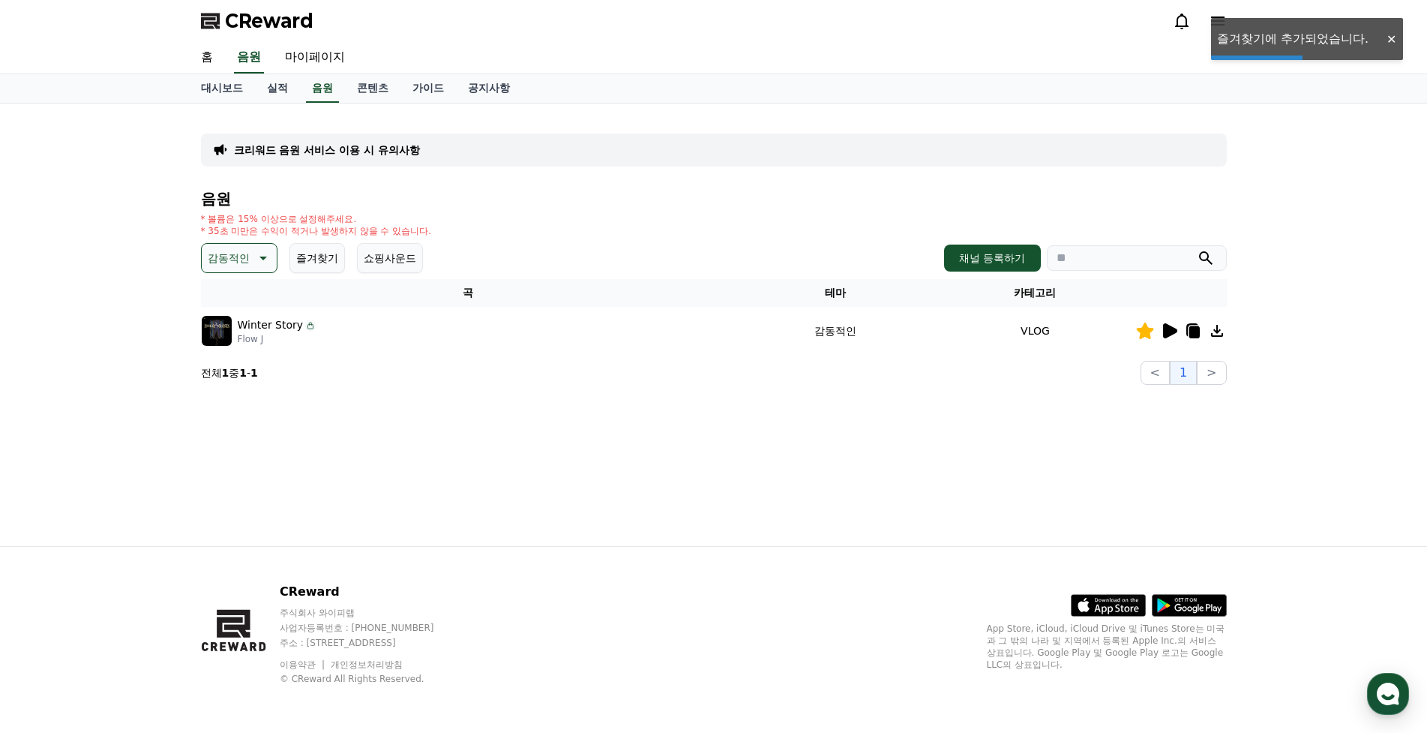
click at [249, 256] on p "감동적인" at bounding box center [229, 257] width 42 height 21
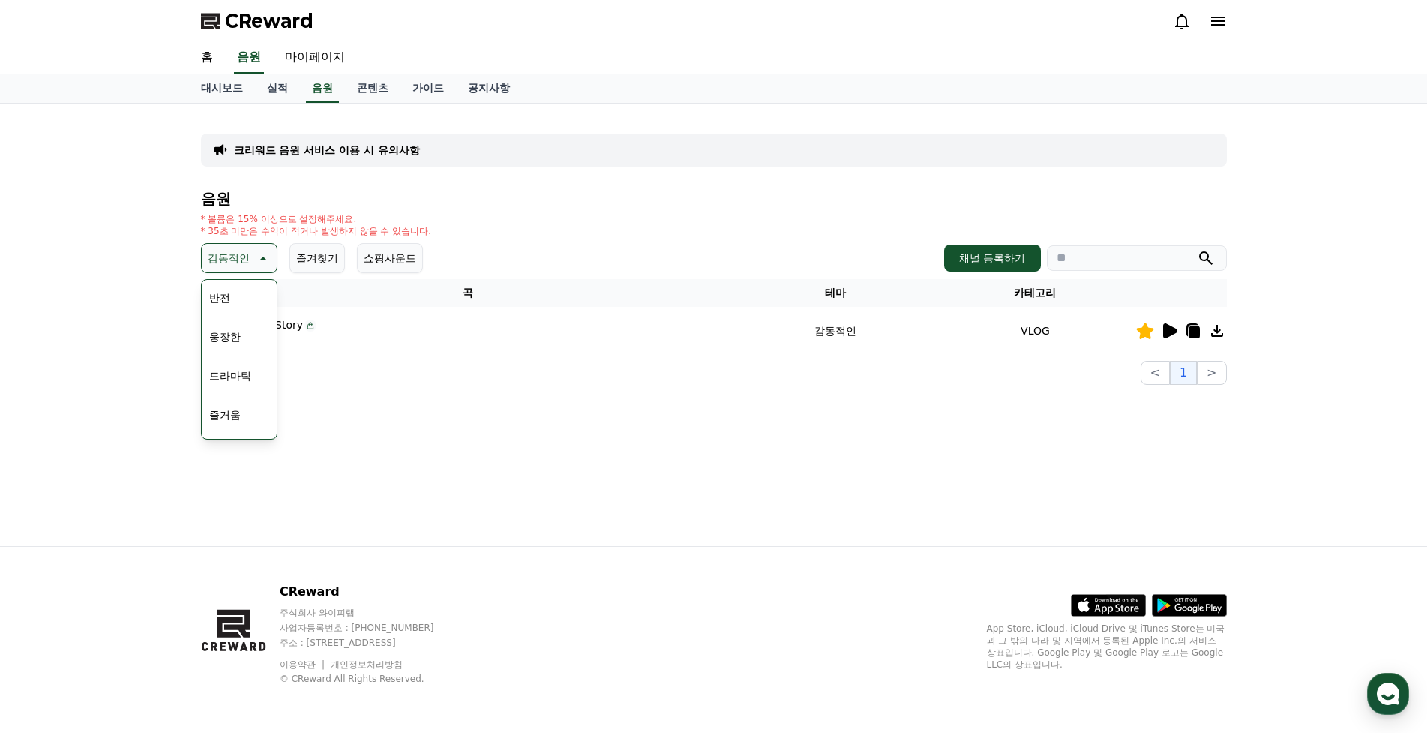
scroll to position [300, 0]
click at [233, 389] on button "즐거움" at bounding box center [224, 387] width 43 height 33
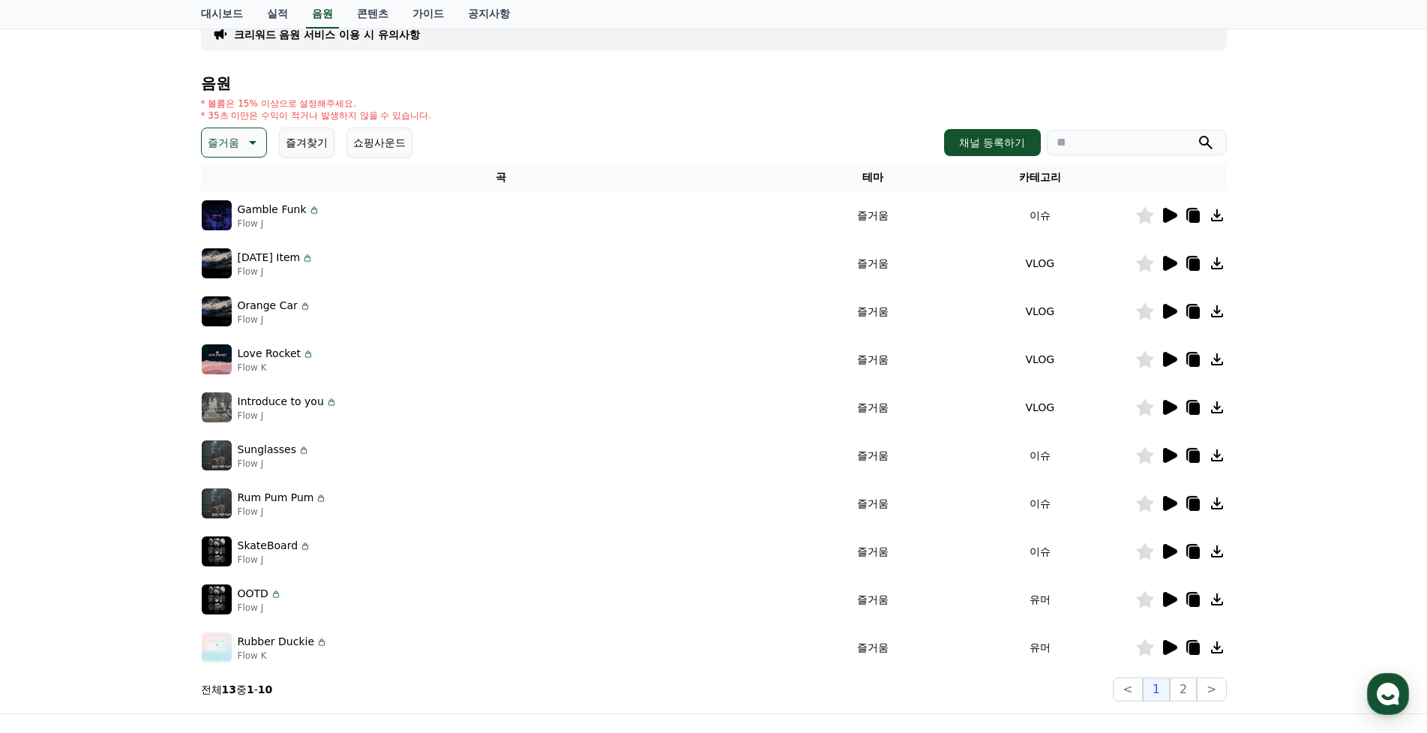
scroll to position [150, 0]
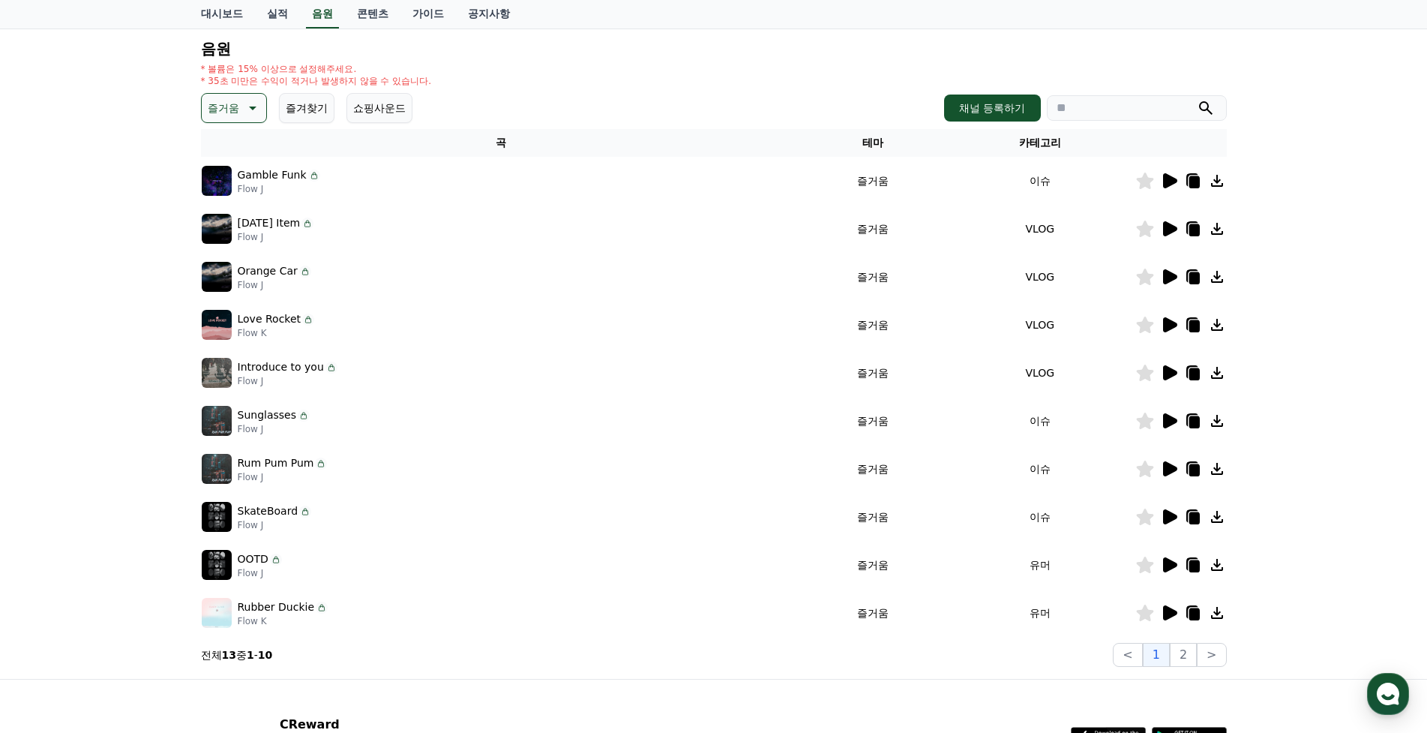
click at [1170, 179] on icon at bounding box center [1170, 180] width 14 height 15
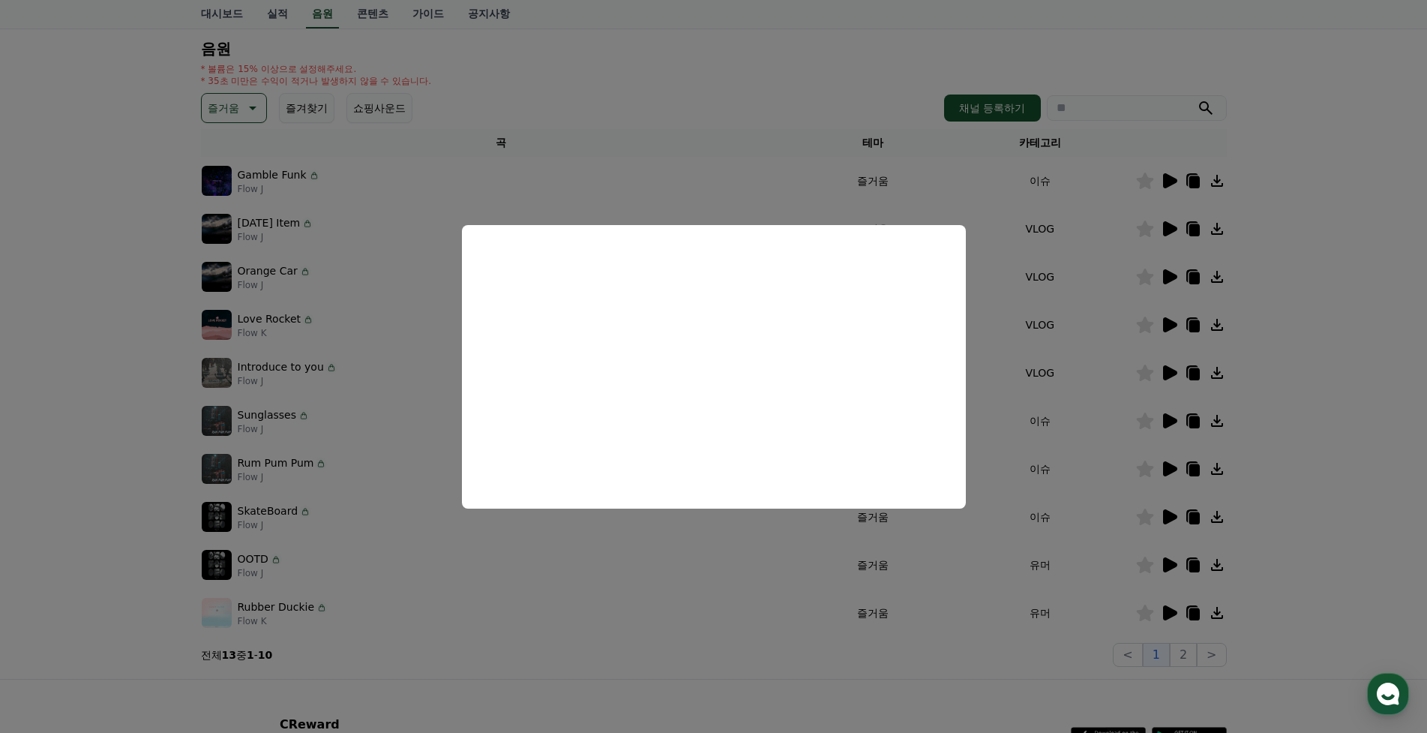
click at [1168, 228] on button "close modal" at bounding box center [713, 366] width 1427 height 733
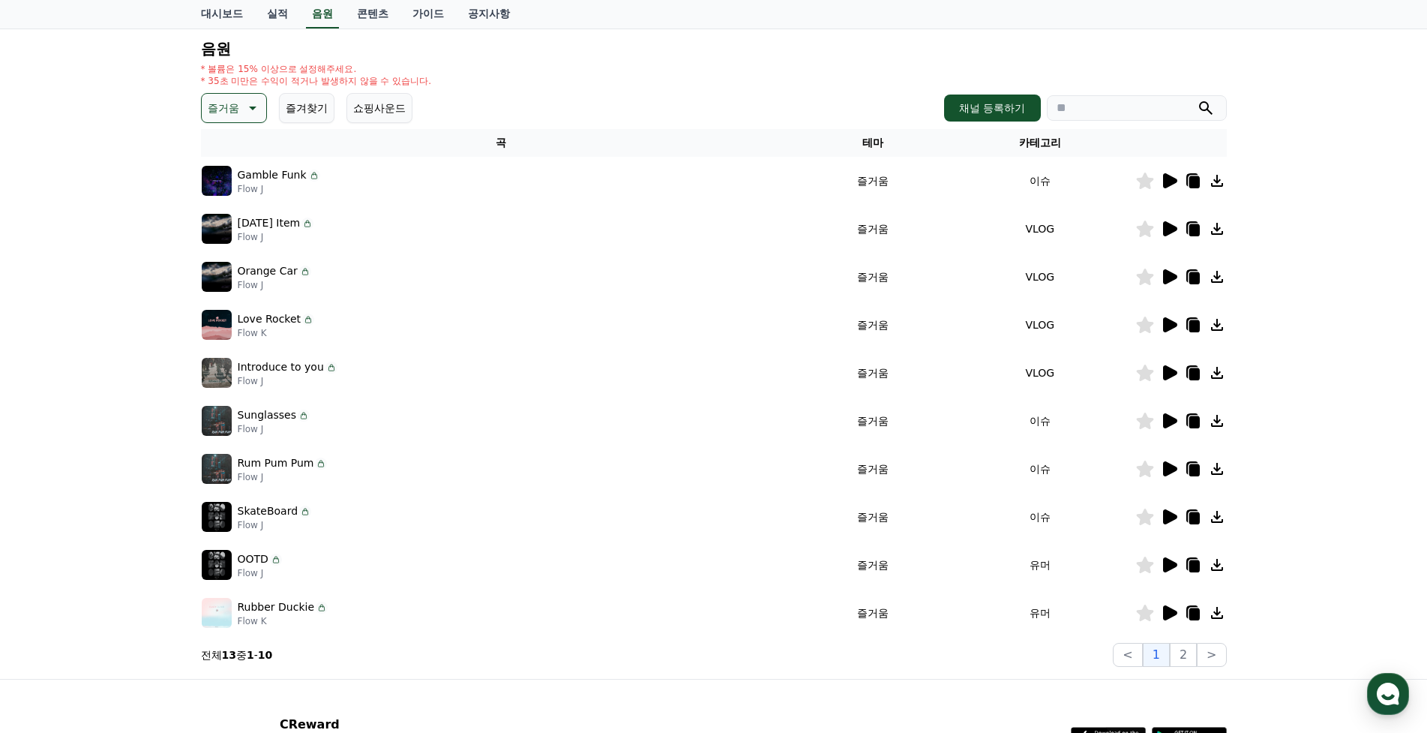
click at [1168, 228] on icon at bounding box center [1170, 228] width 14 height 15
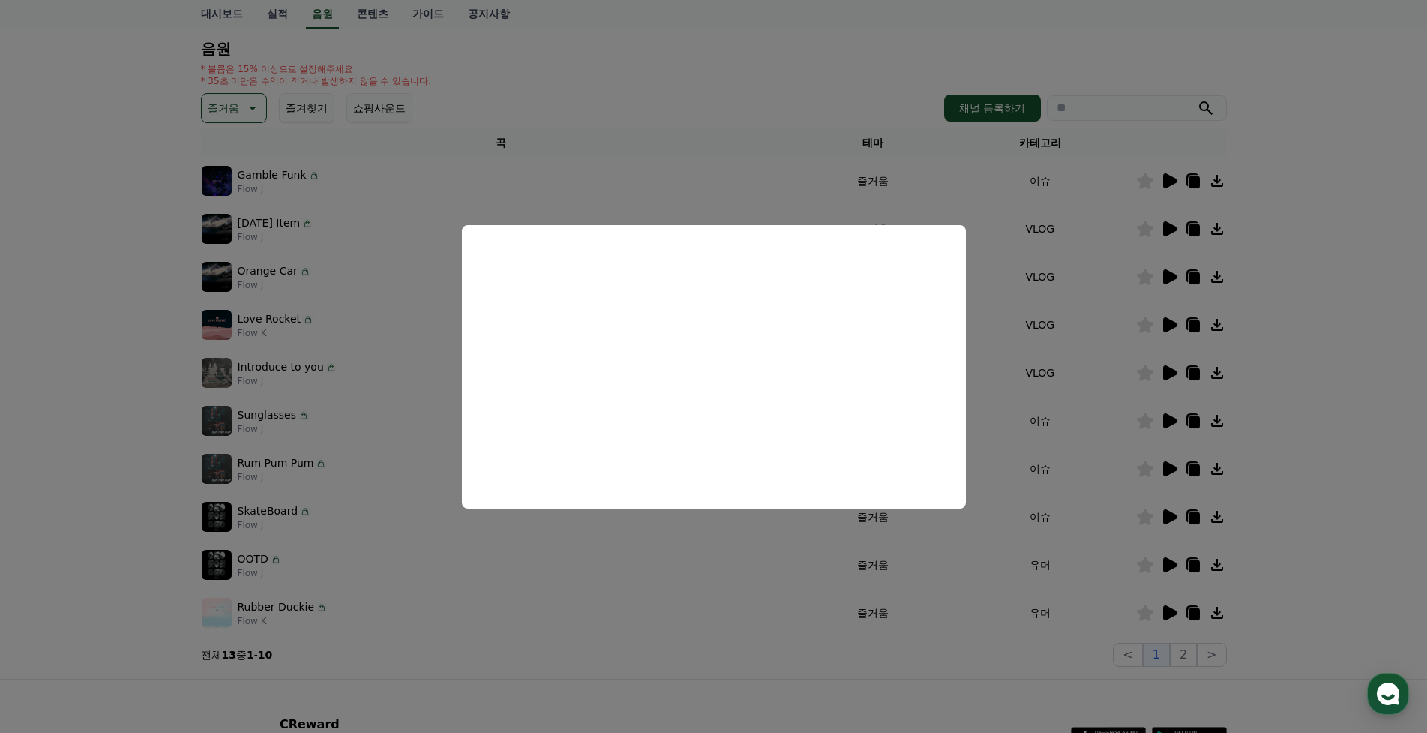
click at [1170, 282] on button "close modal" at bounding box center [713, 366] width 1427 height 733
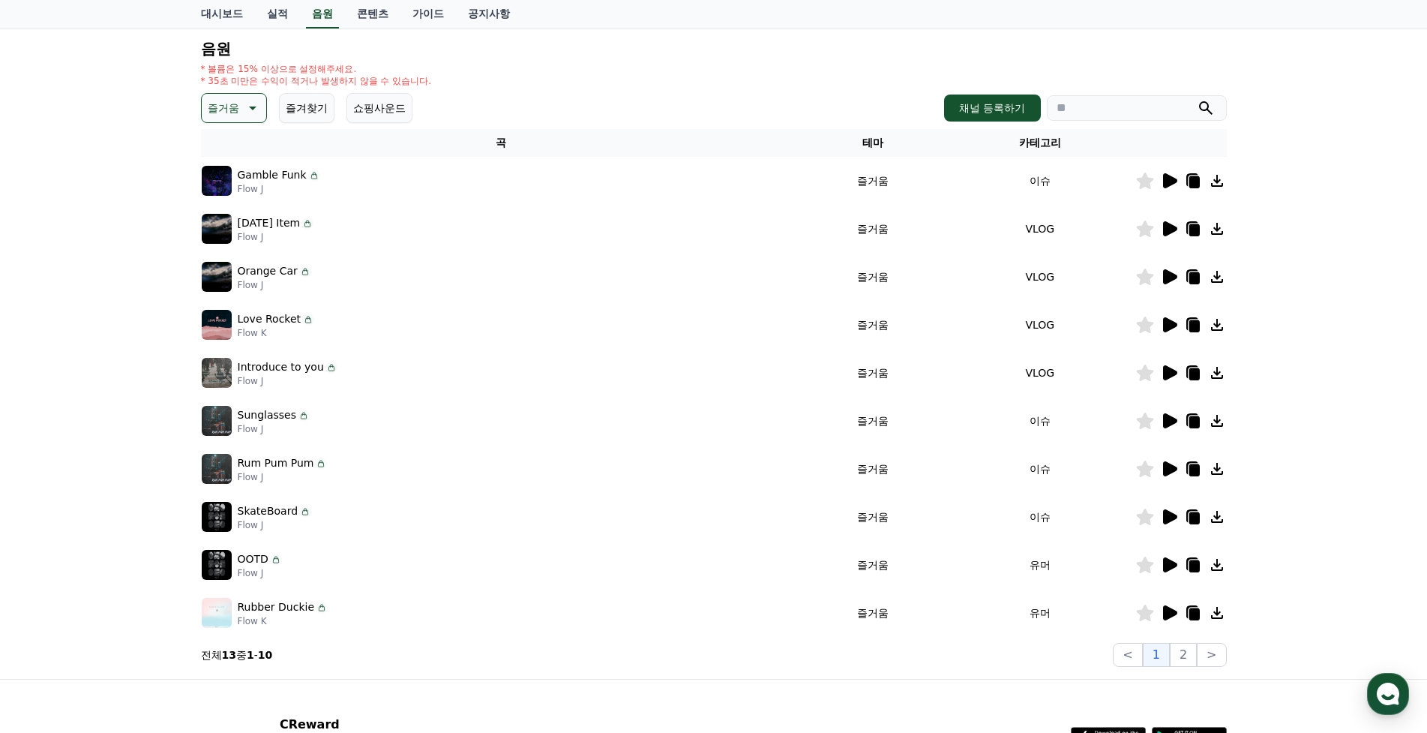
click at [1170, 278] on icon at bounding box center [1170, 276] width 14 height 15
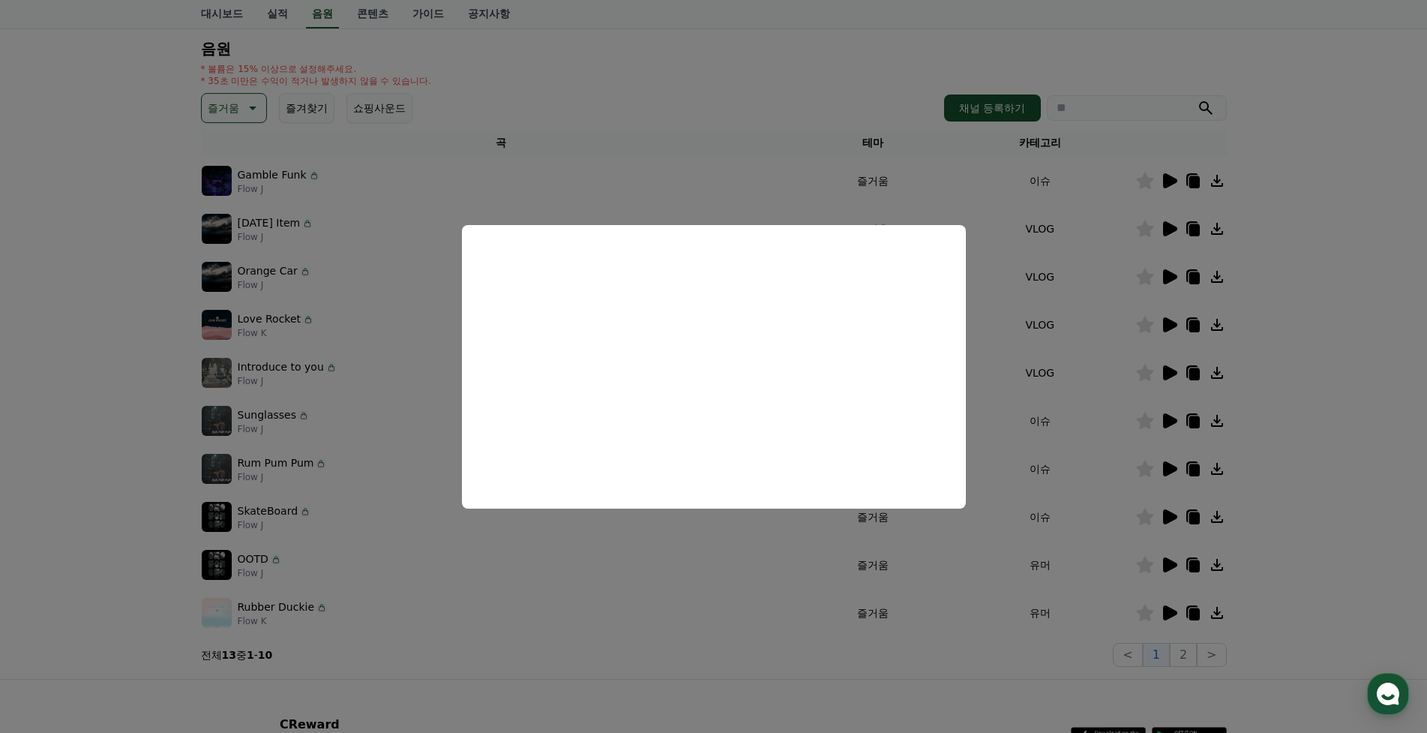
click at [1167, 322] on button "close modal" at bounding box center [713, 366] width 1427 height 733
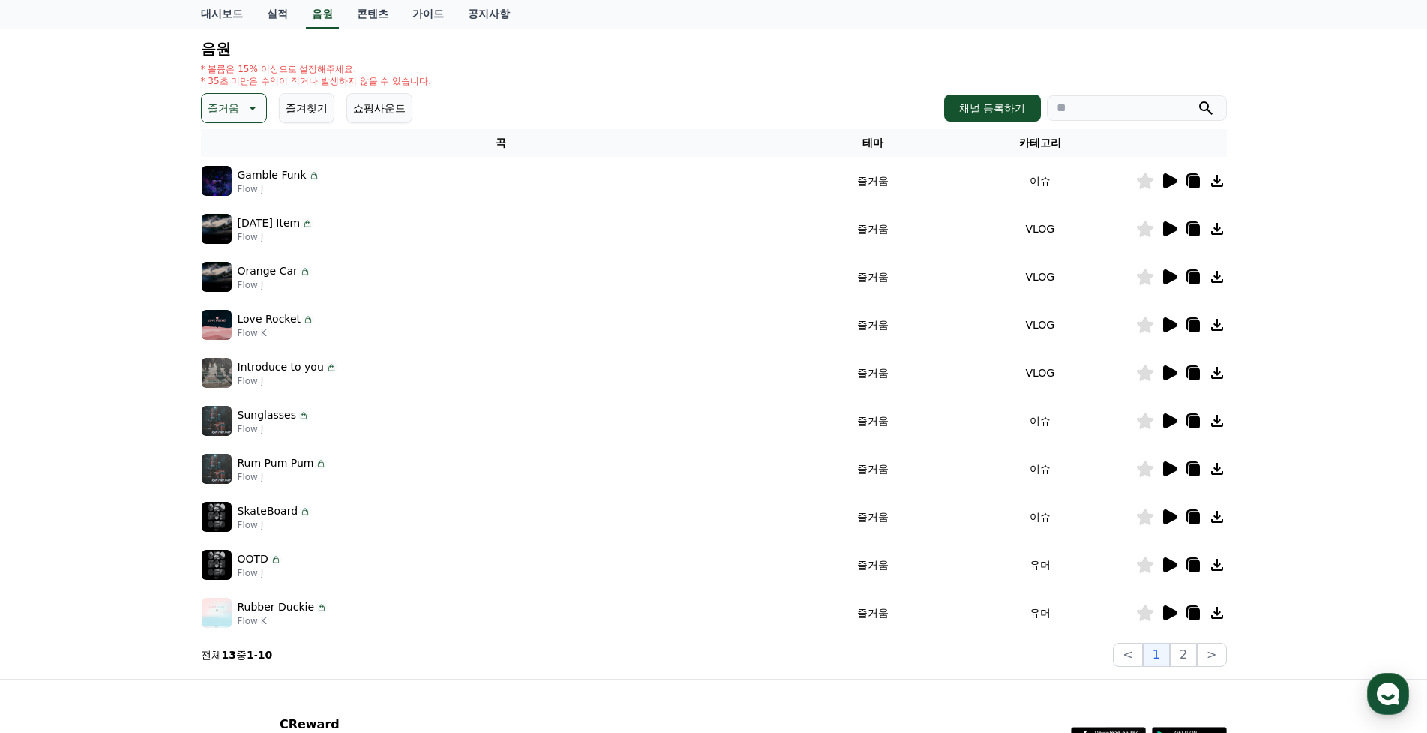
click at [1167, 322] on icon at bounding box center [1170, 324] width 14 height 15
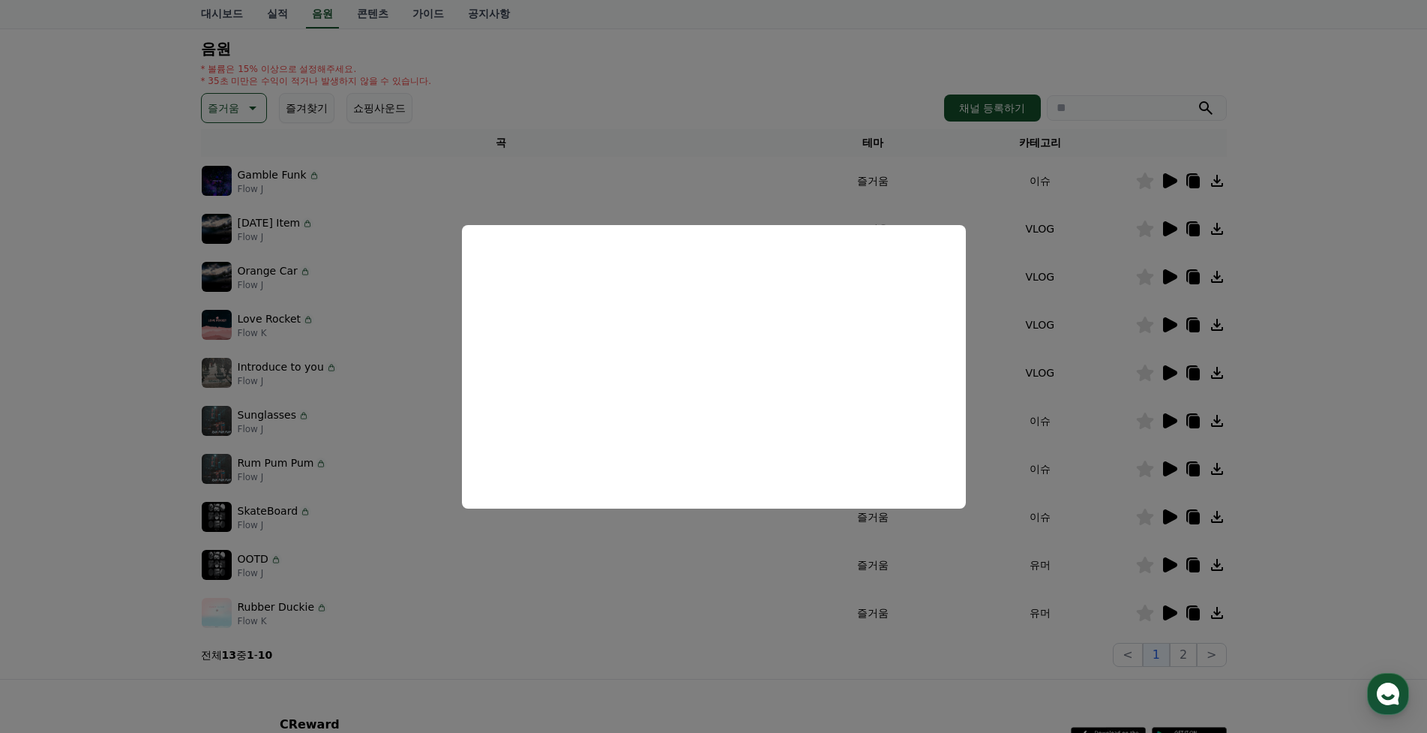
click at [1148, 326] on button "close modal" at bounding box center [713, 366] width 1427 height 733
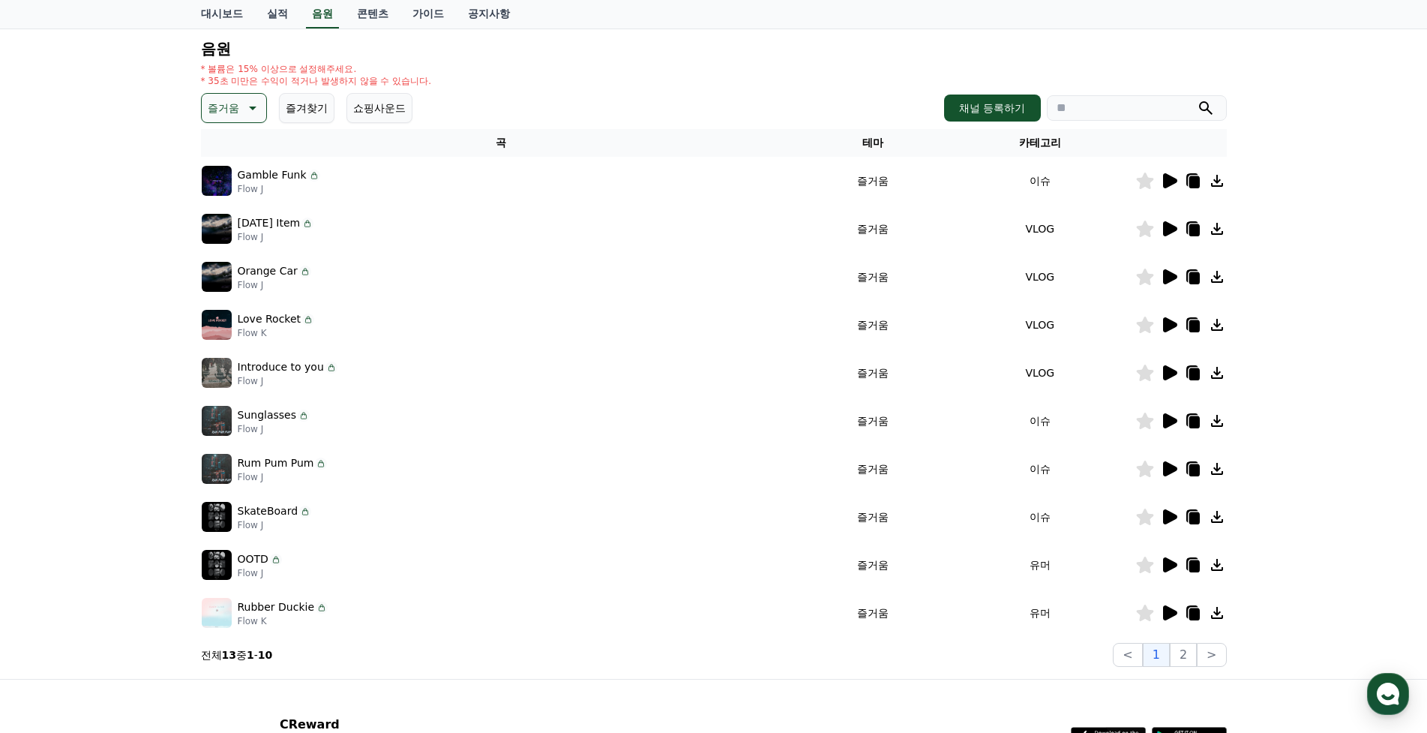
click at [1148, 326] on icon at bounding box center [1144, 324] width 17 height 16
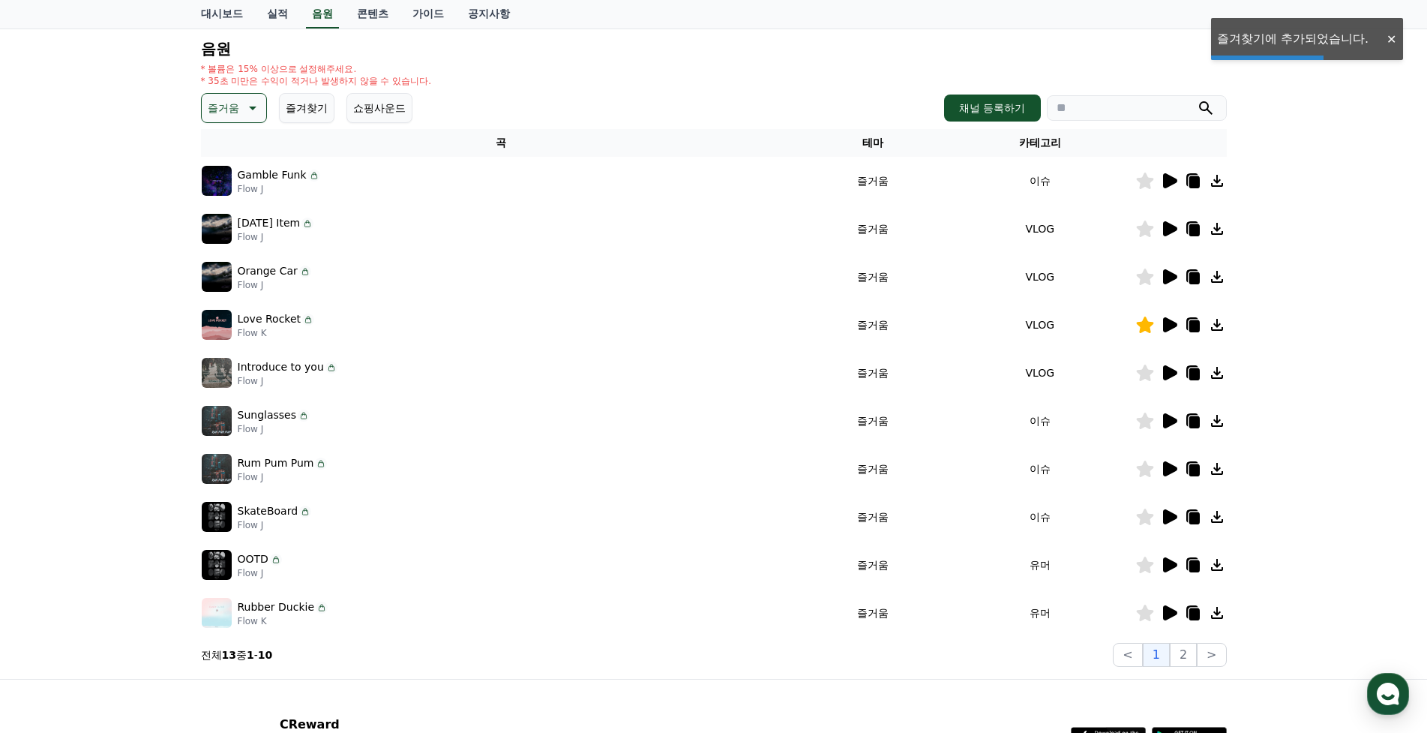
click at [1165, 370] on icon at bounding box center [1170, 372] width 14 height 15
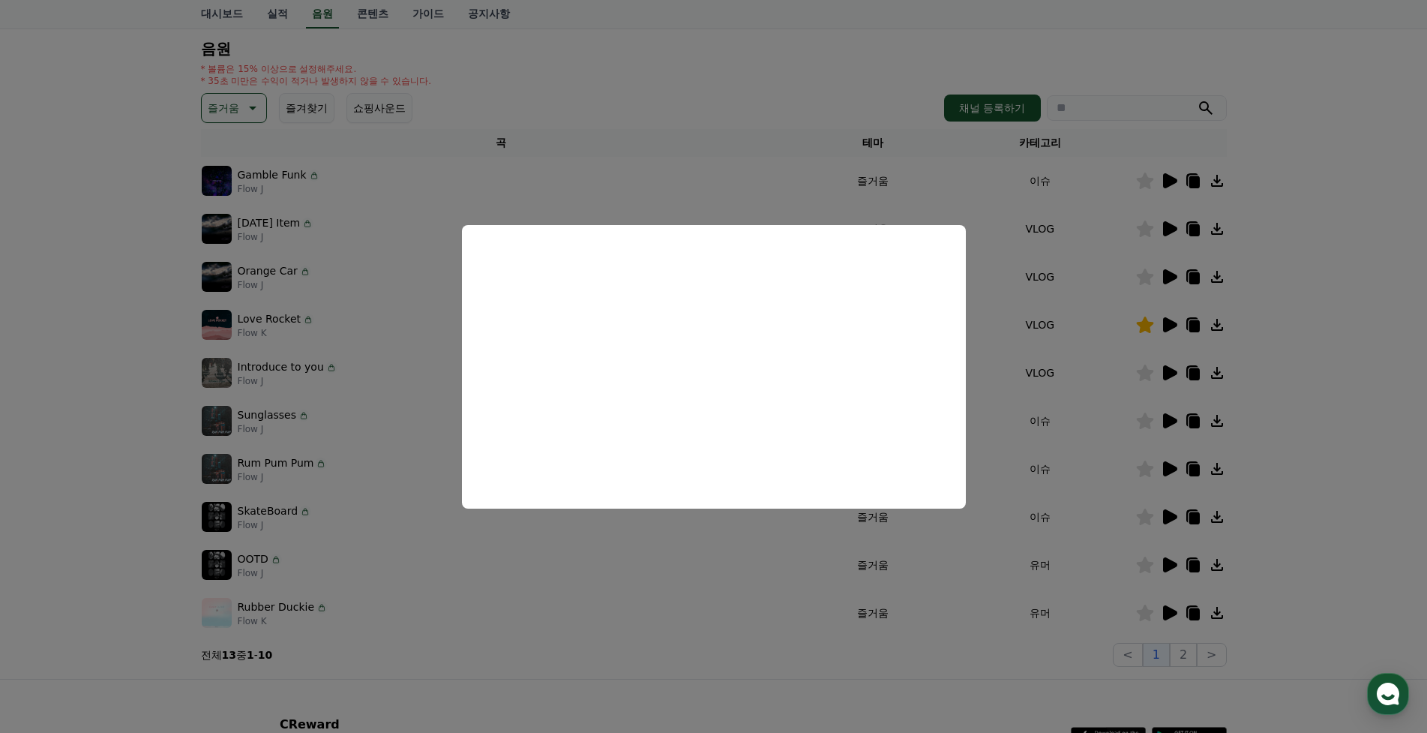
click at [1339, 388] on button "close modal" at bounding box center [713, 366] width 1427 height 733
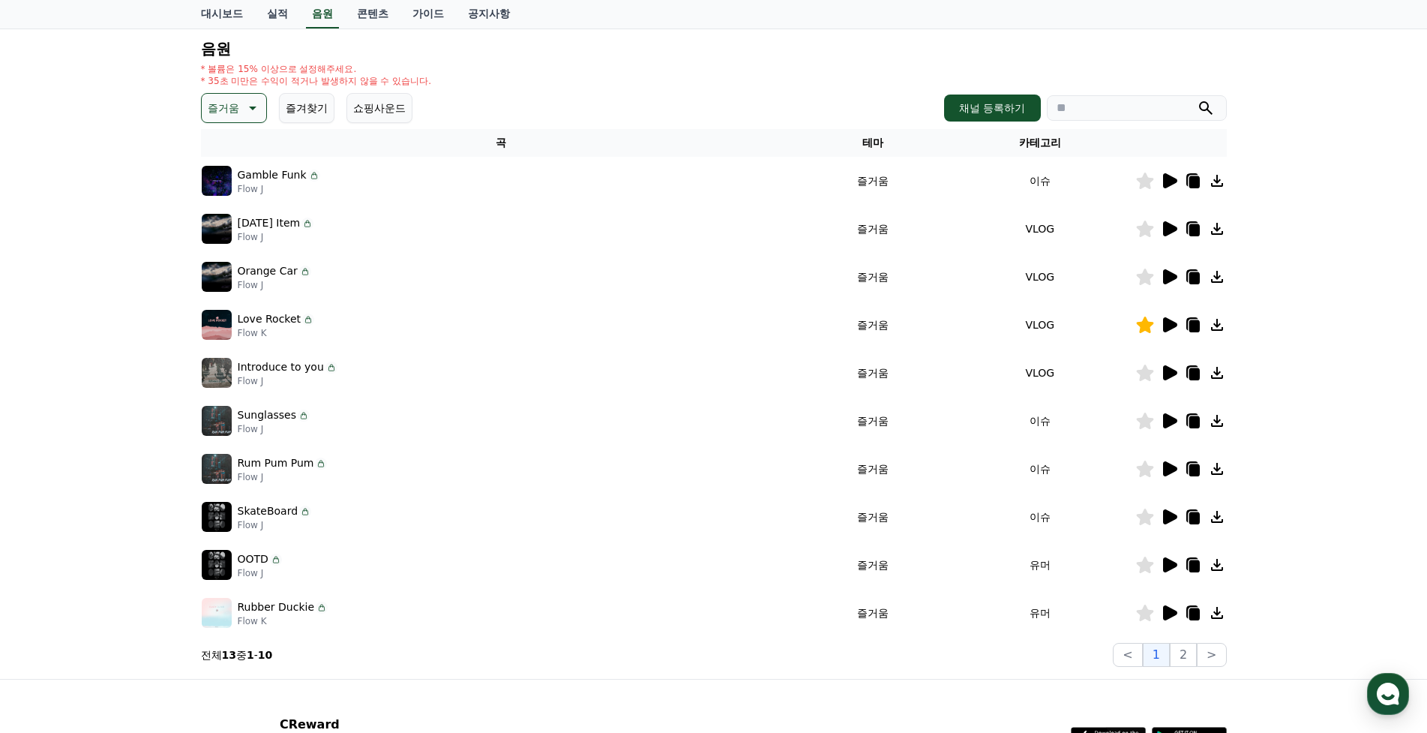
click at [1165, 370] on icon at bounding box center [1170, 372] width 14 height 15
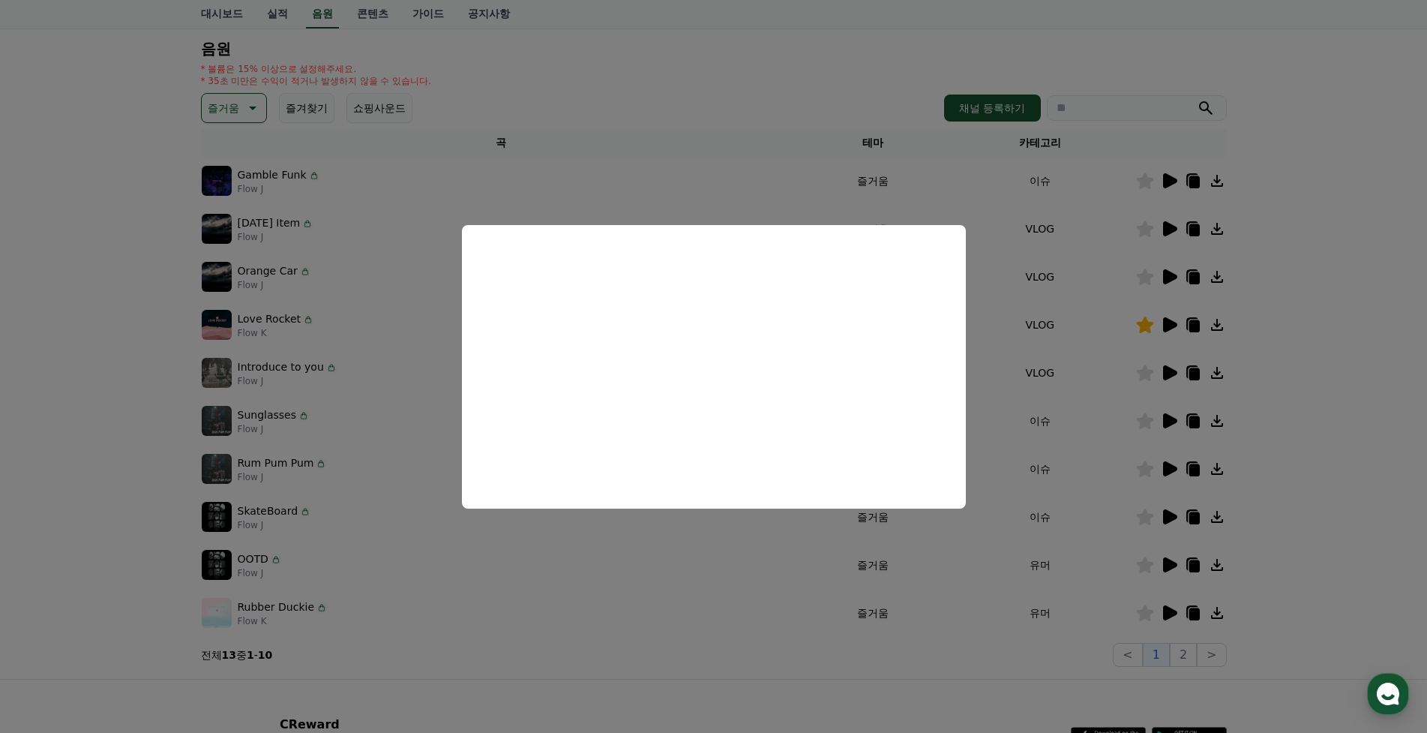
click at [1176, 418] on button "close modal" at bounding box center [713, 366] width 1427 height 733
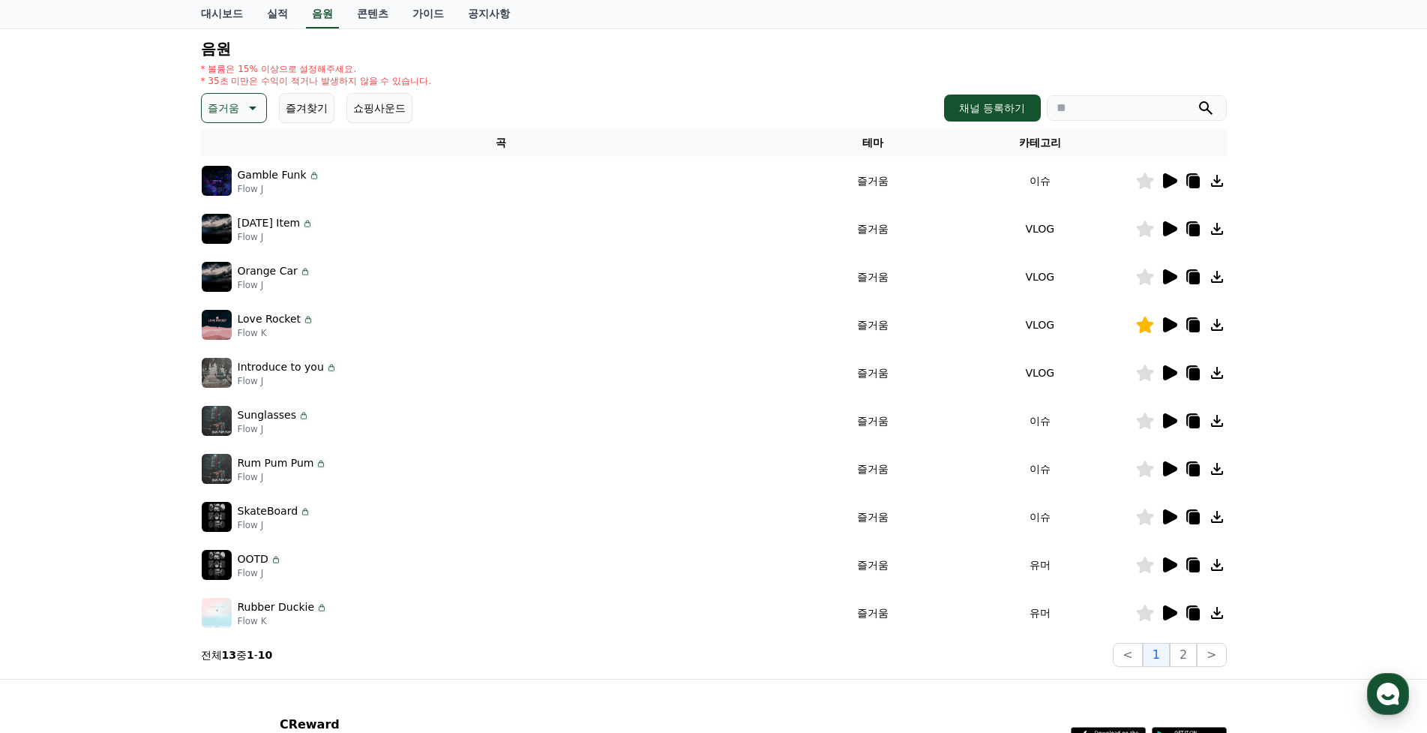
click at [1171, 420] on icon at bounding box center [1170, 420] width 14 height 15
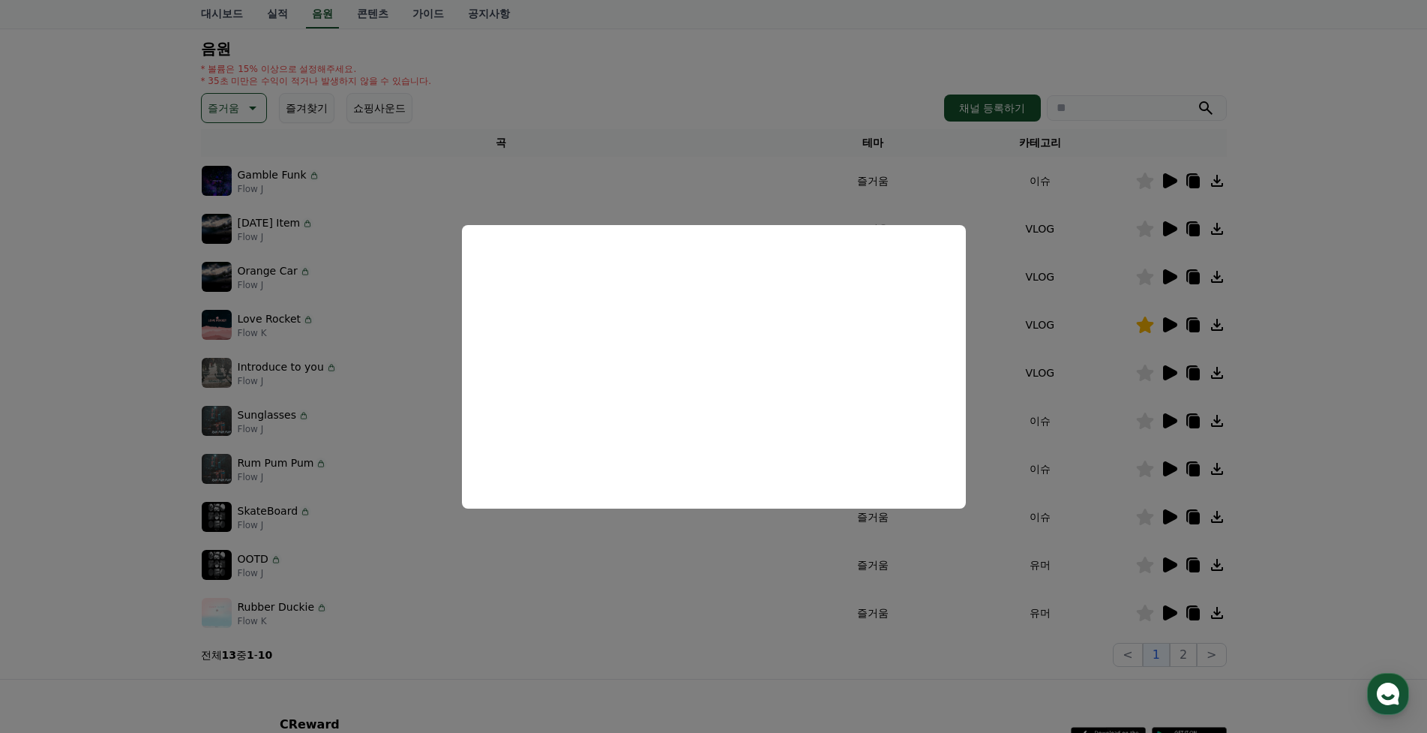
click at [1168, 470] on button "close modal" at bounding box center [713, 366] width 1427 height 733
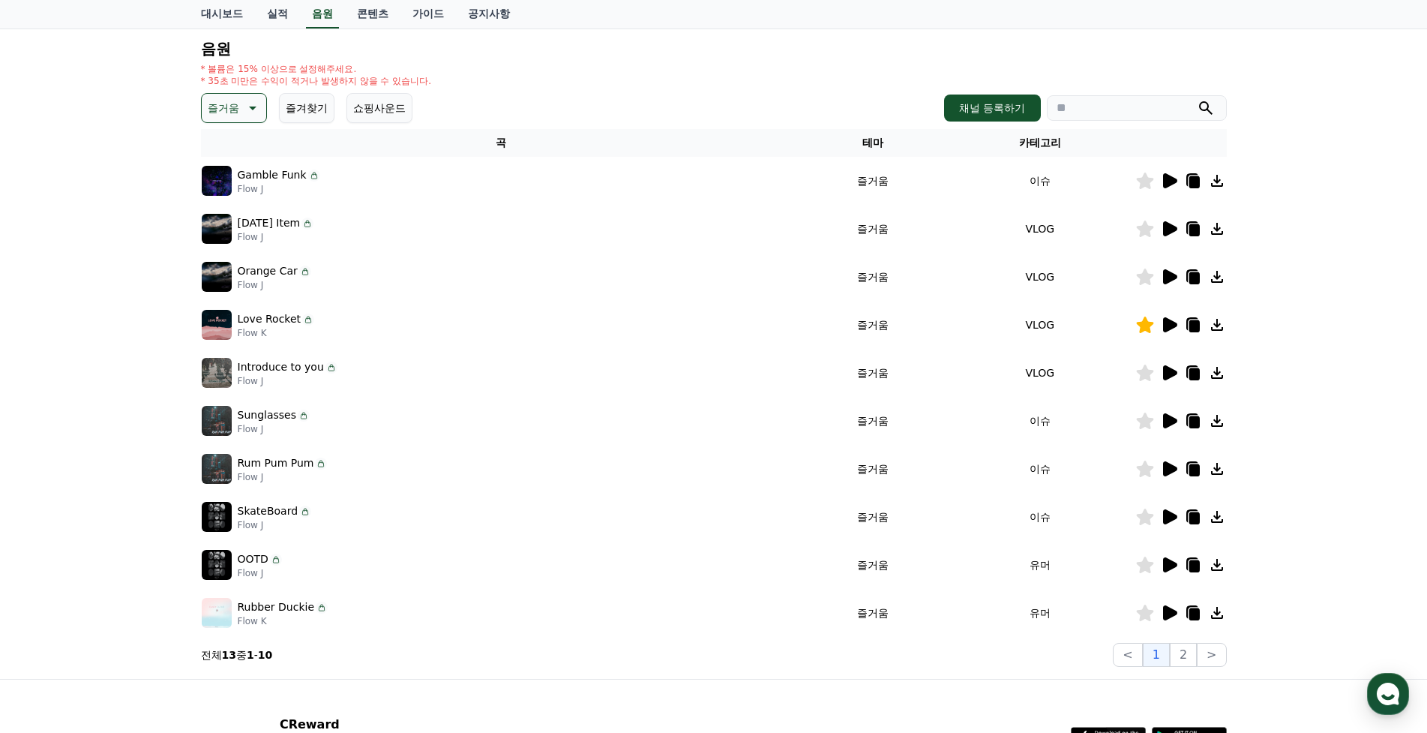
click at [1168, 470] on icon at bounding box center [1170, 468] width 14 height 15
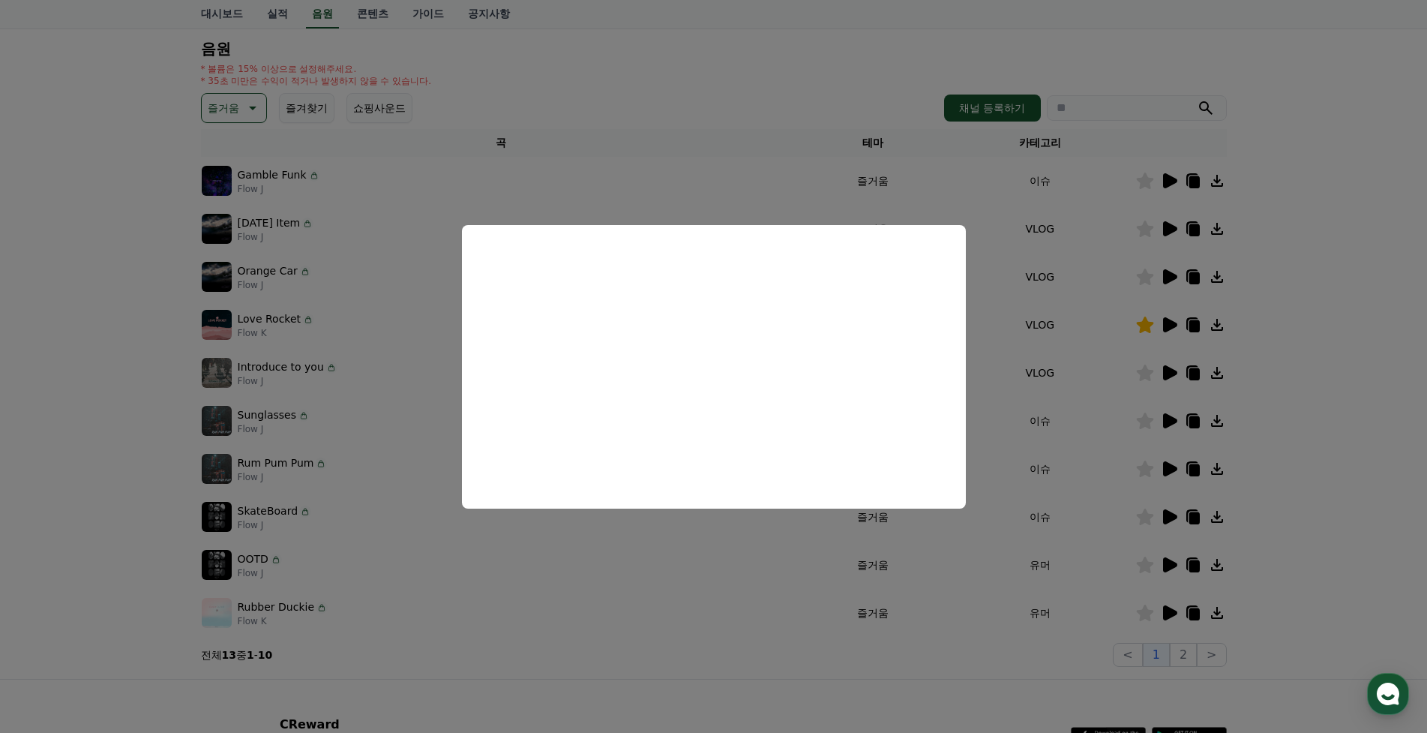
click at [1171, 514] on button "close modal" at bounding box center [713, 366] width 1427 height 733
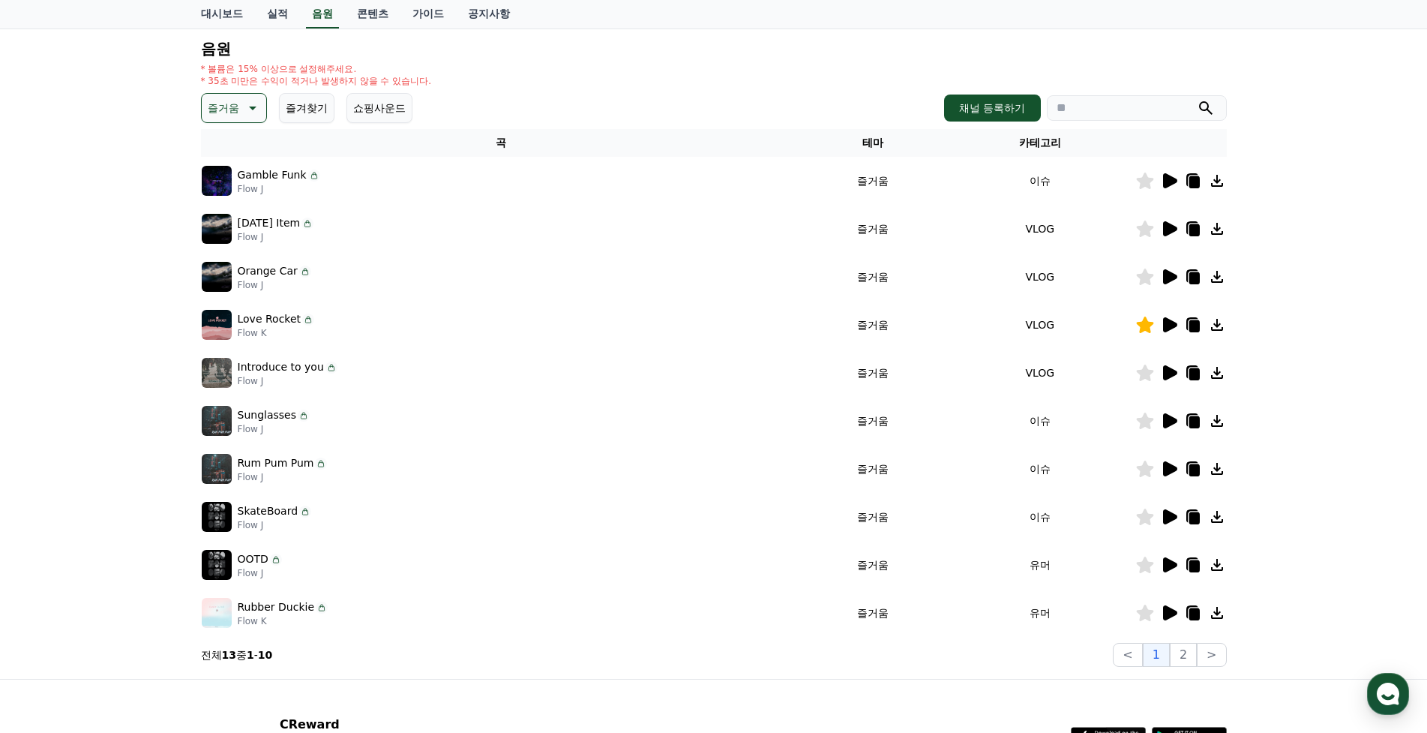
click at [1170, 517] on icon at bounding box center [1170, 516] width 14 height 15
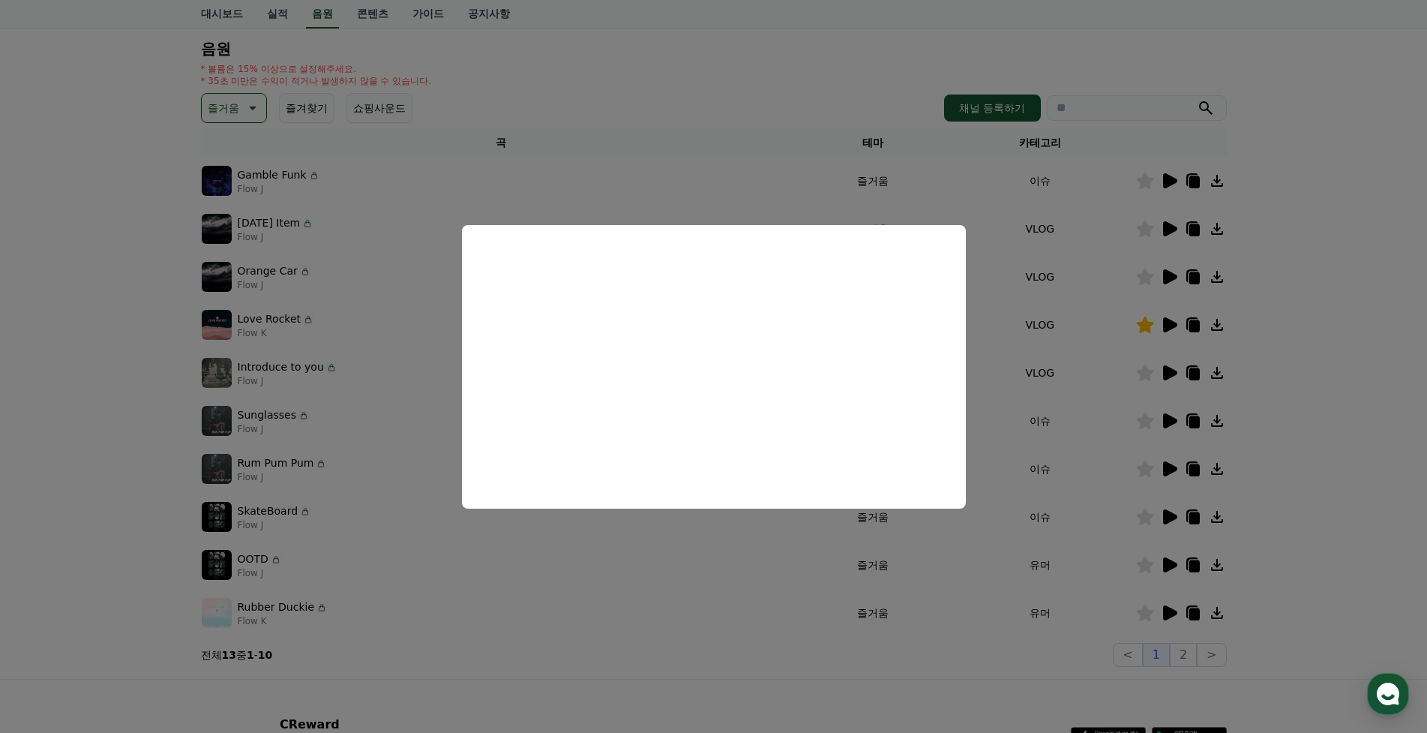
click at [1170, 566] on button "close modal" at bounding box center [713, 366] width 1427 height 733
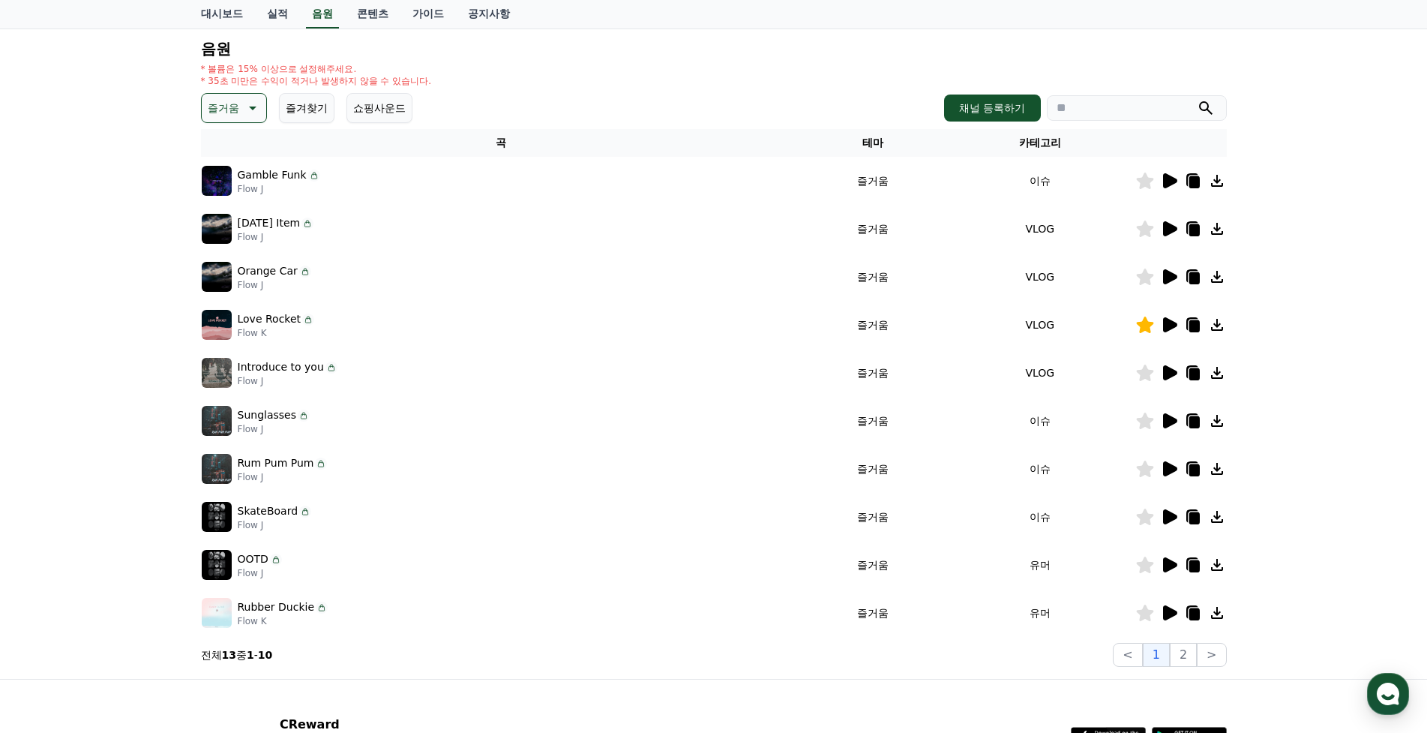
click at [1170, 566] on icon at bounding box center [1170, 564] width 14 height 15
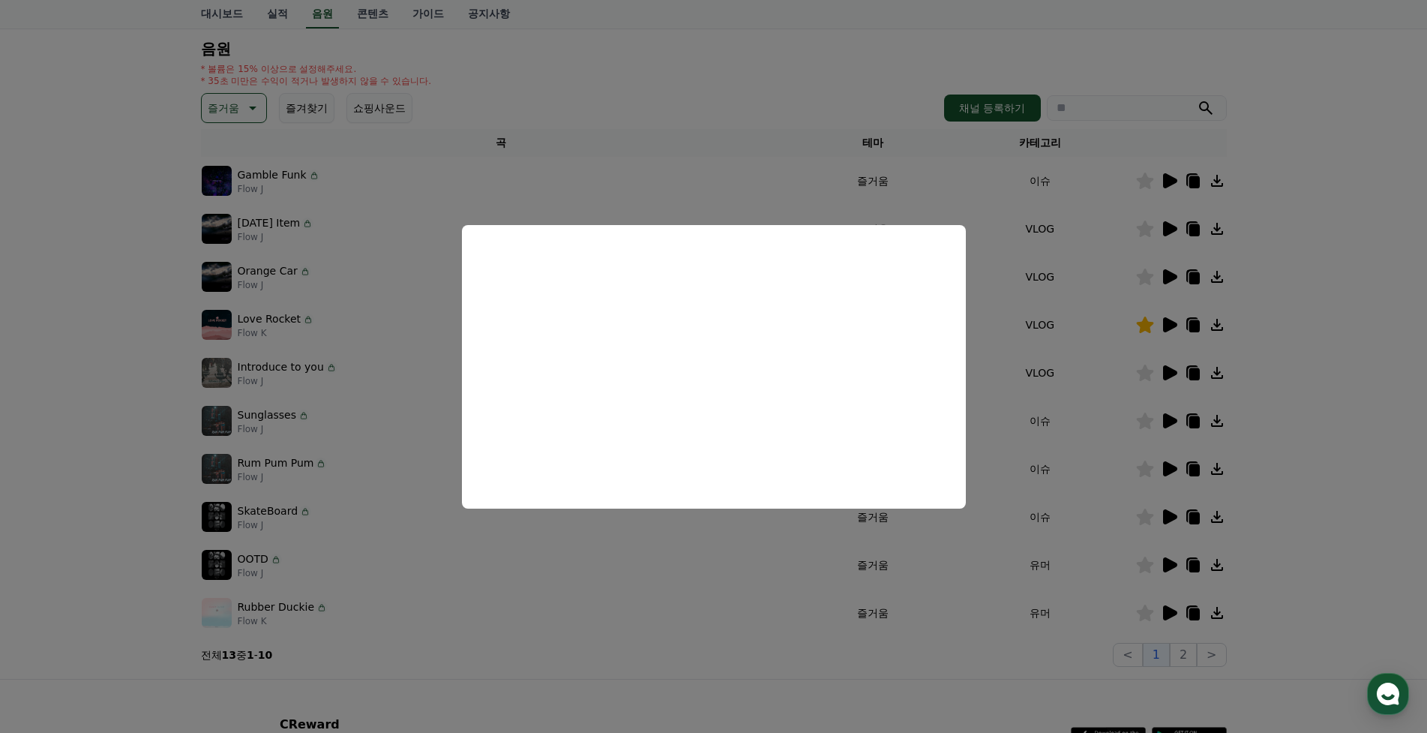
click at [1174, 613] on button "close modal" at bounding box center [713, 366] width 1427 height 733
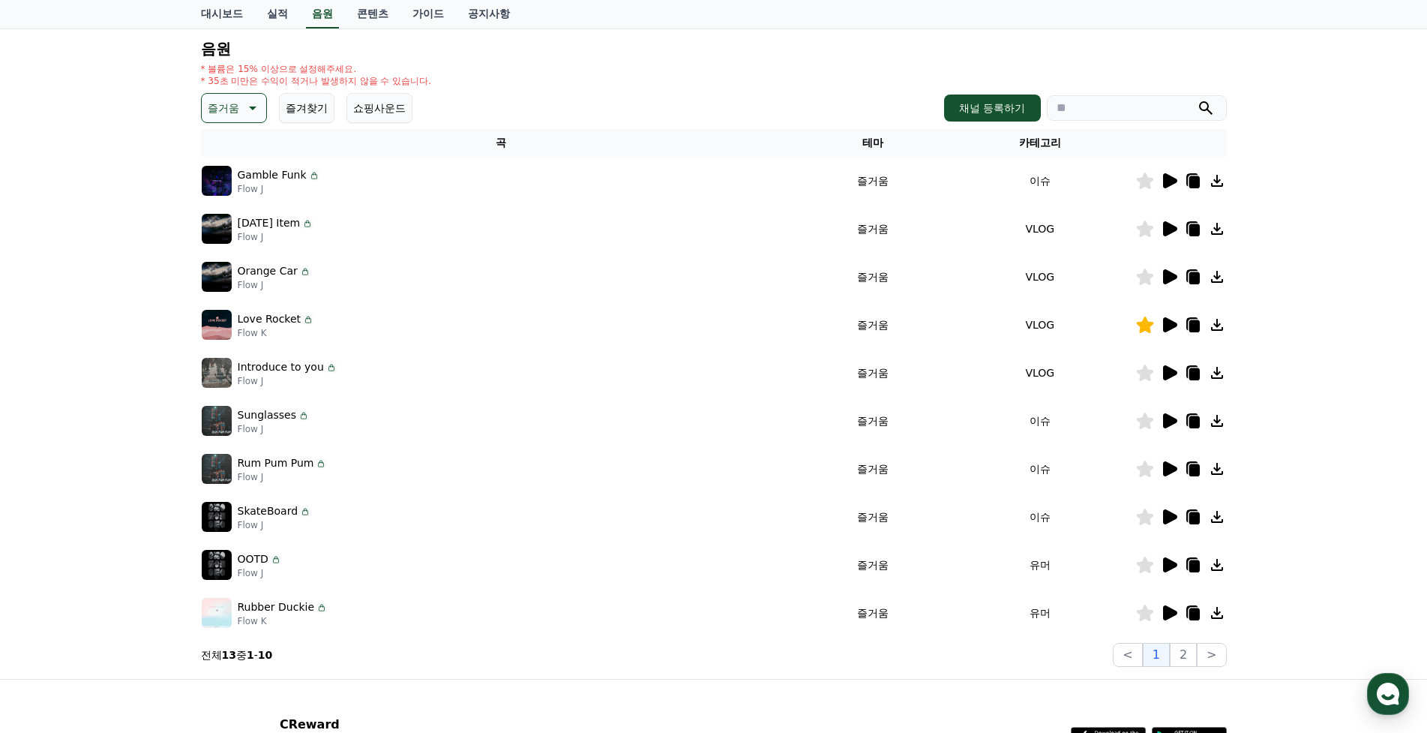
click at [1174, 613] on icon at bounding box center [1170, 612] width 14 height 15
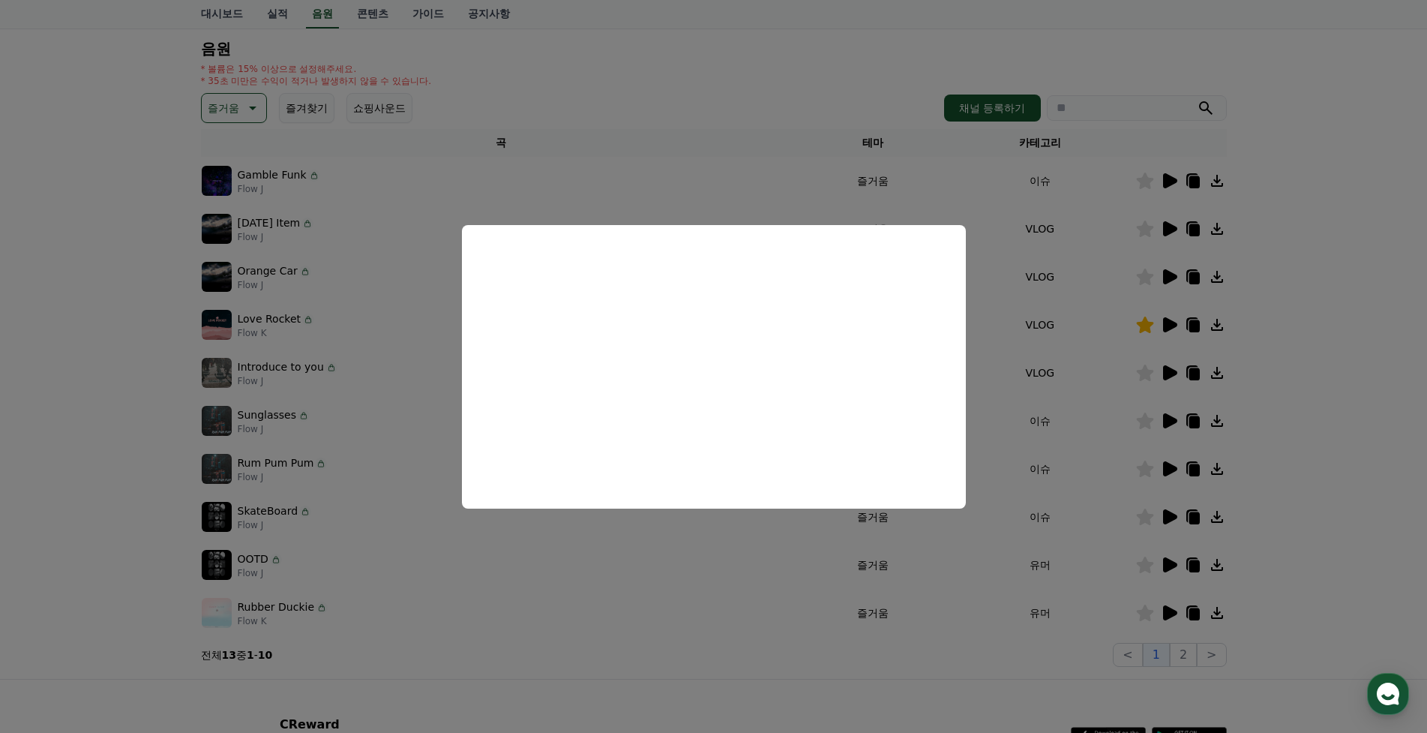
click at [1380, 274] on button "close modal" at bounding box center [713, 366] width 1427 height 733
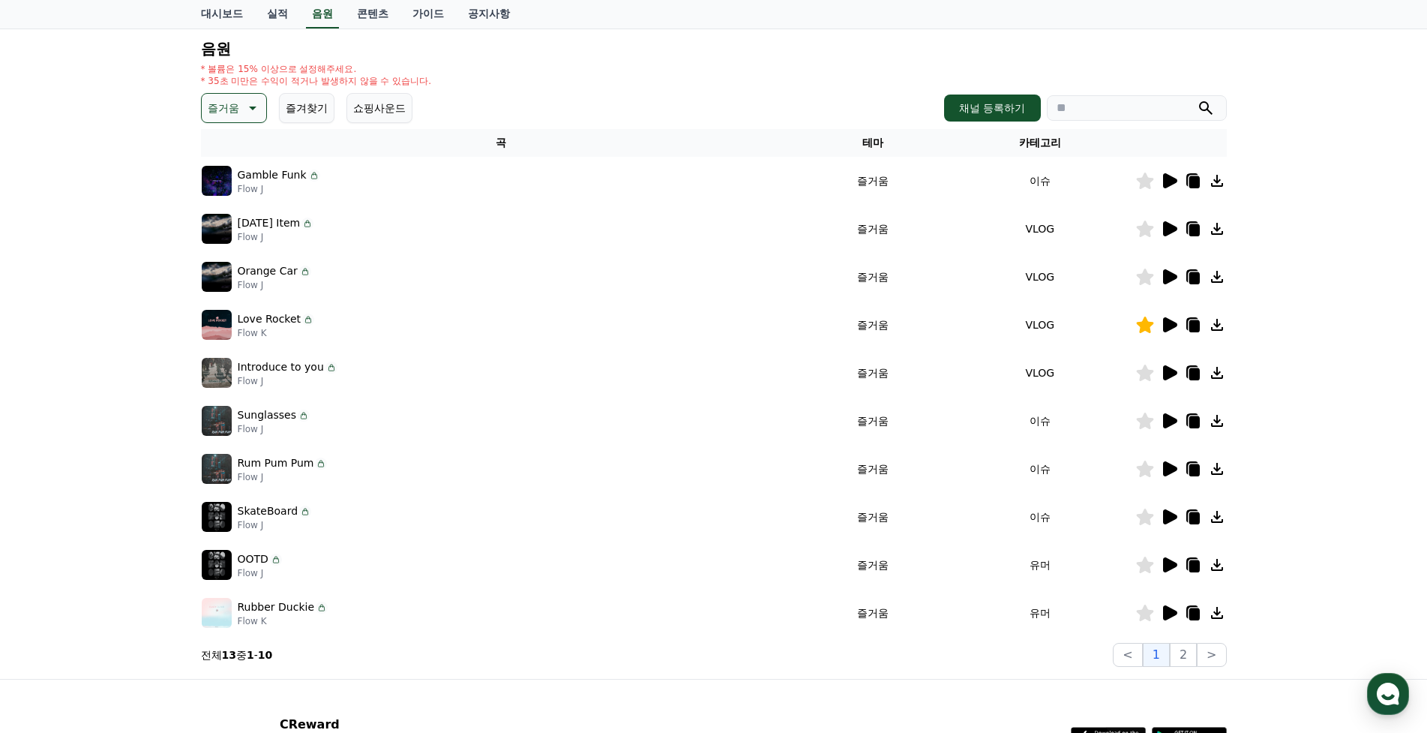
click at [306, 107] on button "즐겨찾기" at bounding box center [306, 108] width 55 height 30
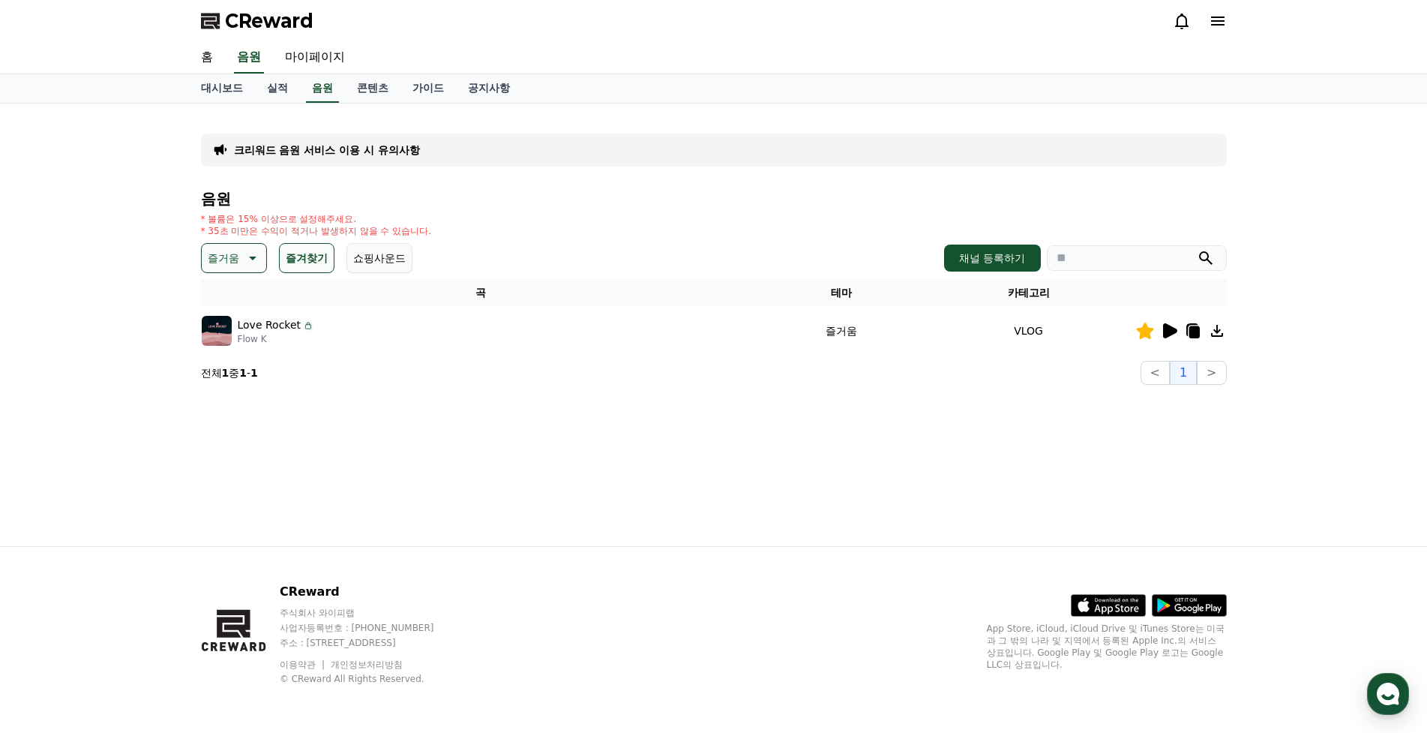
click at [379, 263] on button "쇼핑사운드" at bounding box center [379, 258] width 66 height 30
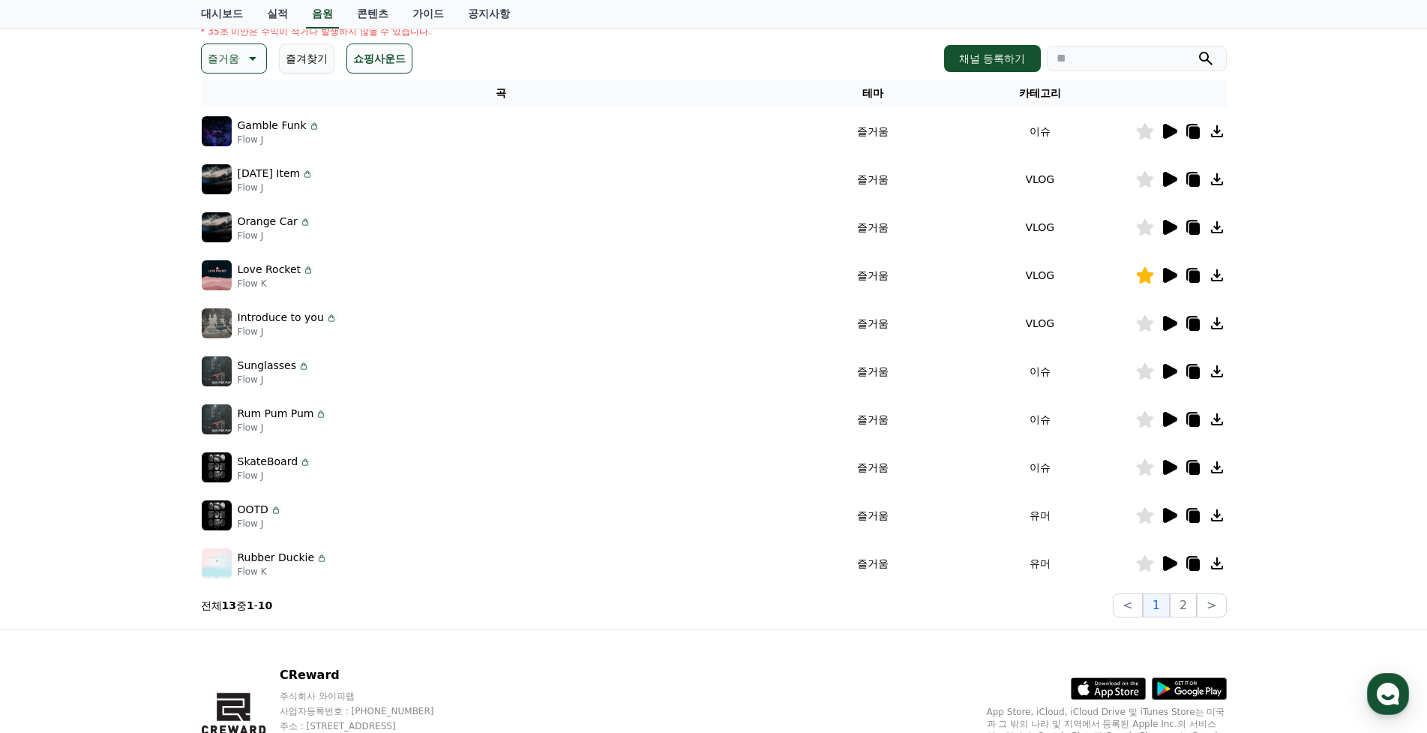
scroll to position [225, 0]
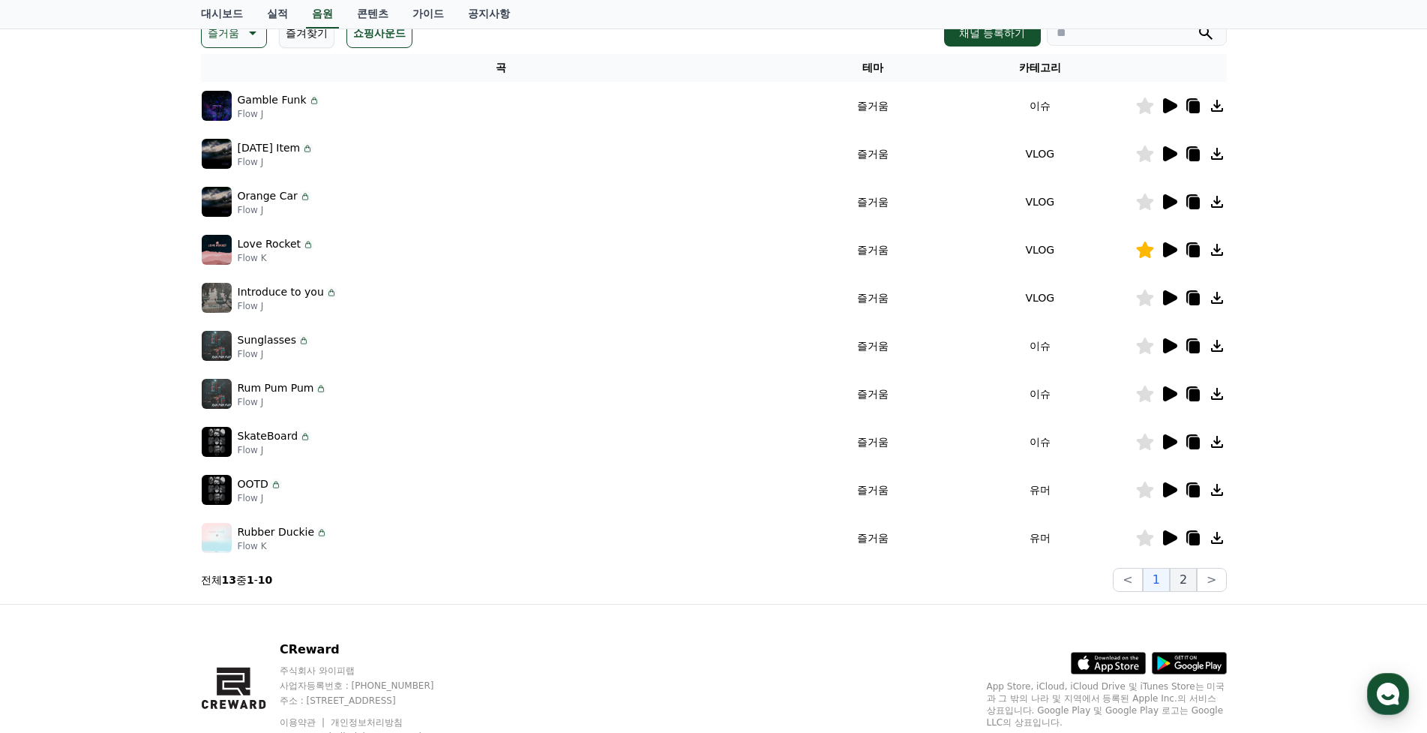
click at [1189, 580] on button "2" at bounding box center [1183, 580] width 27 height 24
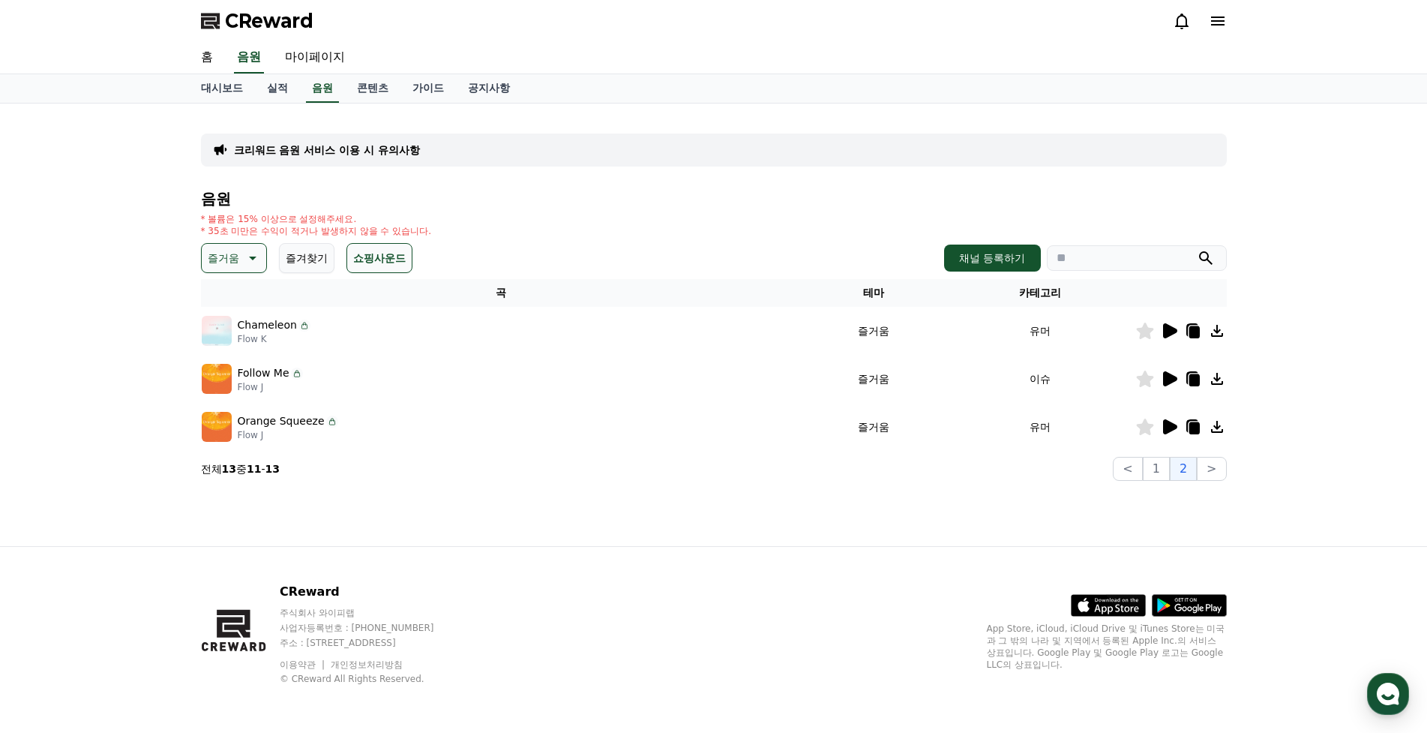
click at [1167, 422] on icon at bounding box center [1170, 426] width 14 height 15
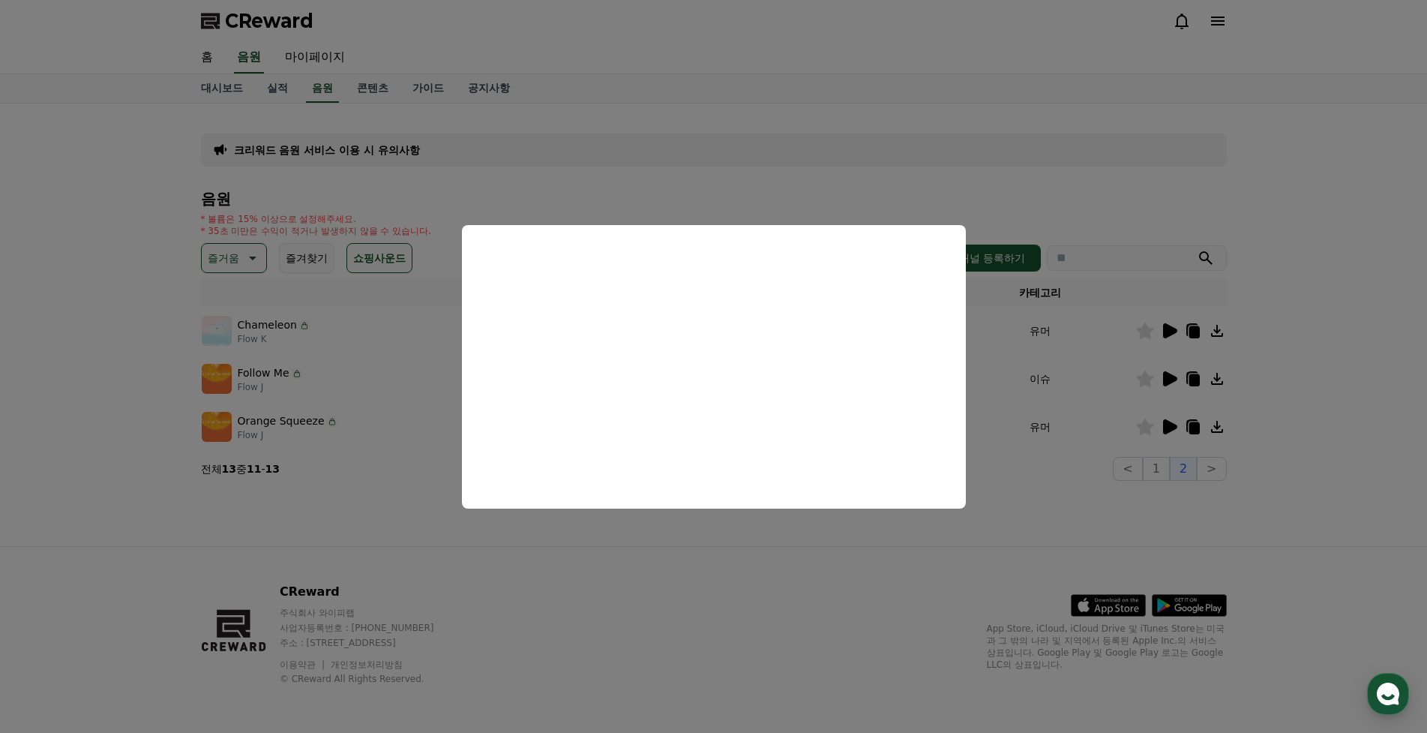
click at [1169, 378] on button "close modal" at bounding box center [713, 366] width 1427 height 733
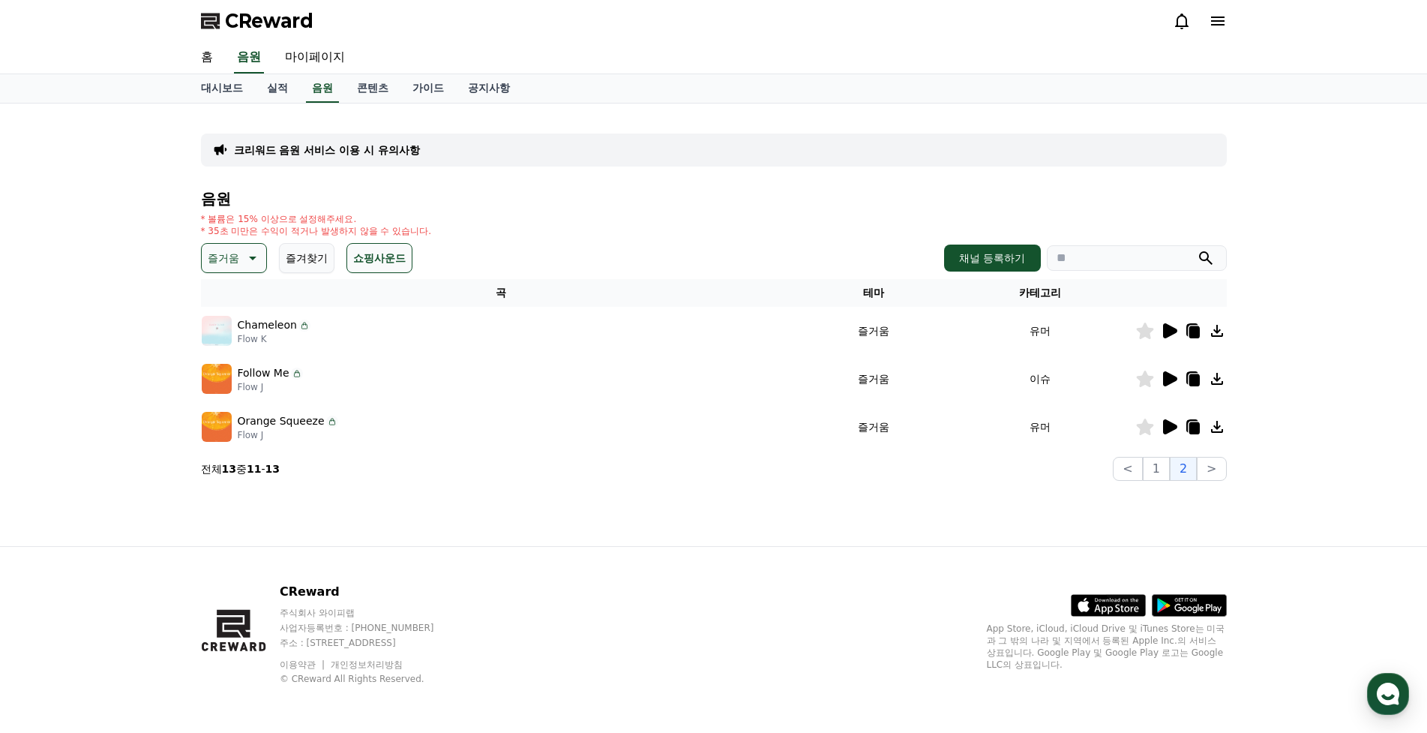
click at [1169, 378] on icon at bounding box center [1170, 378] width 14 height 15
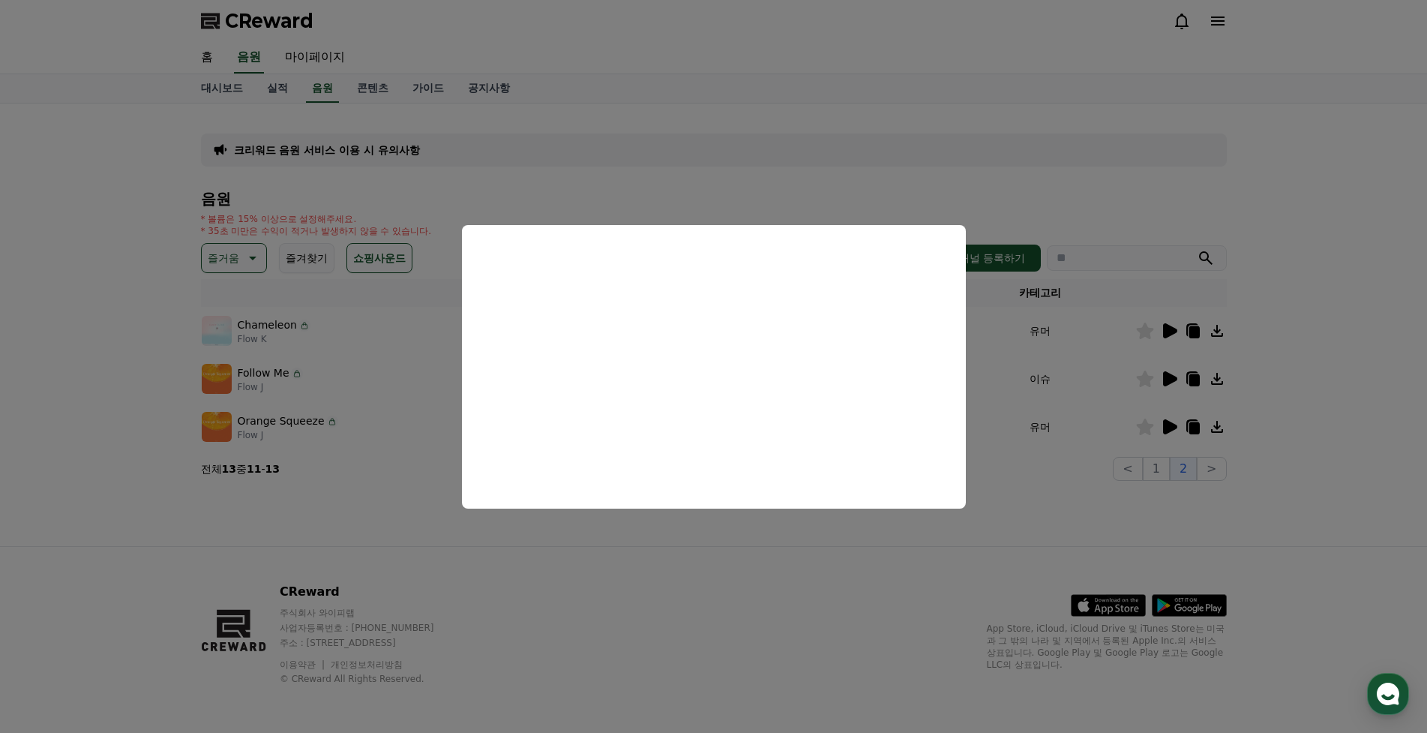
click at [1267, 286] on button "close modal" at bounding box center [713, 366] width 1427 height 733
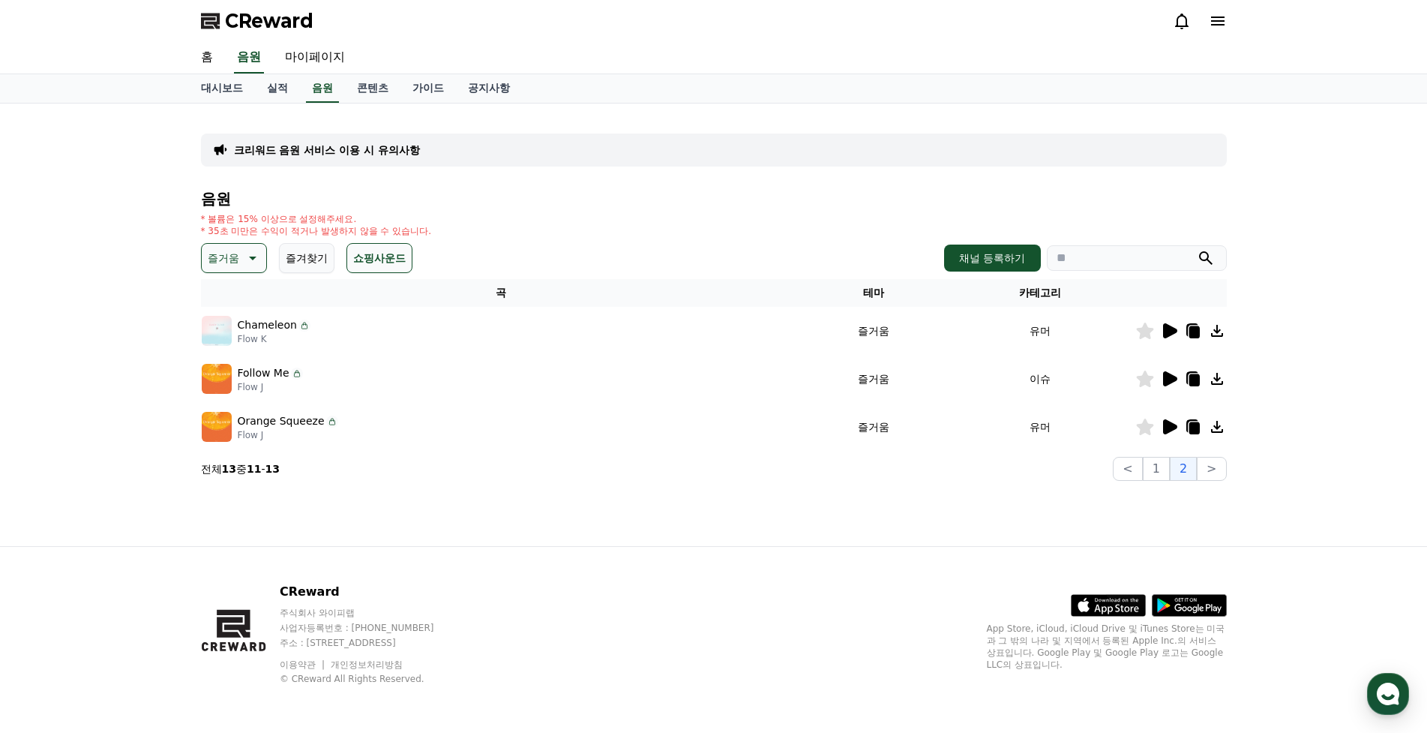
click at [1165, 329] on icon at bounding box center [1170, 330] width 14 height 15
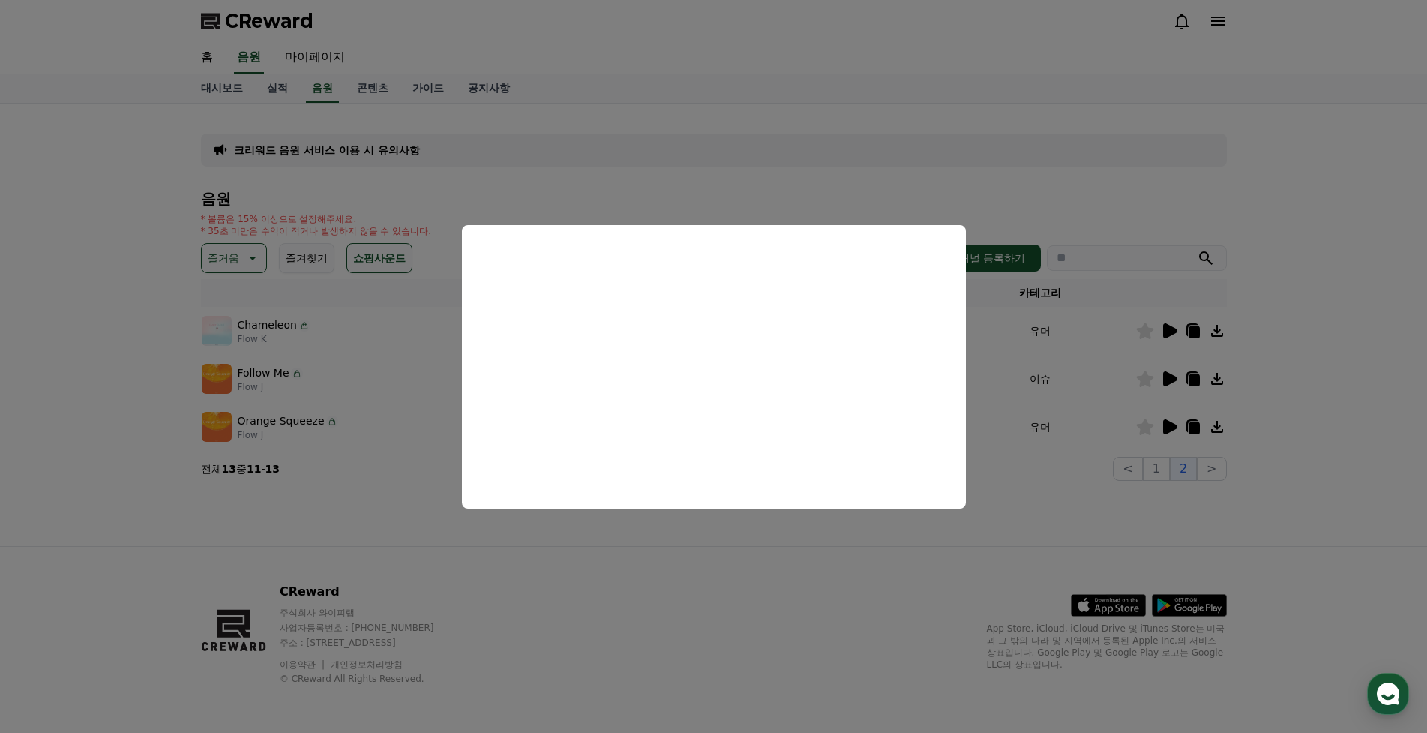
click at [1304, 224] on button "close modal" at bounding box center [713, 366] width 1427 height 733
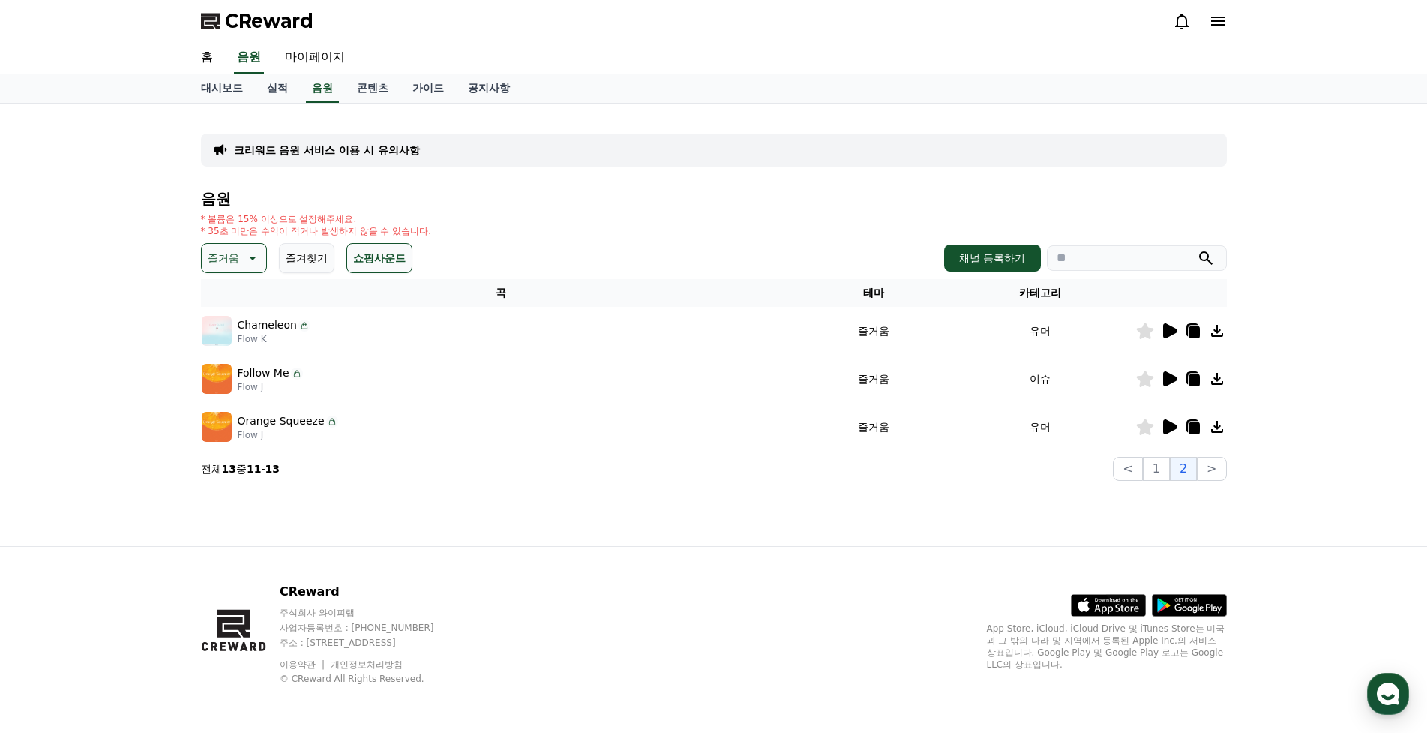
click at [295, 269] on button "즐겨찾기" at bounding box center [306, 258] width 55 height 30
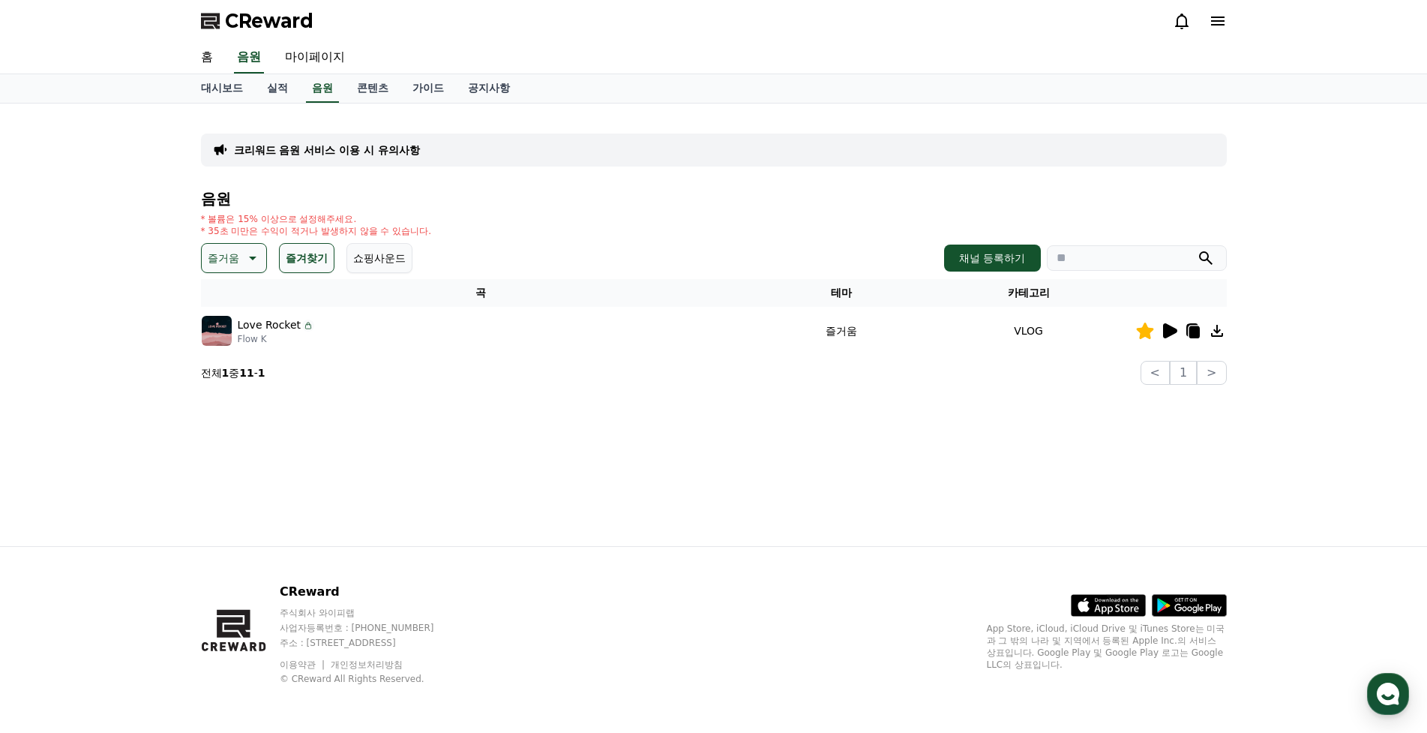
click at [228, 261] on p "즐거움" at bounding box center [223, 257] width 31 height 21
click at [229, 289] on button "전체" at bounding box center [219, 297] width 33 height 33
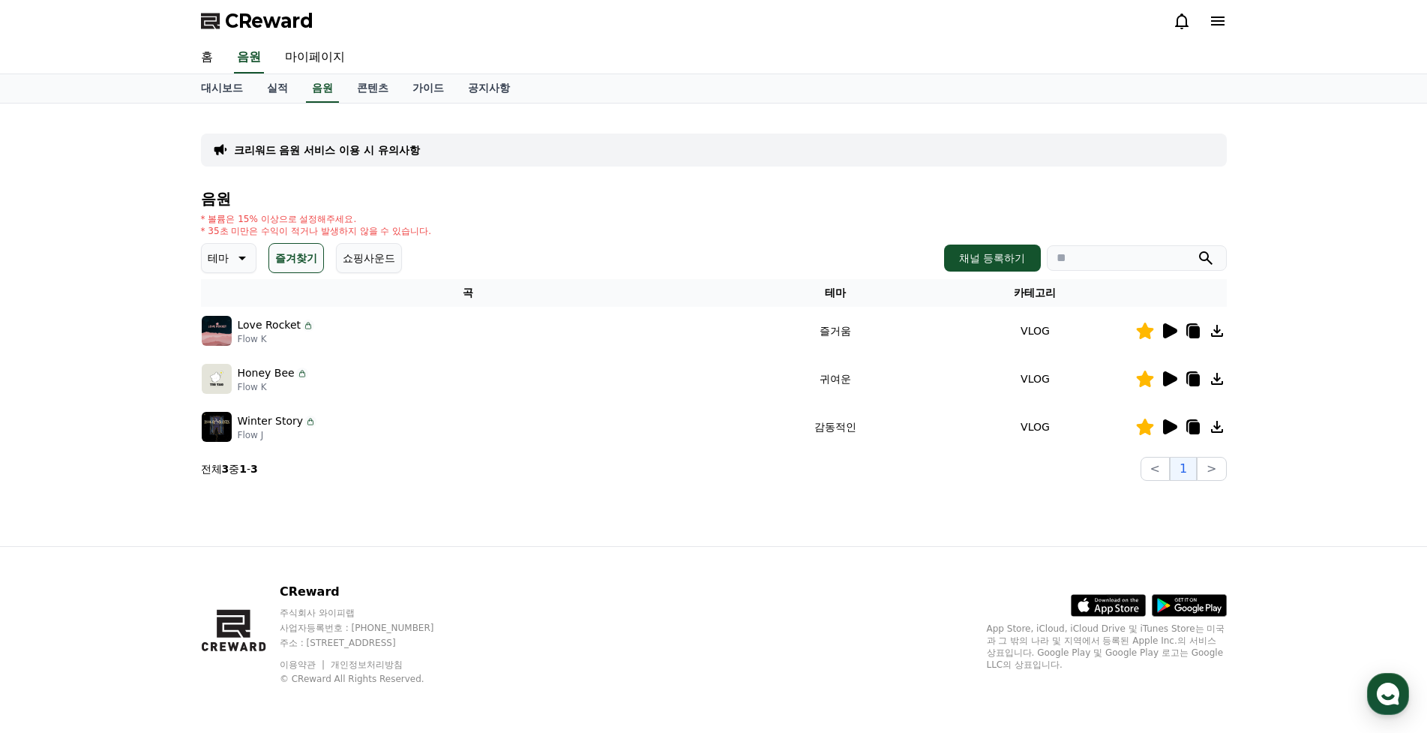
click at [149, 298] on div "크리워드 음원 서비스 이용 시 유의사항 음원 * 볼륨은 15% 이상으로 설정해주세요. * 35초 미만은 수익이 적거나 발생하지 않을 수 있습니…" at bounding box center [713, 324] width 1427 height 442
click at [424, 85] on link "가이드" at bounding box center [427, 88] width 55 height 28
